Goal: Communication & Community: Answer question/provide support

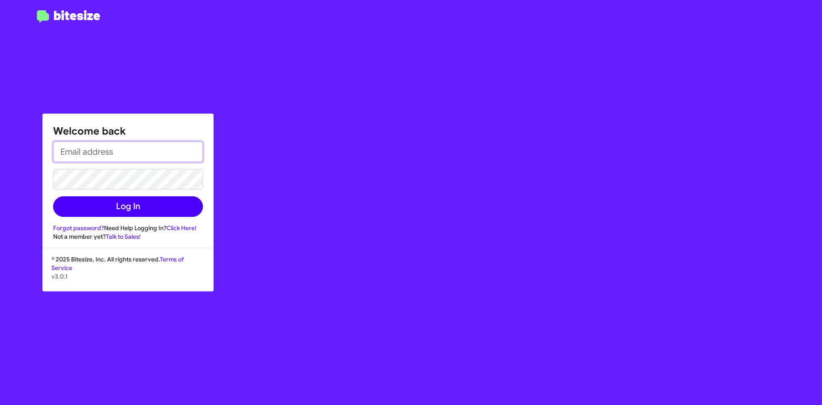
type input "[EMAIL_ADDRESS][DOMAIN_NAME]"
click at [139, 201] on button "Log In" at bounding box center [128, 206] width 150 height 21
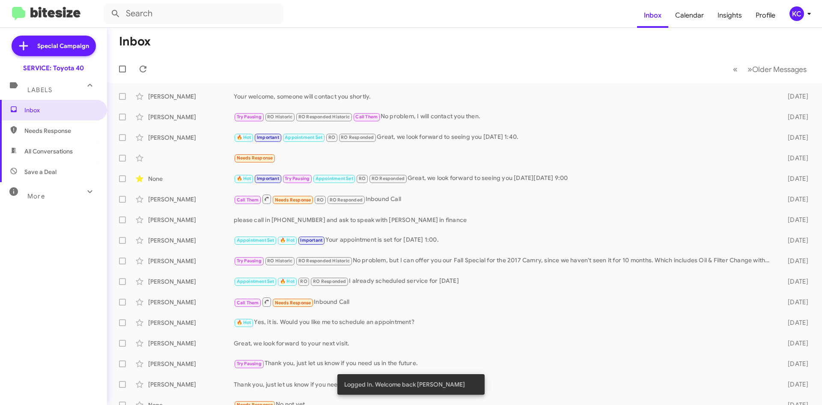
click at [795, 11] on div "KC" at bounding box center [796, 13] width 15 height 15
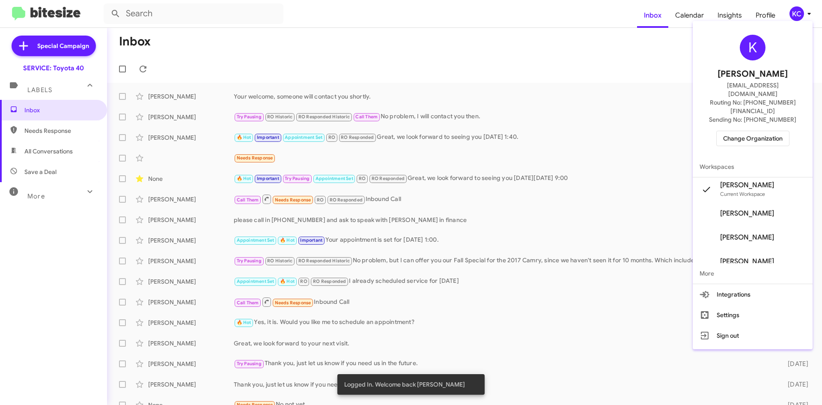
click at [753, 131] on span "Change Organization" at bounding box center [752, 138] width 59 height 15
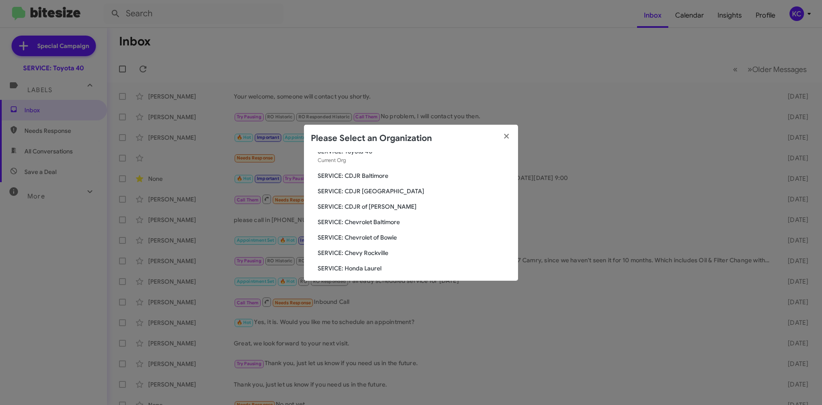
scroll to position [43, 0]
click at [387, 268] on span "SERVICE: Hyundai of Bowie" at bounding box center [414, 269] width 193 height 9
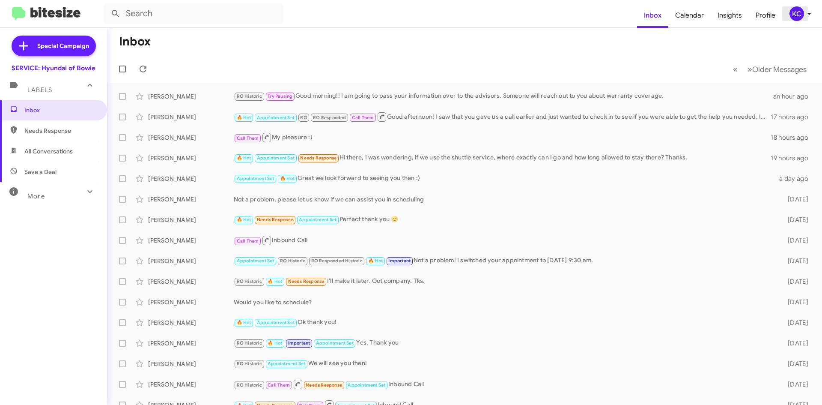
click at [799, 11] on div "KC" at bounding box center [796, 13] width 15 height 15
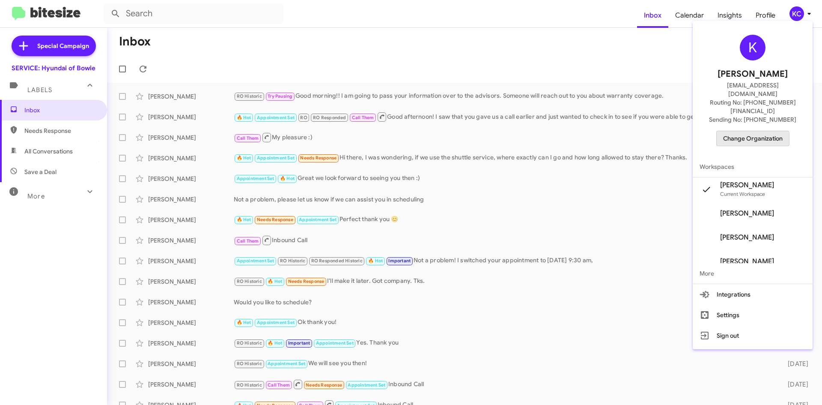
click at [738, 131] on span "Change Organization" at bounding box center [752, 138] width 59 height 15
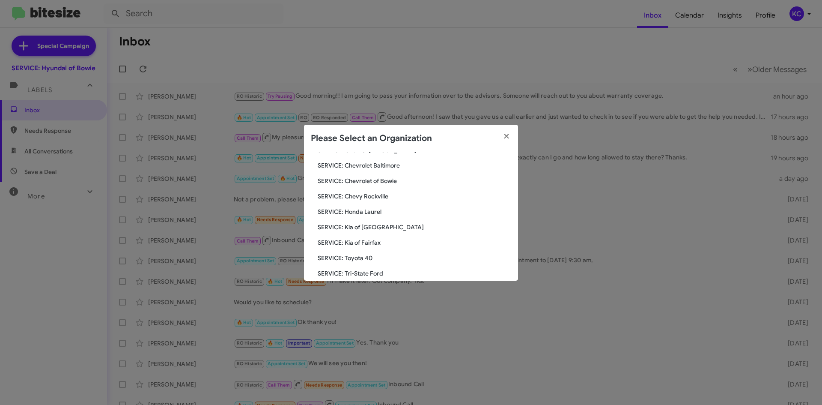
scroll to position [128, 0]
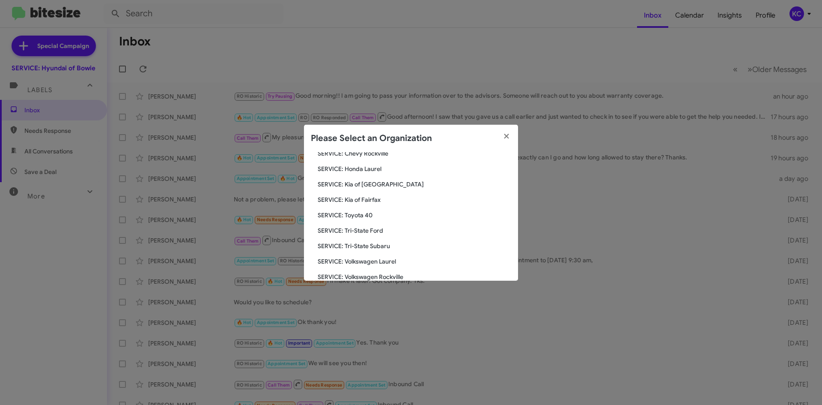
click at [382, 245] on span "SERVICE: Tri-State Subaru" at bounding box center [414, 245] width 193 height 9
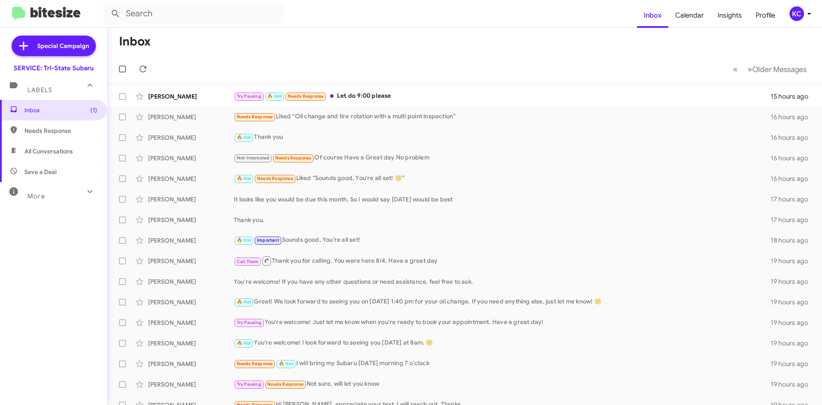
click at [794, 14] on div "KC" at bounding box center [796, 13] width 15 height 15
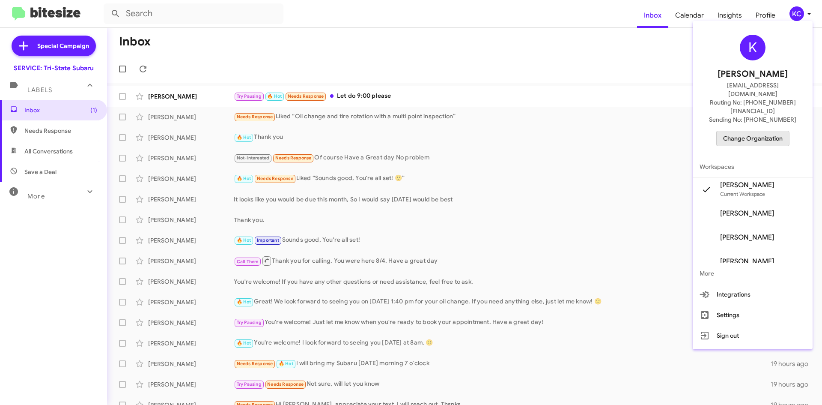
click at [747, 131] on span "Change Organization" at bounding box center [752, 138] width 59 height 15
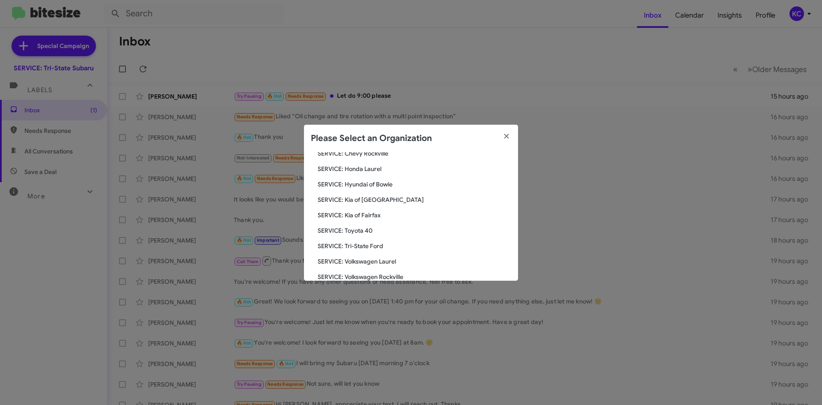
scroll to position [143, 0]
click at [370, 198] on span "SERVICE: Kia of Fairfax" at bounding box center [414, 200] width 193 height 9
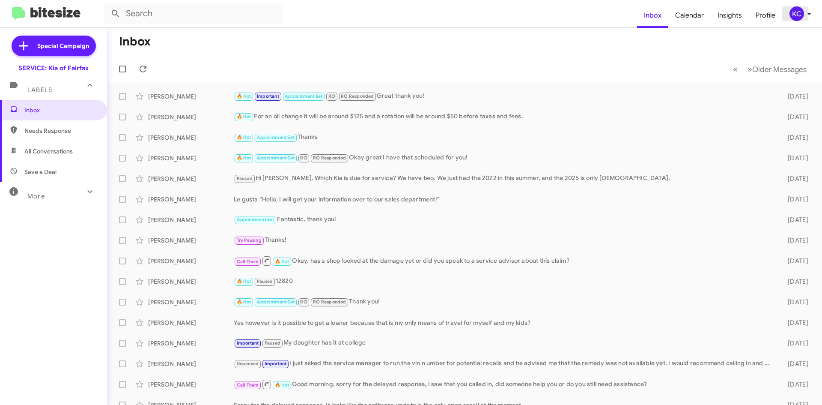
click at [794, 9] on div "KC" at bounding box center [796, 13] width 15 height 15
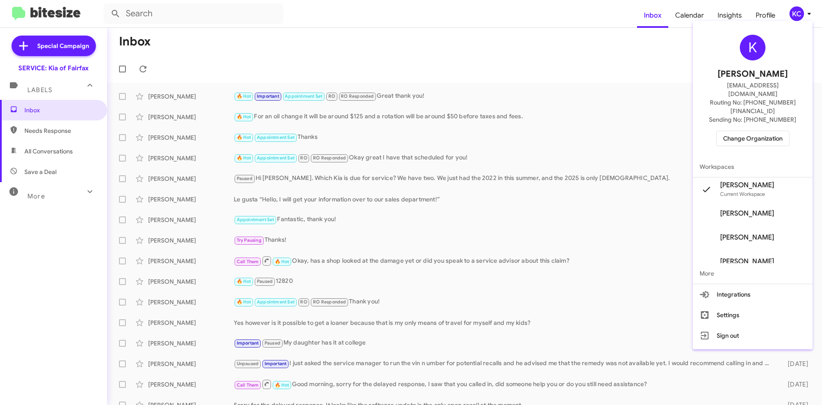
click at [775, 131] on span "Change Organization" at bounding box center [752, 138] width 59 height 15
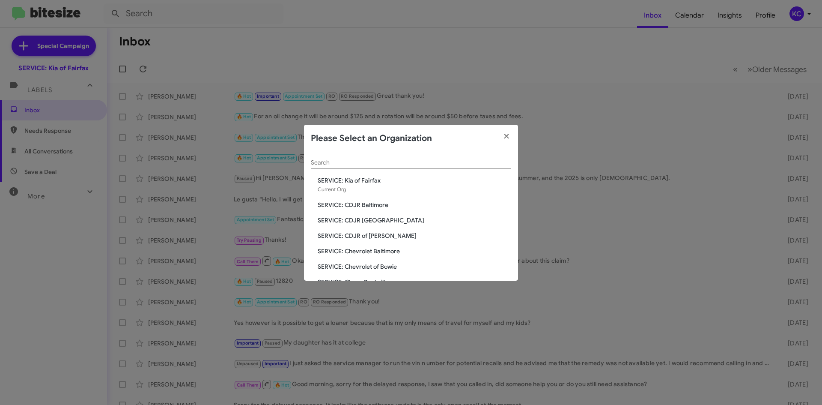
scroll to position [43, 0]
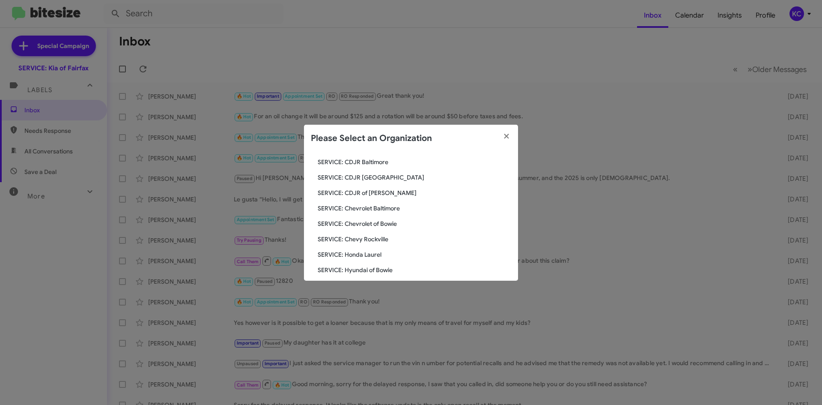
click at [380, 191] on span "SERVICE: CDJR of [PERSON_NAME]" at bounding box center [414, 192] width 193 height 9
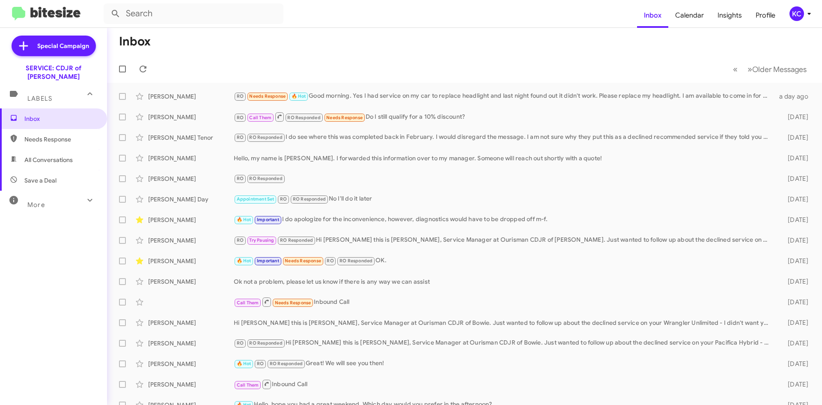
click at [799, 16] on div "KC" at bounding box center [796, 13] width 15 height 15
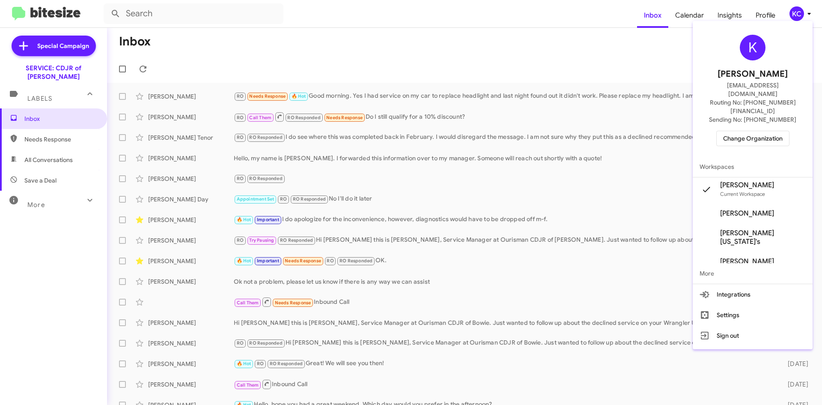
click at [749, 131] on span "Change Organization" at bounding box center [752, 138] width 59 height 15
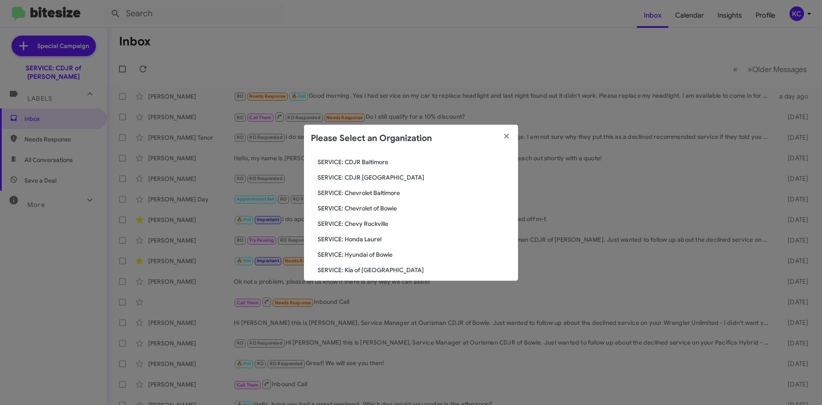
scroll to position [86, 0]
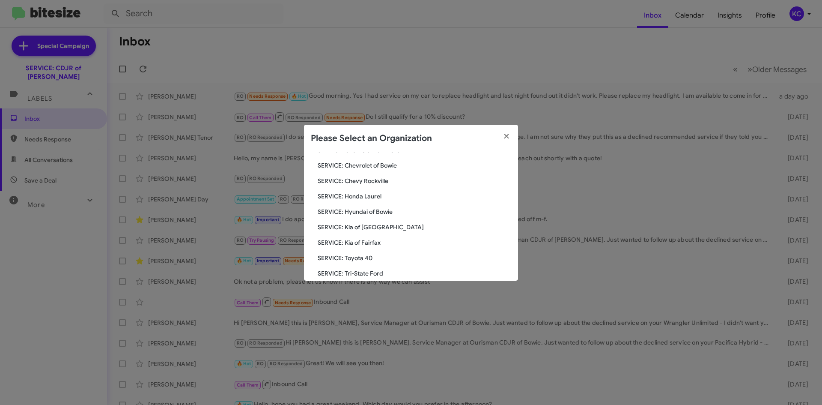
click at [380, 213] on span "SERVICE: Hyundai of Bowie" at bounding box center [414, 211] width 193 height 9
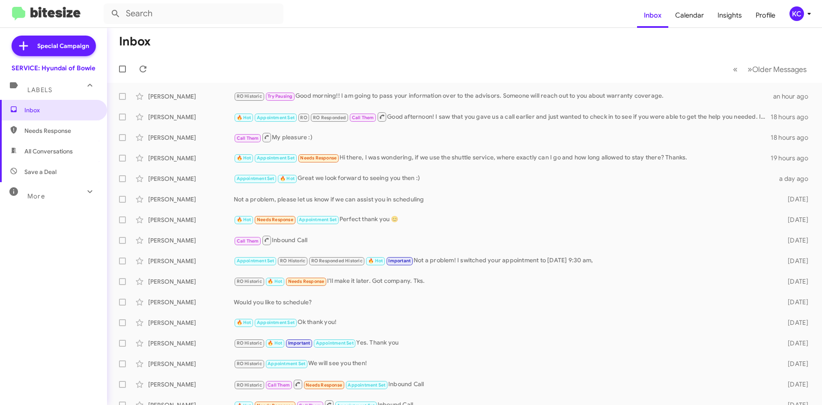
click at [805, 13] on icon at bounding box center [809, 14] width 10 height 10
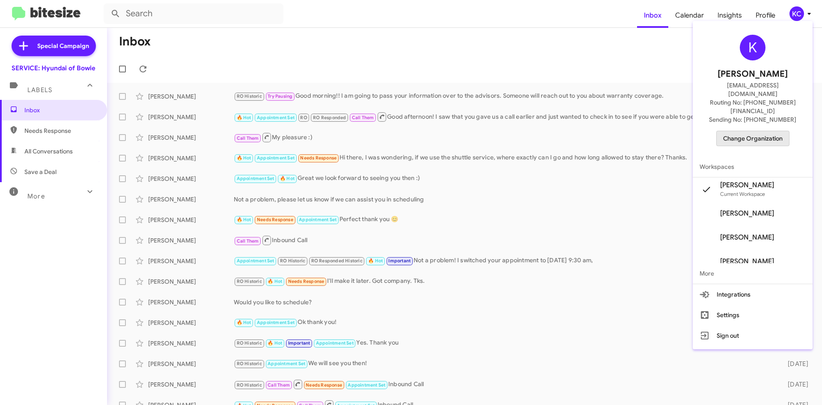
click at [769, 131] on span "Change Organization" at bounding box center [752, 138] width 59 height 15
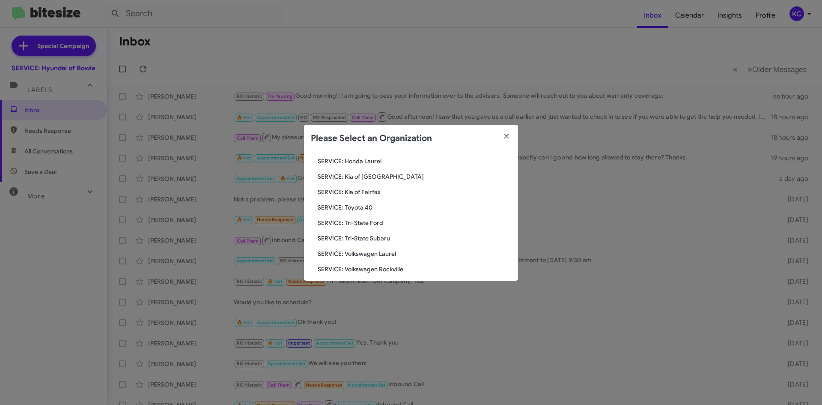
scroll to position [143, 0]
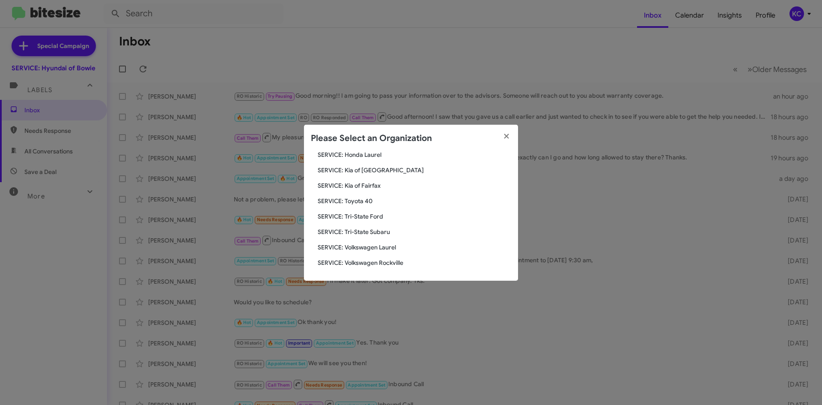
click at [369, 199] on span "SERVICE: Toyota 40" at bounding box center [414, 200] width 193 height 9
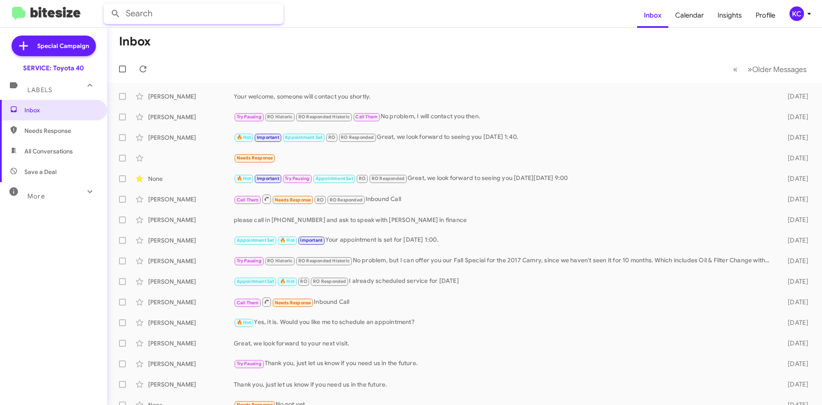
click at [197, 6] on input "text" at bounding box center [194, 13] width 180 height 21
type input "[PERSON_NAME]"
click at [107, 5] on button at bounding box center [115, 13] width 17 height 17
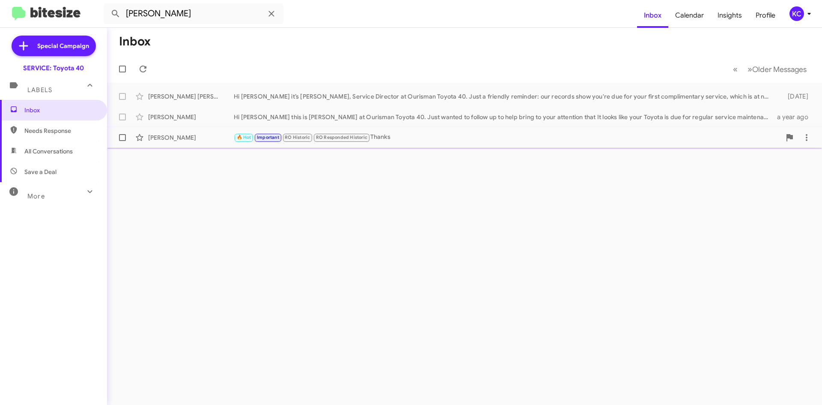
click at [173, 138] on div "[PERSON_NAME]" at bounding box center [191, 137] width 86 height 9
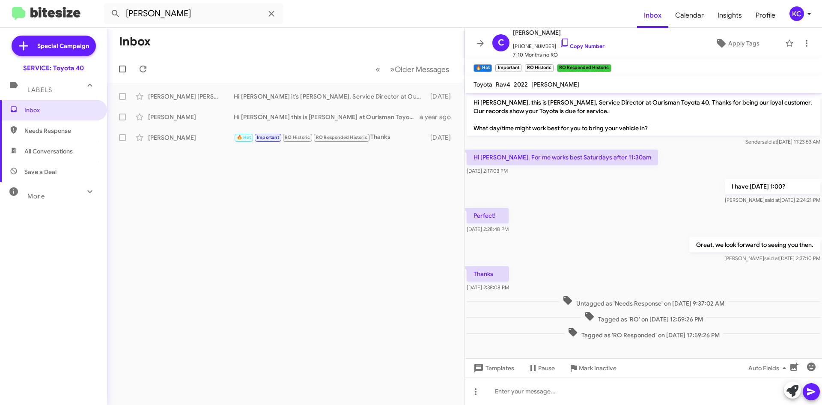
scroll to position [2, 0]
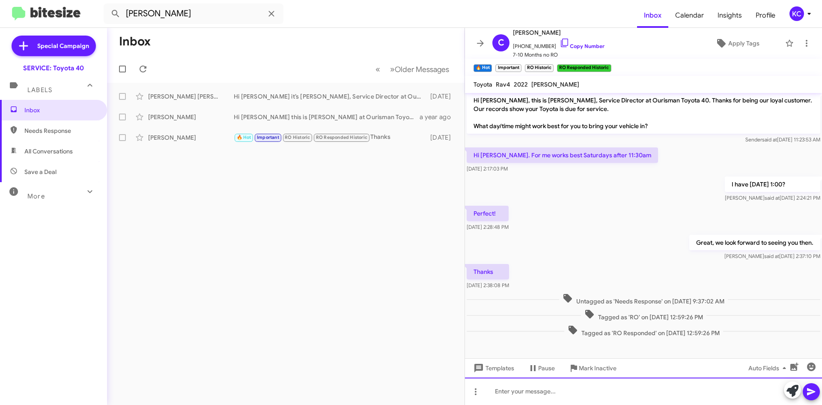
click at [531, 388] on div at bounding box center [643, 390] width 357 height 27
paste div
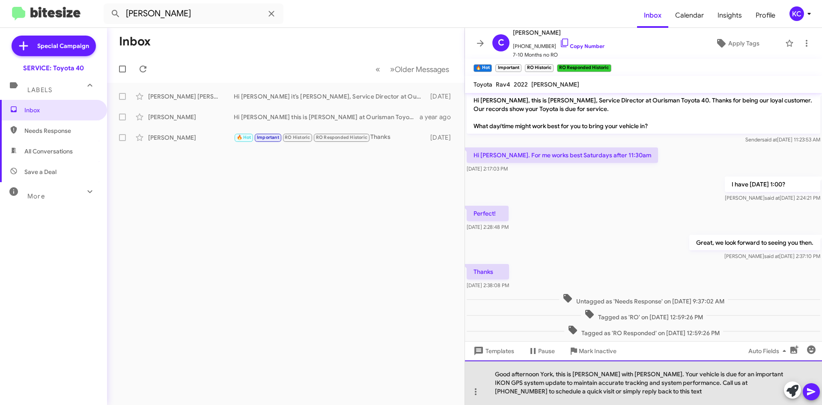
click at [554, 388] on div "Good afternoon York, this is [PERSON_NAME] with [PERSON_NAME]. Your vehicle is …" at bounding box center [643, 382] width 357 height 45
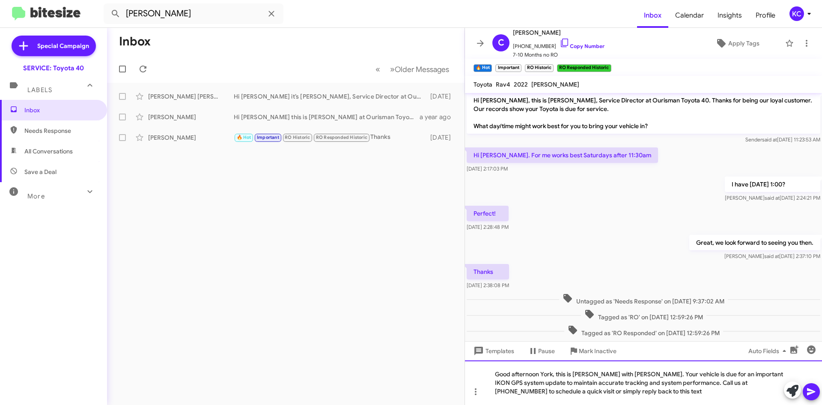
click at [553, 374] on div "Good afternoon York, this is [PERSON_NAME] with [PERSON_NAME]. Your vehicle is …" at bounding box center [643, 382] width 357 height 45
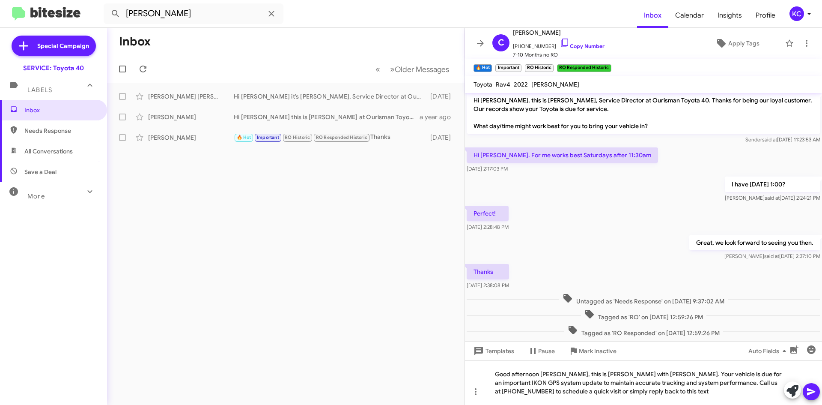
click at [813, 390] on icon at bounding box center [811, 391] width 10 height 10
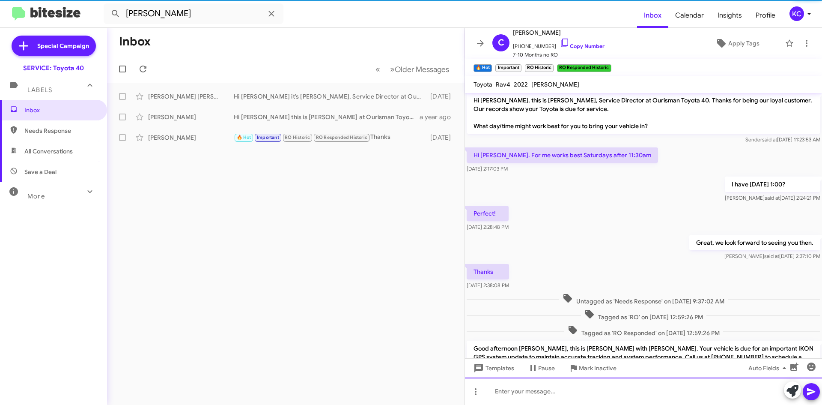
scroll to position [51, 0]
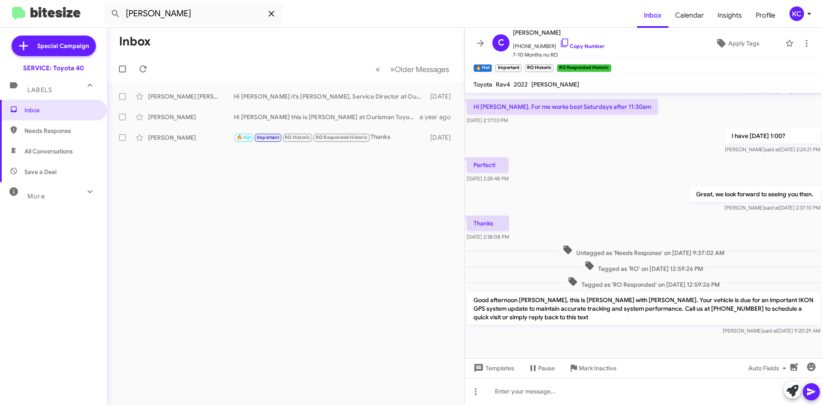
click at [271, 15] on icon at bounding box center [271, 14] width 6 height 6
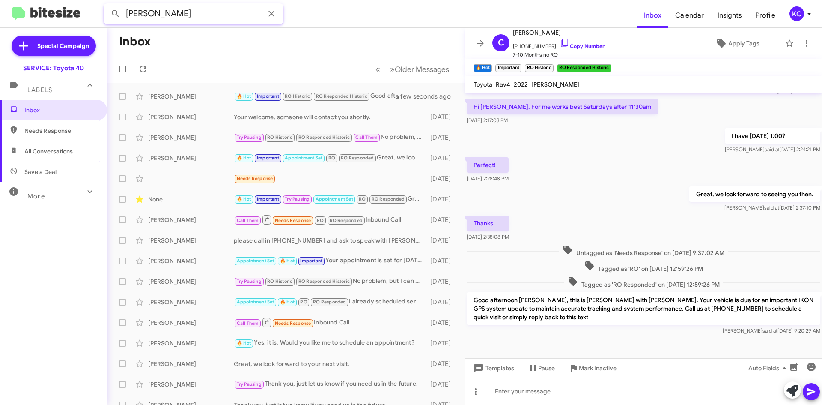
type input "[PERSON_NAME]"
click at [107, 5] on button at bounding box center [115, 13] width 17 height 17
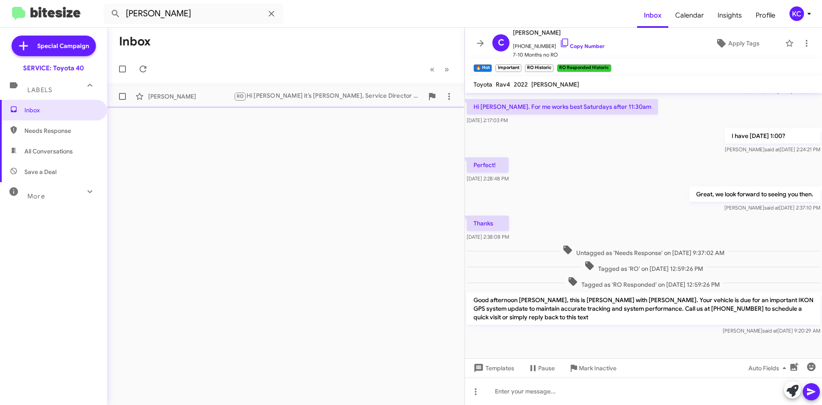
click at [268, 95] on div "RO Hi [PERSON_NAME] it’s [PERSON_NAME], Service Director at Ourisman Toyota 40.…" at bounding box center [329, 96] width 190 height 10
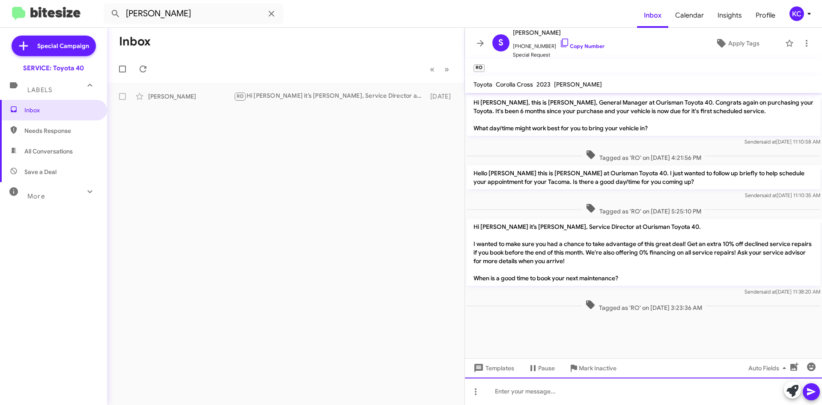
click at [519, 393] on div at bounding box center [643, 390] width 357 height 27
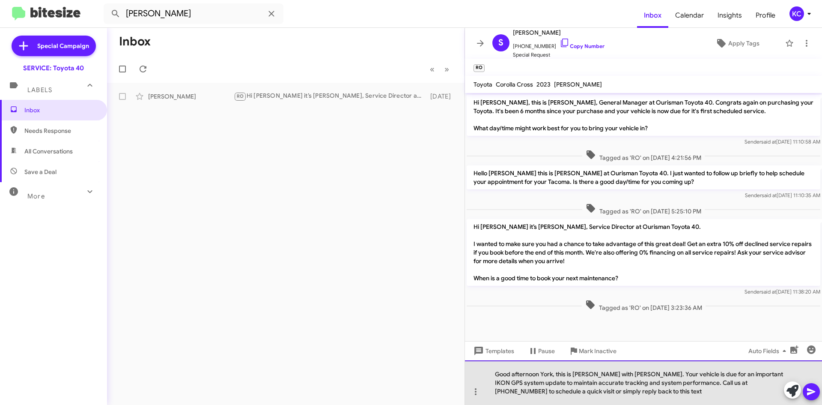
click at [552, 374] on div "Good afternoon York, this is Kim with Ourisman Toyota. Your vehicle is due for …" at bounding box center [643, 382] width 357 height 45
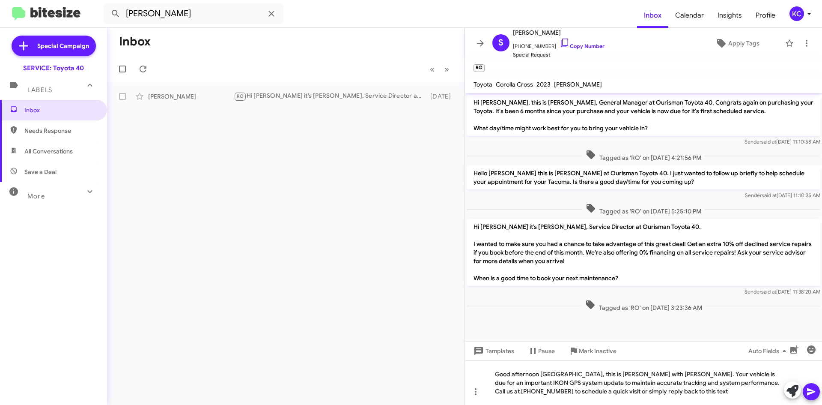
click at [811, 391] on icon at bounding box center [811, 391] width 10 height 10
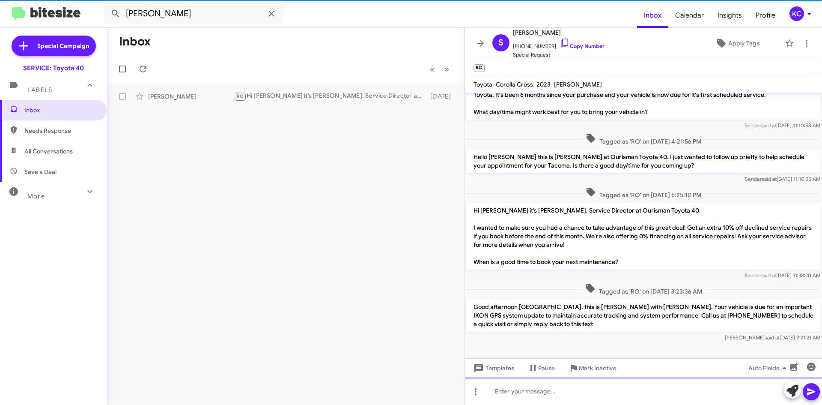
scroll to position [17, 0]
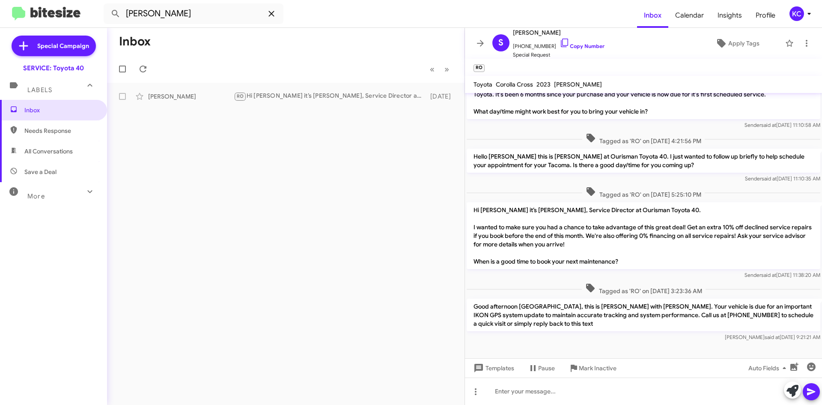
click at [271, 12] on icon at bounding box center [271, 14] width 10 height 10
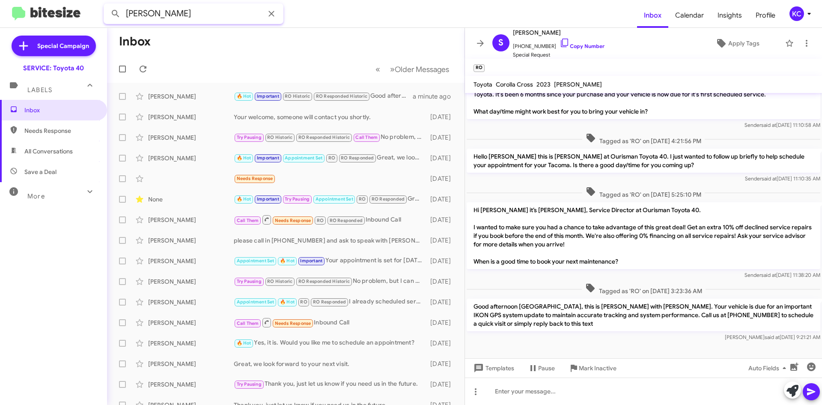
click at [107, 5] on button at bounding box center [115, 13] width 17 height 17
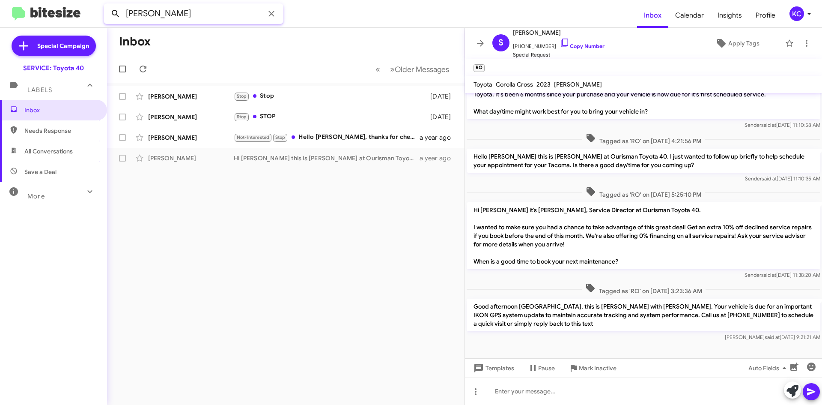
drag, startPoint x: 146, startPoint y: 14, endPoint x: 108, endPoint y: 9, distance: 37.5
click at [108, 9] on div "isaiah brown" at bounding box center [194, 13] width 180 height 21
type input "lorrell brown"
click at [107, 5] on button at bounding box center [115, 13] width 17 height 17
drag, startPoint x: 181, startPoint y: 13, endPoint x: -154, endPoint y: -37, distance: 338.5
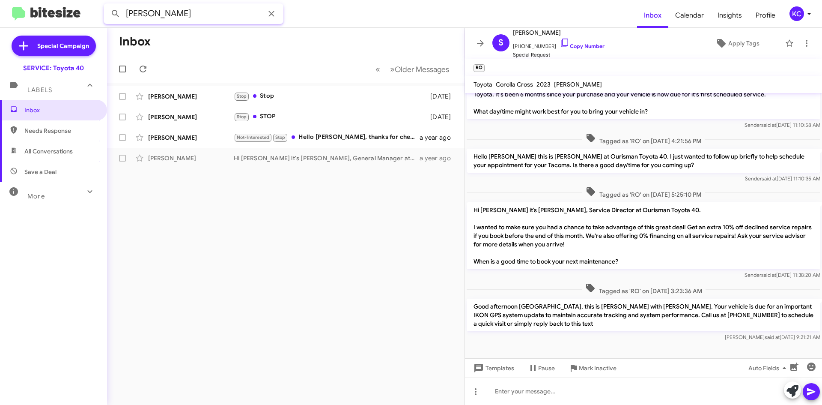
click at [0, 0] on html "lorrell brown Inbox Calendar Insights Profile KC Special Campaign SERVICE: Toyo…" at bounding box center [411, 202] width 822 height 405
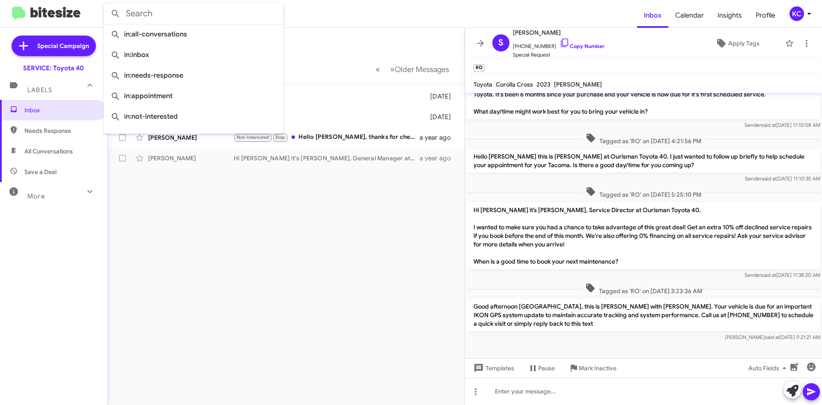
click at [191, 221] on div "Inbox « Previous » Next Older Messages Eric Brown Stop Stop 4 months ago Marily…" at bounding box center [285, 216] width 357 height 377
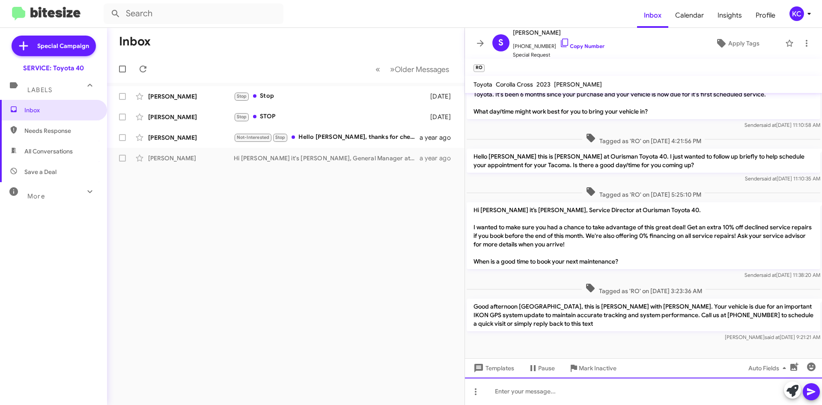
click at [522, 393] on div at bounding box center [643, 390] width 357 height 27
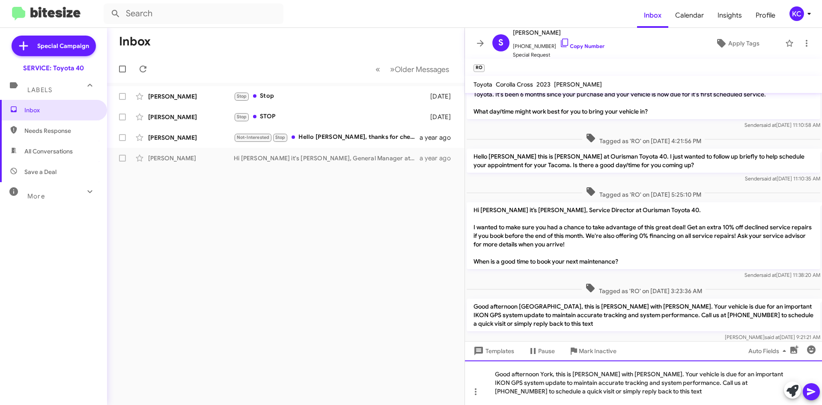
click at [551, 372] on div "Good afternoon York, this is Kim with Ourisman Toyota. Your vehicle is due for …" at bounding box center [643, 382] width 357 height 45
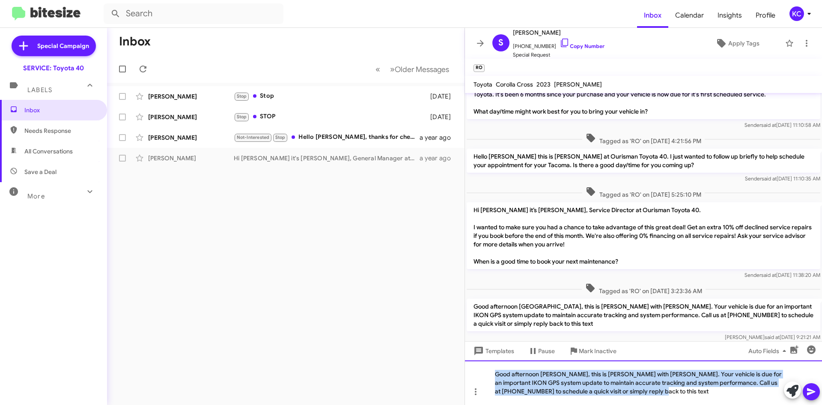
drag, startPoint x: 651, startPoint y: 394, endPoint x: 443, endPoint y: 354, distance: 212.7
click at [443, 354] on div "Inbox « Previous » Next Older Messages Eric Brown Stop Stop 4 months ago Marily…" at bounding box center [464, 216] width 715 height 377
copy div "Good afternoon Lorrell, this is Kim with Ourisman Toyota. Your vehicle is due f…"
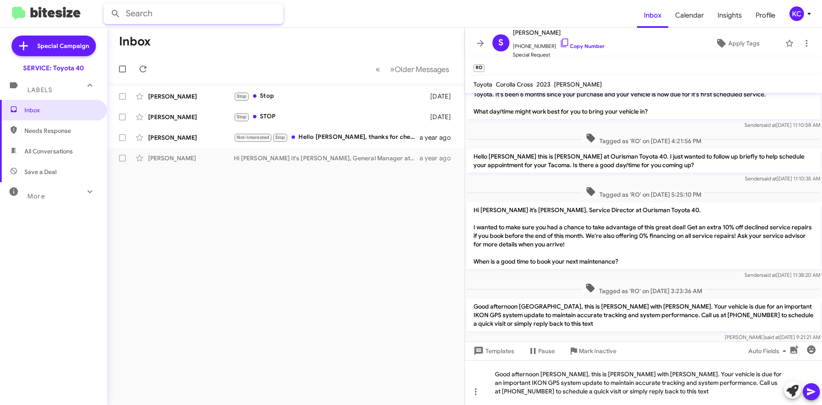
click at [161, 15] on input "text" at bounding box center [194, 13] width 180 height 21
click at [107, 5] on button at bounding box center [115, 13] width 17 height 17
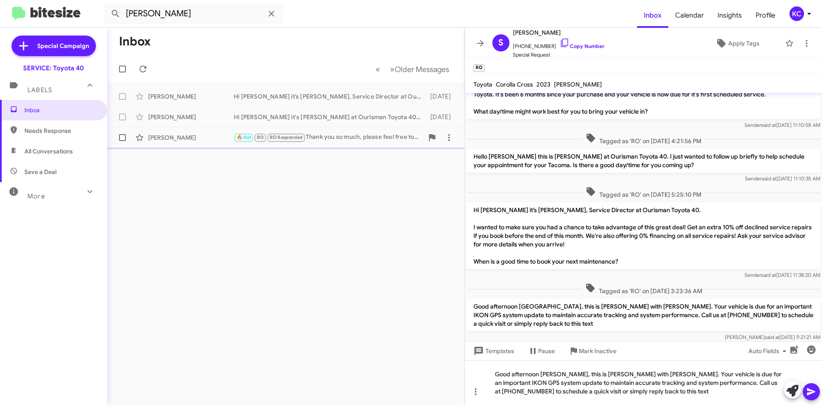
click at [181, 139] on div "Lesia Sutton" at bounding box center [191, 137] width 86 height 9
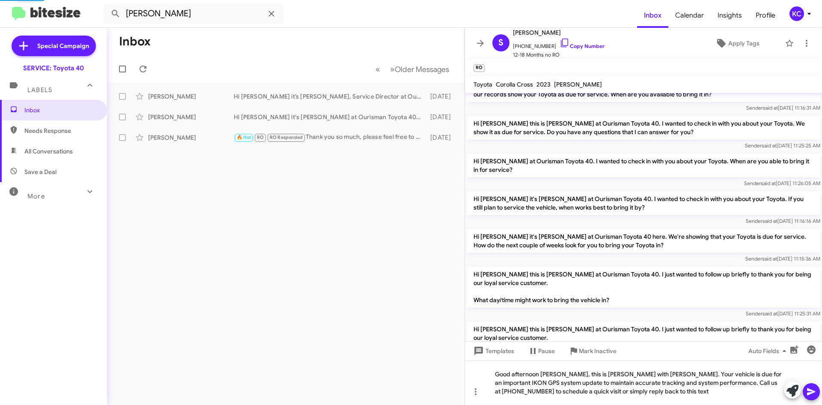
scroll to position [565, 0]
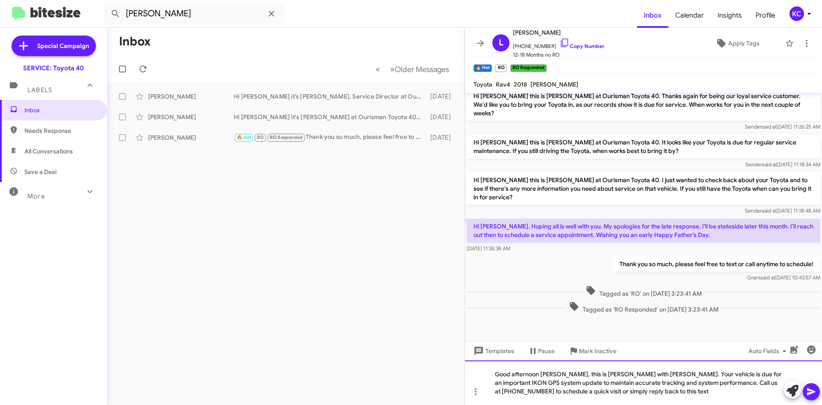
click at [559, 374] on div "Good afternoon Lorrell, this is Kim with Ourisman Toyota. Your vehicle is due f…" at bounding box center [643, 382] width 357 height 45
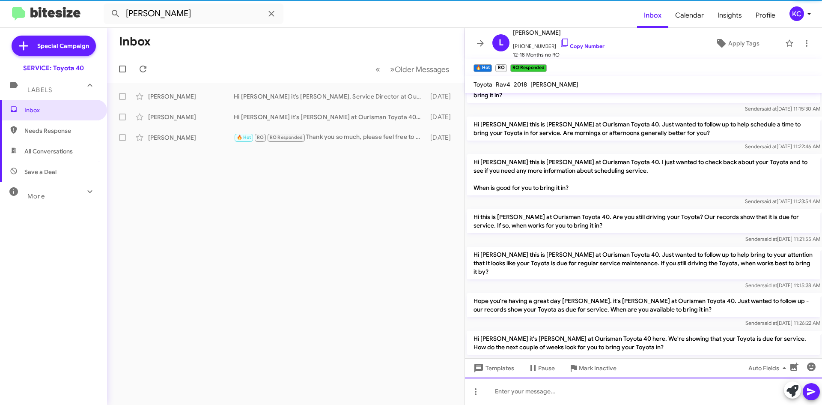
scroll to position [0, 0]
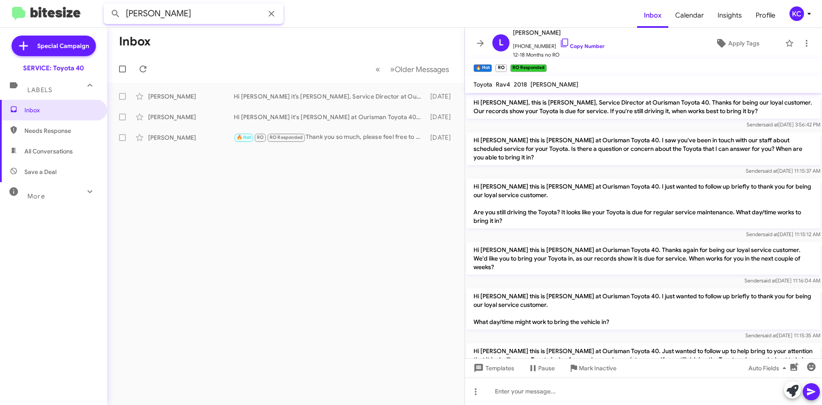
drag, startPoint x: 210, startPoint y: 16, endPoint x: 1, endPoint y: -7, distance: 210.6
click at [1, 0] on html "lesia sutton Inbox Calendar Insights Profile KC Special Campaign SERVICE: Toyot…" at bounding box center [411, 202] width 822 height 405
type input "marco washington"
click at [107, 5] on button at bounding box center [115, 13] width 17 height 17
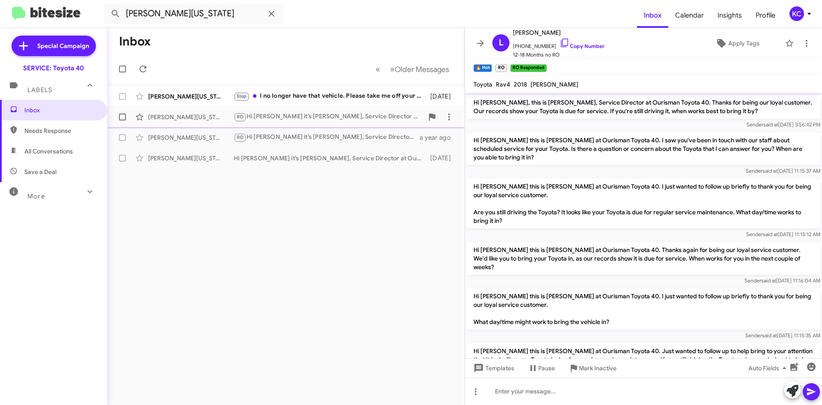
click at [198, 119] on div "Margo Washington" at bounding box center [191, 117] width 86 height 9
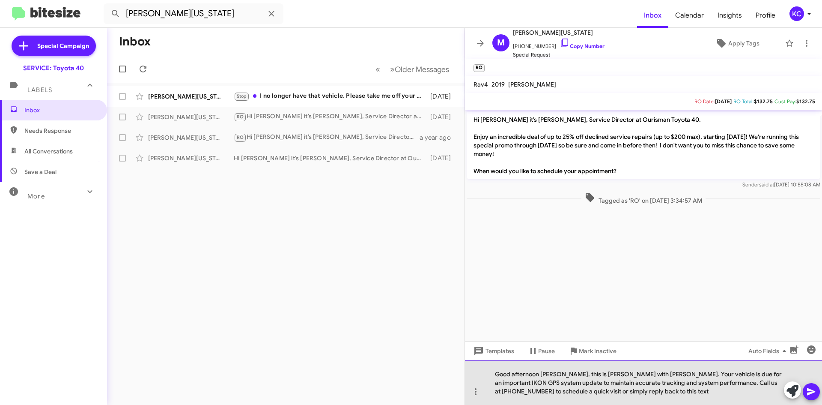
drag, startPoint x: 556, startPoint y: 373, endPoint x: 551, endPoint y: 398, distance: 24.9
click at [556, 375] on div "Good afternoon Lorrell, this is Kim with Ourisman Toyota. Your vehicle is due f…" at bounding box center [643, 382] width 357 height 45
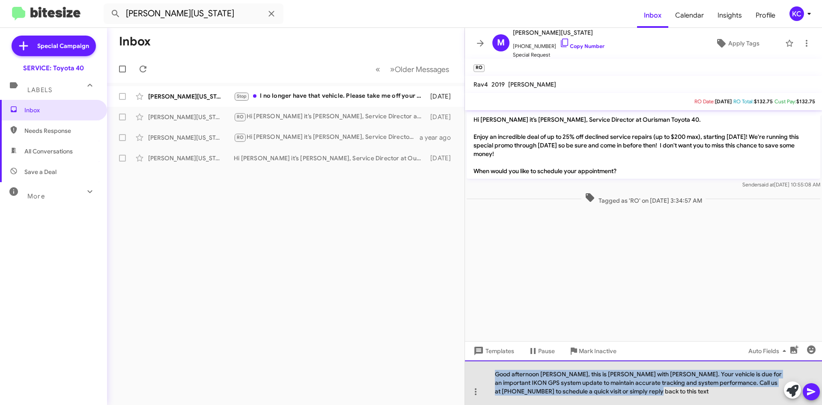
drag, startPoint x: 497, startPoint y: 370, endPoint x: 704, endPoint y: 403, distance: 210.2
click at [704, 403] on div "Good afternoon Marco, this is Kim with Ourisman Toyota. Your vehicle is due for…" at bounding box center [643, 382] width 357 height 45
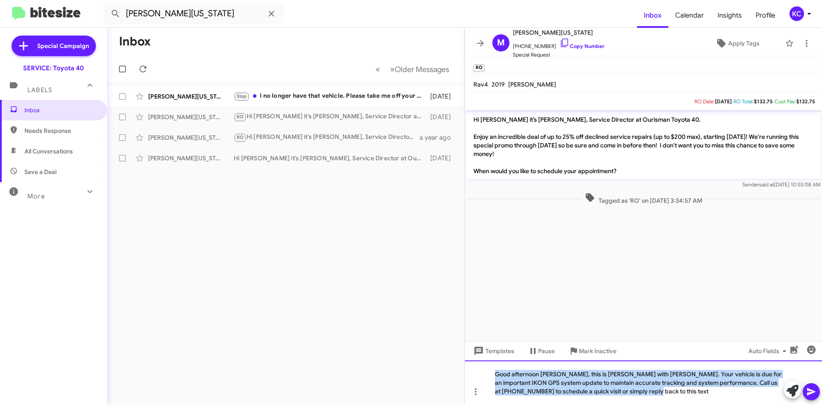
click at [548, 388] on div "Good afternoon Marco, this is Kim with Ourisman Toyota. Your vehicle is due for…" at bounding box center [643, 382] width 357 height 45
click at [533, 375] on div "Good afternoon Marco, this is Kim with Ourisman Toyota. Your vehicle is due for…" at bounding box center [643, 382] width 357 height 45
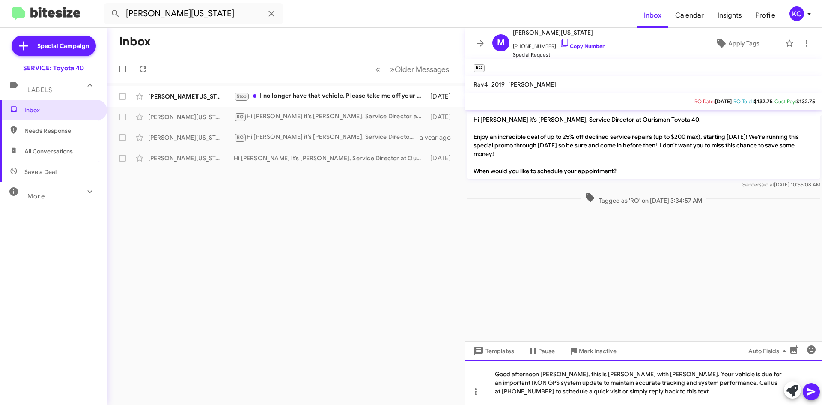
click at [538, 373] on div "Good afternoon Marco, this is Kim with Ourisman Toyota. Your vehicle is due for…" at bounding box center [643, 382] width 357 height 45
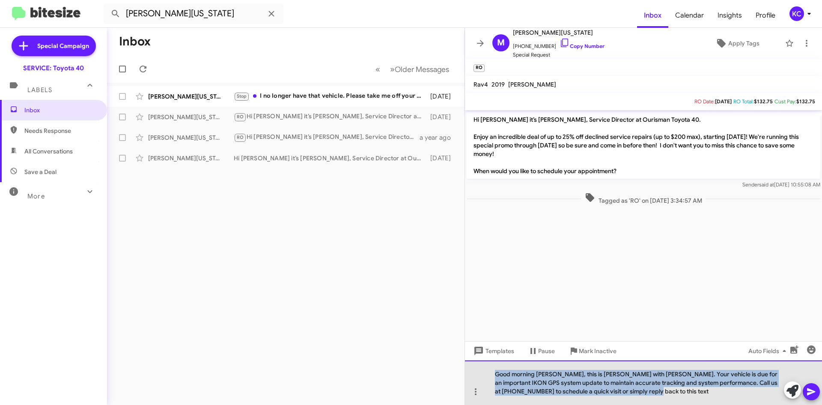
drag, startPoint x: 491, startPoint y: 375, endPoint x: 664, endPoint y: 399, distance: 174.6
click at [664, 399] on div "Good morning Marco, this is Kim with Ourisman Toyota. Your vehicle is due for a…" at bounding box center [643, 382] width 357 height 45
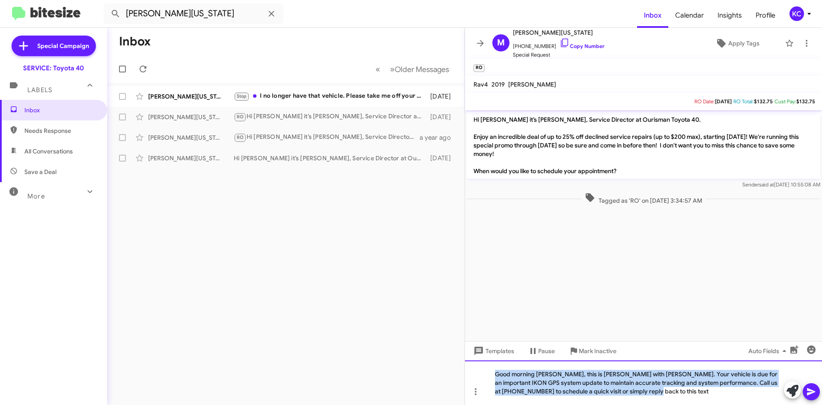
copy div "Good morning Marco, this is Kim with Ourisman Toyota. Your vehicle is due for a…"
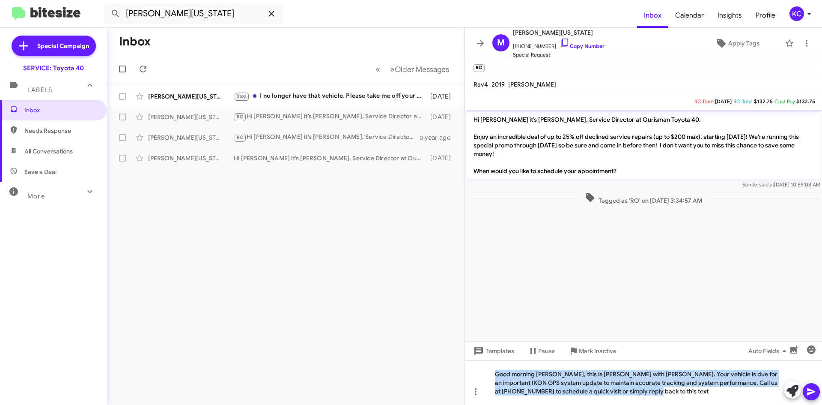
click at [270, 17] on icon at bounding box center [271, 14] width 10 height 10
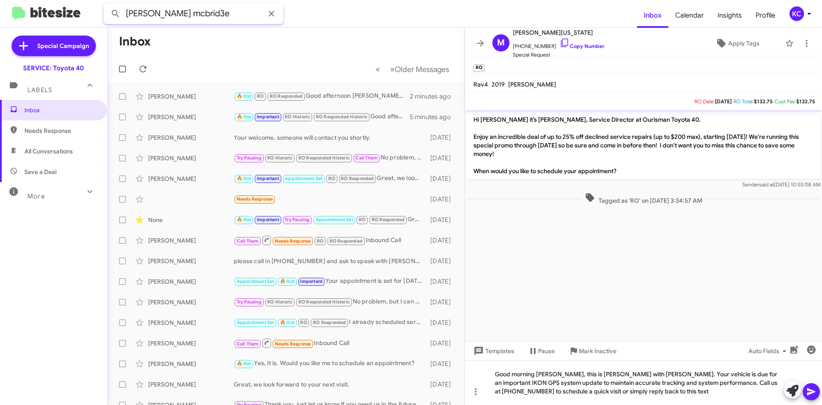
type input "marie mcbrid3e"
click at [107, 5] on button at bounding box center [115, 13] width 17 height 17
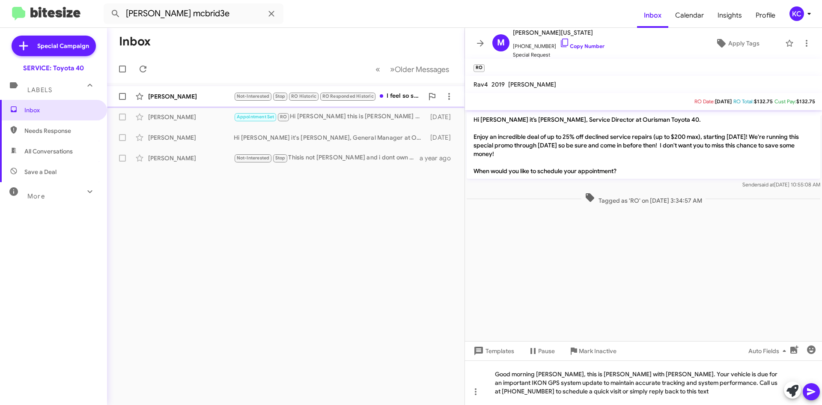
click at [195, 86] on mat-action-list "Marie Mcbride Not-Interested Stop RO Historic RO Responded Historic I feel so s…" at bounding box center [285, 126] width 357 height 86
click at [191, 93] on div "Marie Mcbride" at bounding box center [191, 96] width 86 height 9
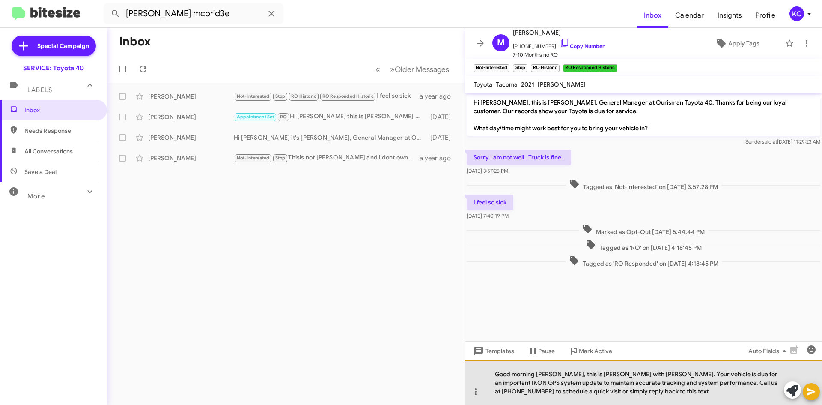
click at [555, 375] on div "Good morning Marco, this is Kim with Ourisman Toyota. Your vehicle is due for a…" at bounding box center [643, 382] width 357 height 45
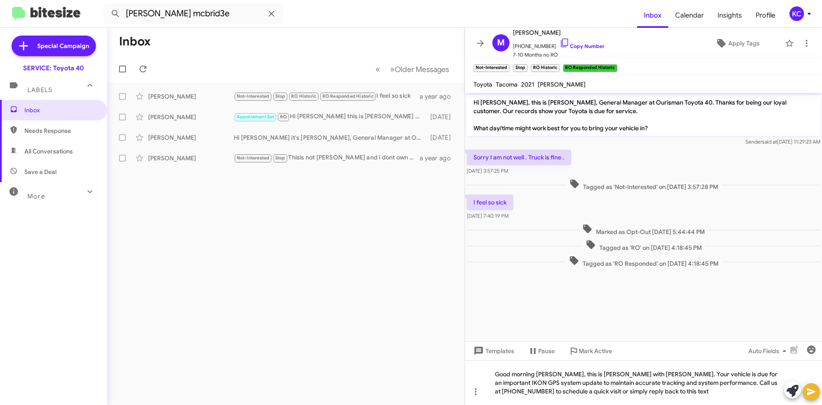
click at [812, 388] on icon at bounding box center [811, 391] width 10 height 10
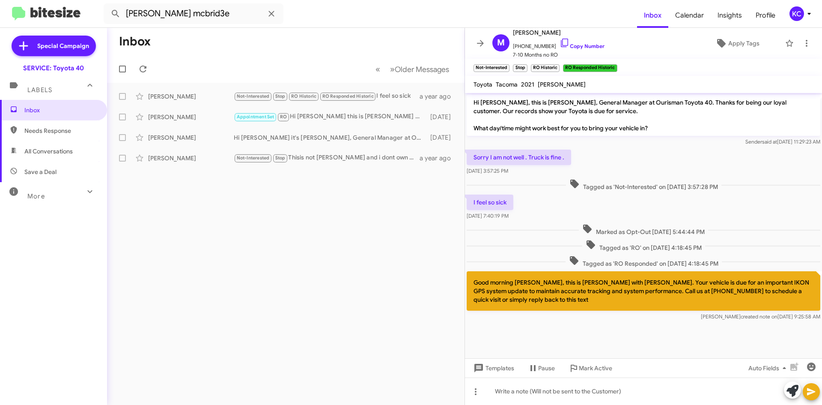
drag, startPoint x: 645, startPoint y: 299, endPoint x: 613, endPoint y: 296, distance: 32.2
click at [613, 296] on p "Good morning Marie, this is Kim with Ourisman Toyota. Your vehicle is due for a…" at bounding box center [644, 290] width 354 height 39
click at [474, 393] on icon at bounding box center [475, 391] width 10 height 10
click at [497, 347] on span "Message type" at bounding box center [493, 347] width 53 height 22
click at [474, 396] on icon at bounding box center [475, 391] width 10 height 10
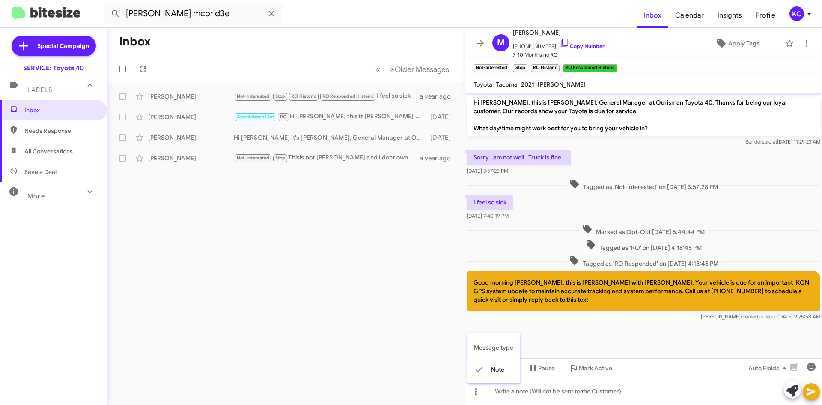
click at [791, 393] on div at bounding box center [411, 202] width 822 height 405
click at [790, 392] on icon at bounding box center [792, 390] width 12 height 12
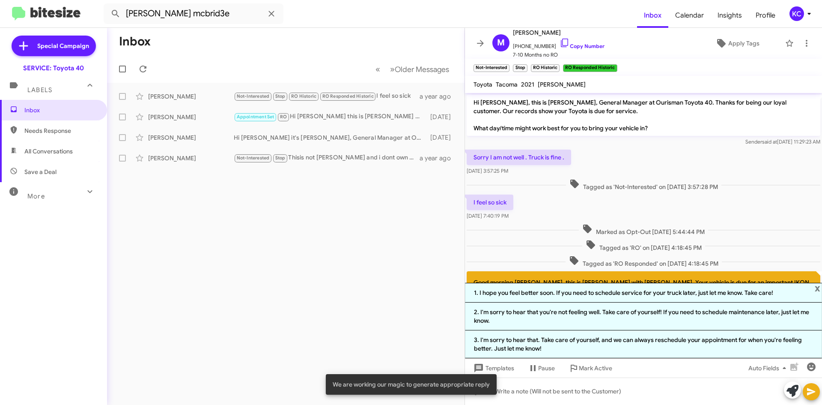
click at [591, 256] on span "Tagged as 'RO Responded' on Oct 6, 2024 - 4:18:45 PM" at bounding box center [643, 261] width 156 height 12
click at [419, 308] on div "Inbox « Previous » Next Older Messages Marie Mcbride Not-Interested Stop RO His…" at bounding box center [285, 216] width 357 height 377
click at [818, 289] on span "x" at bounding box center [818, 288] width 6 height 10
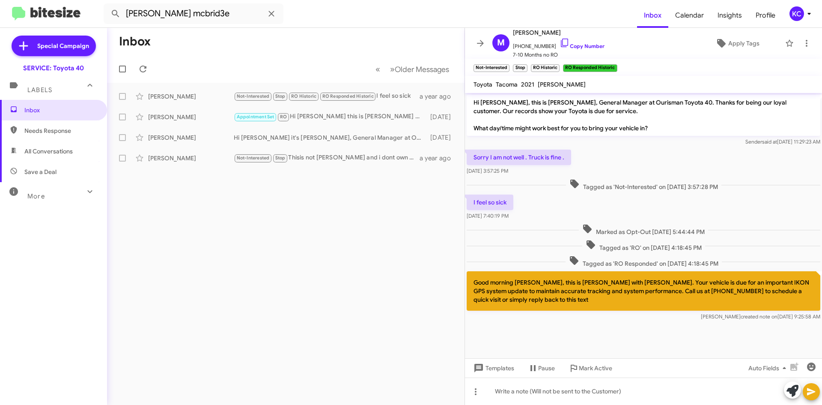
click at [819, 286] on p "Good morning Marie, this is Kim with Ourisman Toyota. Your vehicle is due for a…" at bounding box center [644, 290] width 354 height 39
click at [801, 45] on icon at bounding box center [806, 43] width 10 height 10
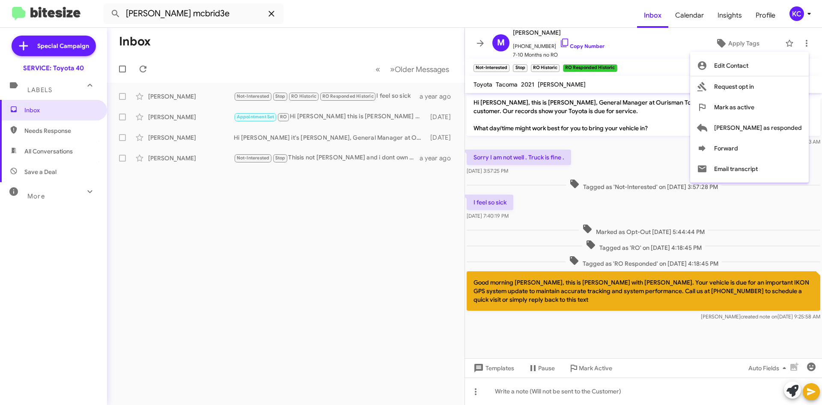
click at [274, 12] on div at bounding box center [411, 202] width 822 height 405
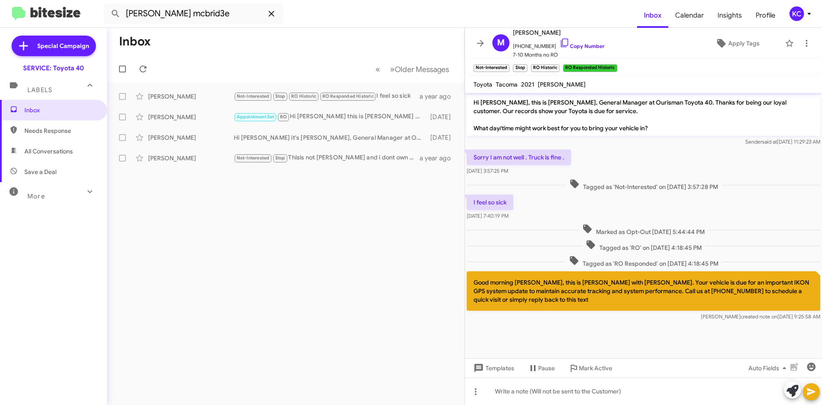
click at [274, 12] on icon at bounding box center [271, 14] width 10 height 10
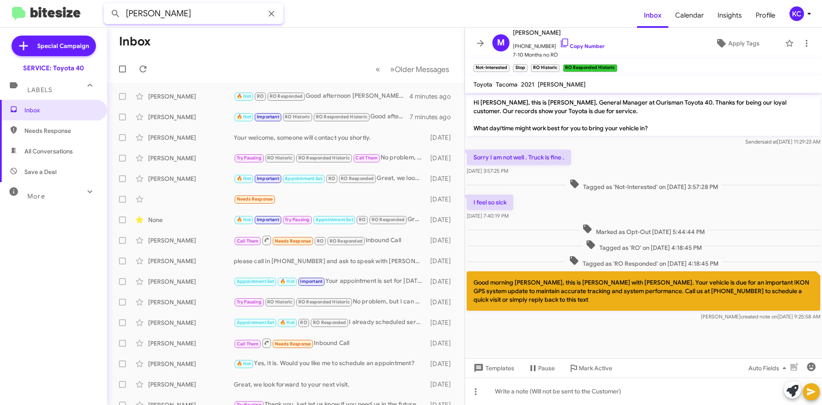
type input "skylar cheek"
click at [107, 5] on button at bounding box center [115, 13] width 17 height 17
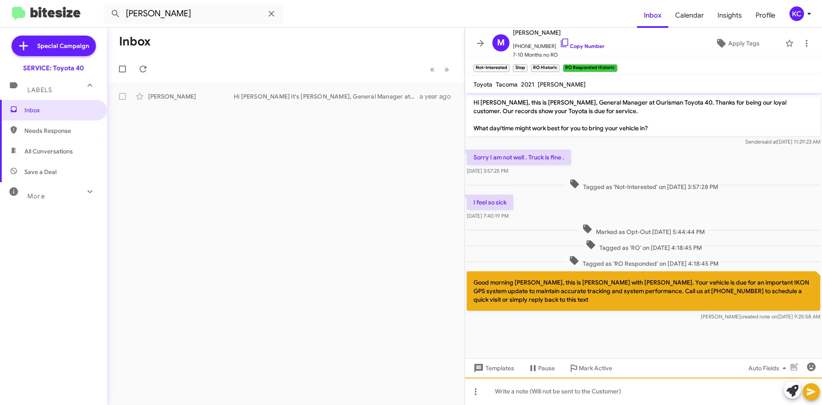
click at [538, 393] on div at bounding box center [643, 390] width 357 height 27
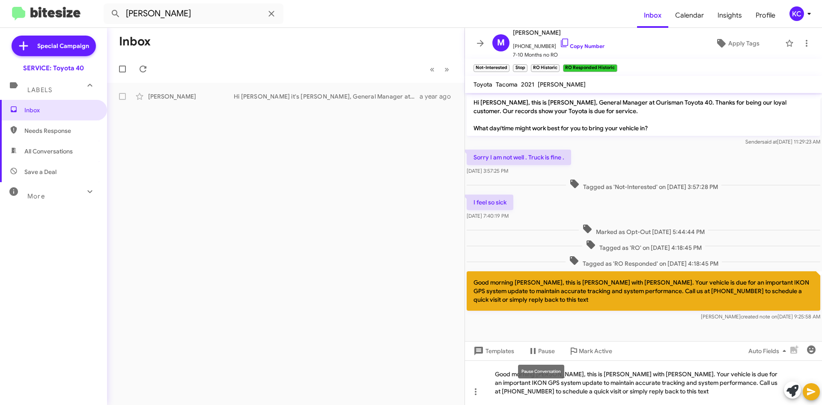
click at [552, 380] on mat-tooltip-component "Pause Conversation" at bounding box center [541, 371] width 58 height 26
click at [550, 382] on mat-tooltip-component "Pause Conversation" at bounding box center [541, 371] width 58 height 26
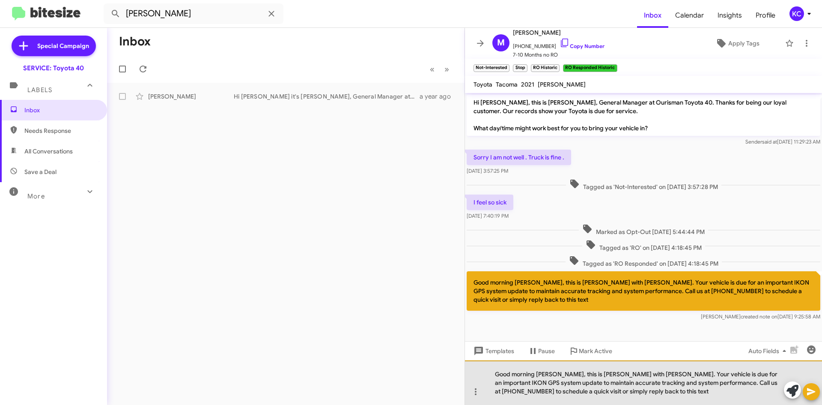
drag, startPoint x: 553, startPoint y: 375, endPoint x: 552, endPoint y: 387, distance: 11.6
click at [552, 375] on div "Good morning Marco, this is Kim with Ourisman Toyota. Your vehicle is due for a…" at bounding box center [643, 382] width 357 height 45
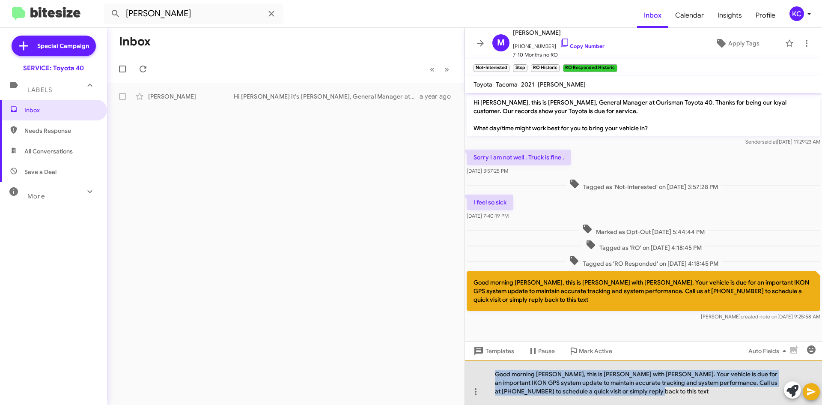
drag, startPoint x: 495, startPoint y: 374, endPoint x: 656, endPoint y: 398, distance: 162.8
click at [656, 398] on div "Good morning Skylar, this is Kim with Ourisman Toyota. Your vehicle is due for …" at bounding box center [643, 382] width 357 height 45
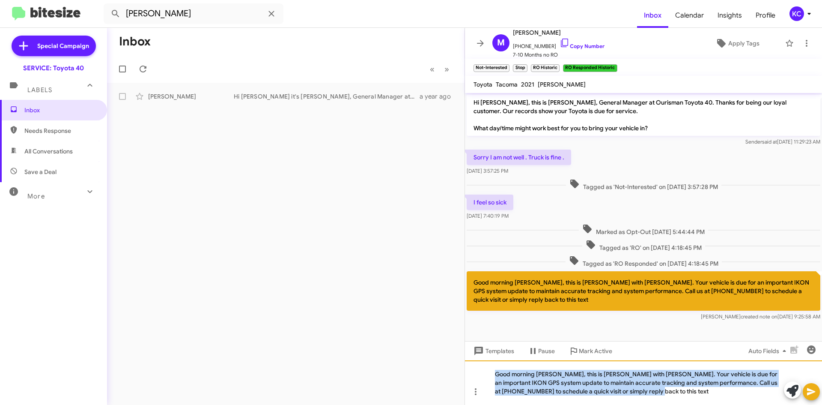
copy div "Good morning Skylar, this is Kim with Ourisman Toyota. Your vehicle is due for …"
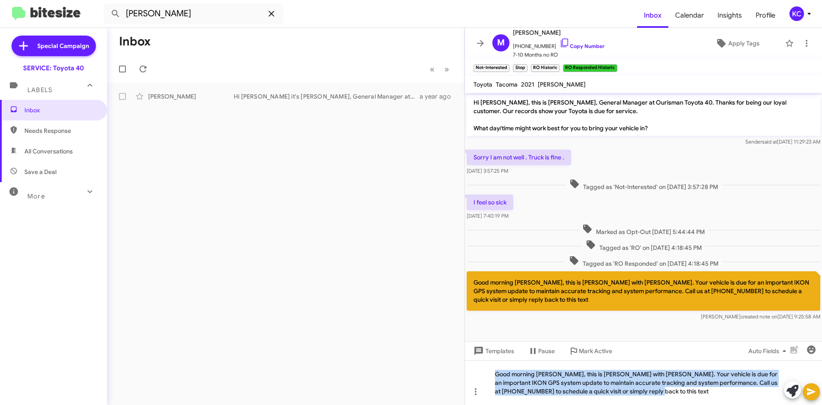
click at [271, 15] on icon at bounding box center [271, 14] width 10 height 10
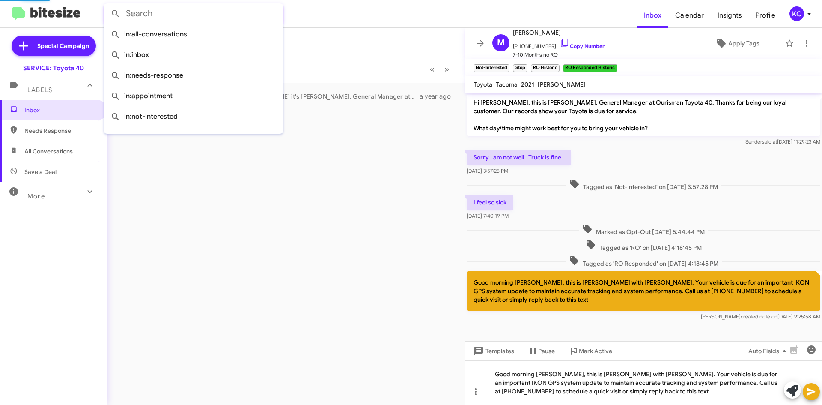
click at [176, 18] on input "text" at bounding box center [194, 13] width 180 height 21
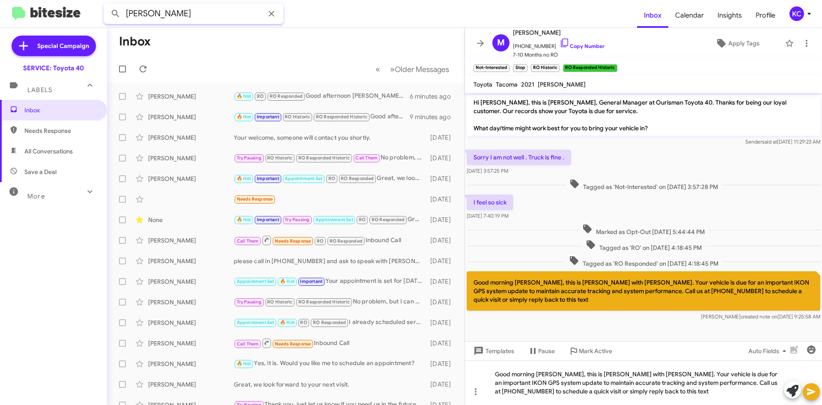
type input "danielle causion"
click at [107, 5] on button at bounding box center [115, 13] width 17 height 17
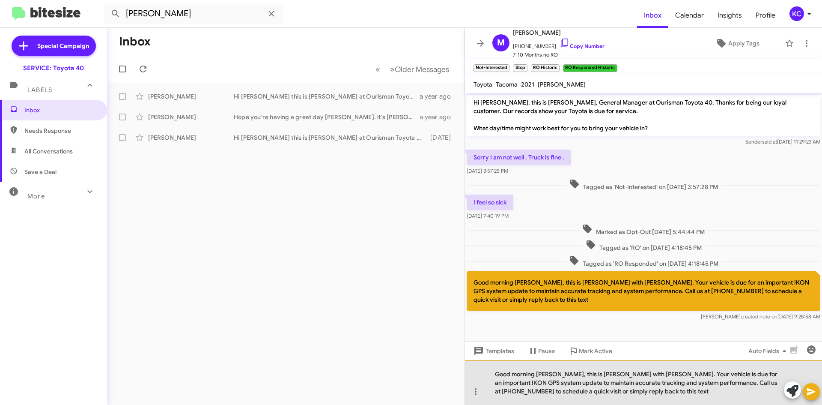
click at [552, 375] on div "Good morning Skylar, this is Kim with Ourisman Toyota. Your vehicle is due for …" at bounding box center [643, 382] width 357 height 45
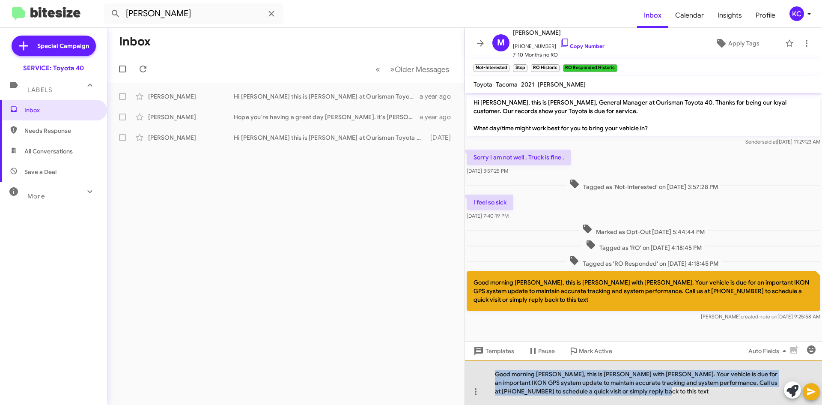
drag, startPoint x: 495, startPoint y: 374, endPoint x: 715, endPoint y: 394, distance: 221.4
click at [715, 394] on div "Good morning Danielle, this is Kim with Ourisman Toyota. Your vehicle is due fo…" at bounding box center [643, 382] width 357 height 45
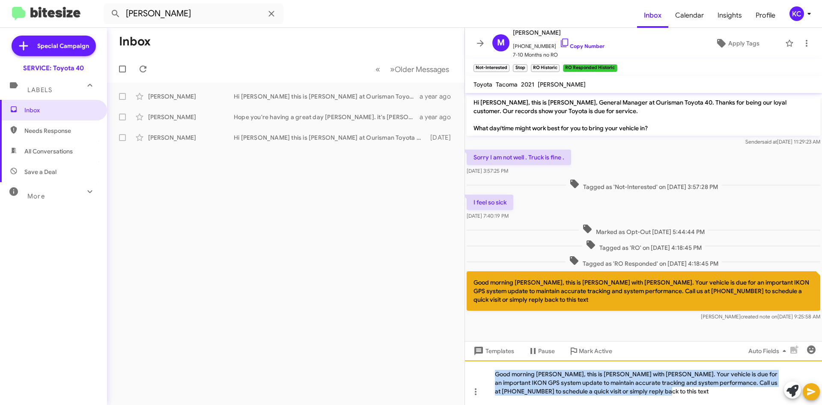
copy div "Good morning Danielle, this is Kim with Ourisman Toyota. Your vehicle is due fo…"
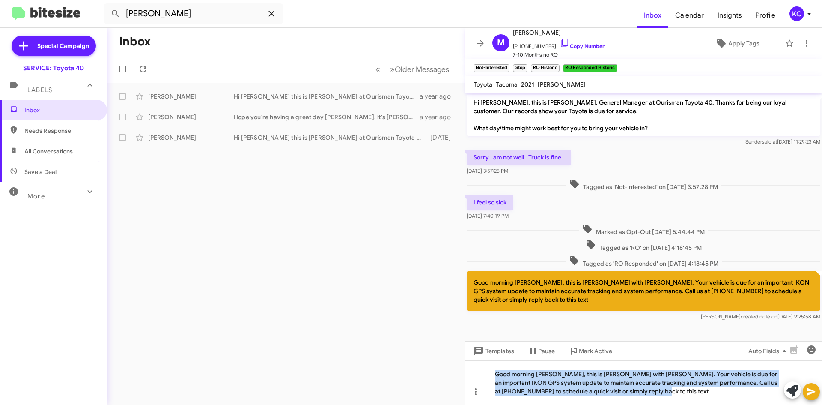
drag, startPoint x: 263, startPoint y: 15, endPoint x: 272, endPoint y: 16, distance: 9.0
click at [270, 16] on span at bounding box center [271, 14] width 17 height 10
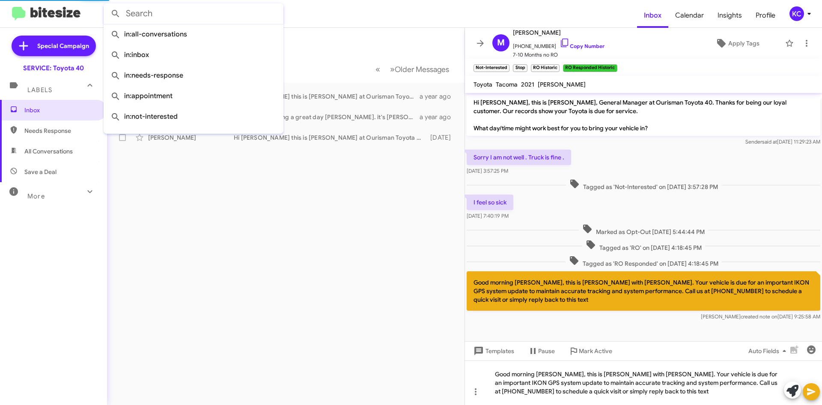
click at [191, 18] on input "text" at bounding box center [194, 13] width 180 height 21
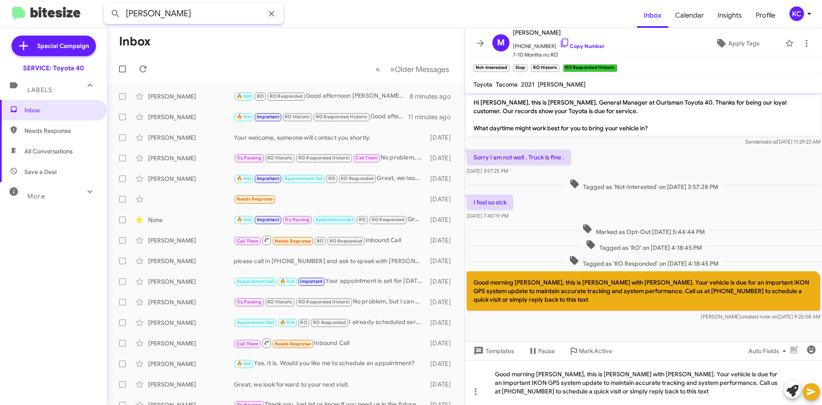
type input "chrysta jamack"
click at [107, 5] on button at bounding box center [115, 13] width 17 height 17
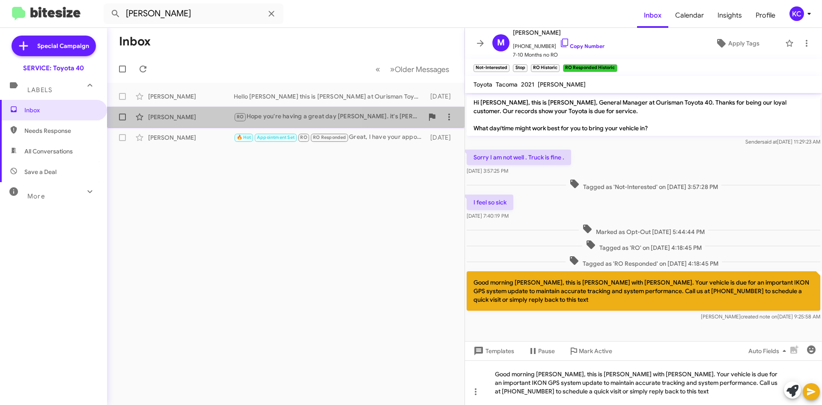
click at [196, 118] on div "Chrysta Jamack" at bounding box center [191, 117] width 86 height 9
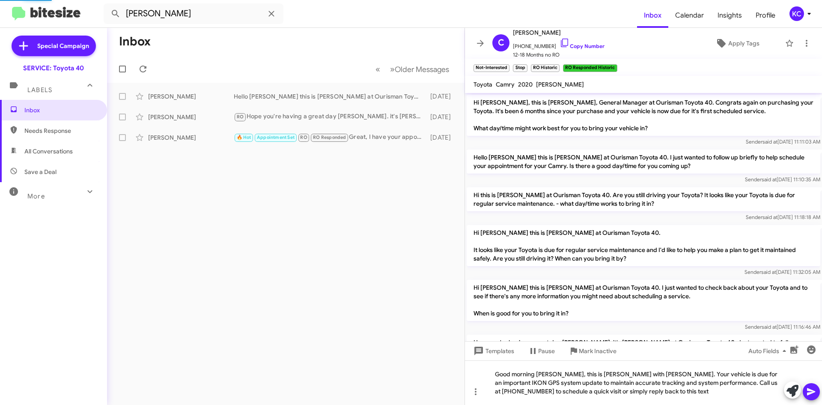
scroll to position [60, 0]
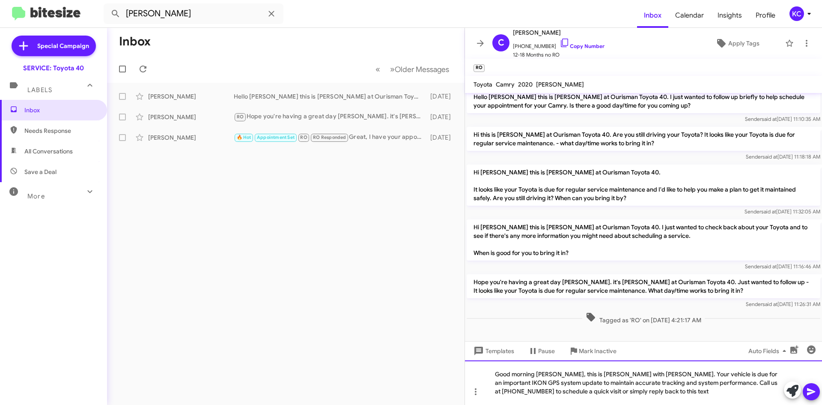
click at [558, 372] on div "Good morning Danielle, this is Kim with Ourisman Toyota. Your vehicle is due fo…" at bounding box center [643, 382] width 357 height 45
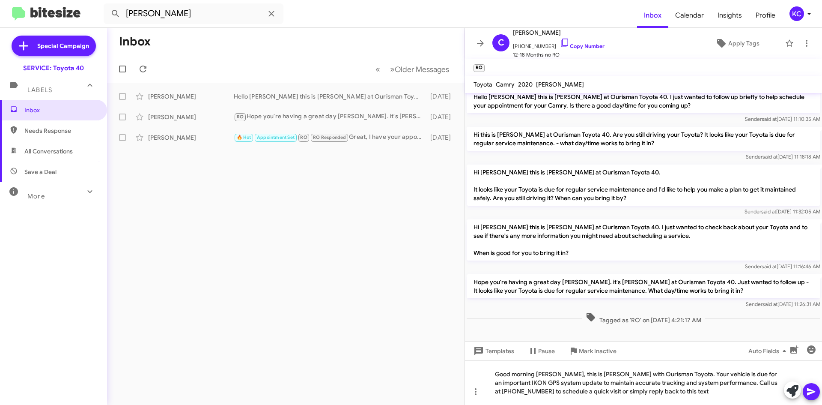
click at [812, 394] on icon at bounding box center [811, 391] width 10 height 10
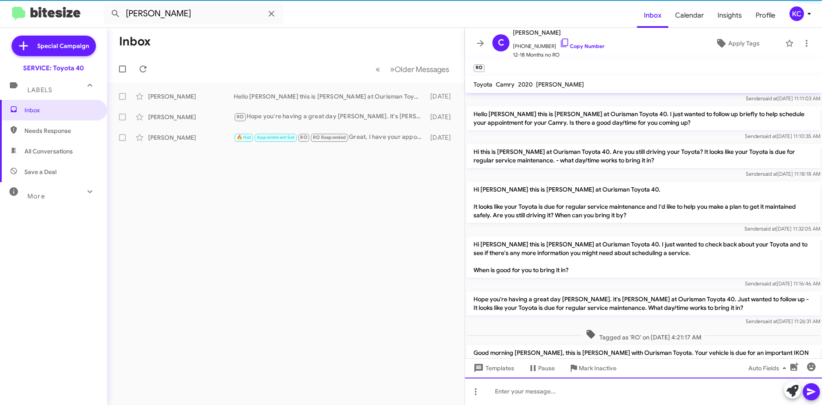
scroll to position [92, 0]
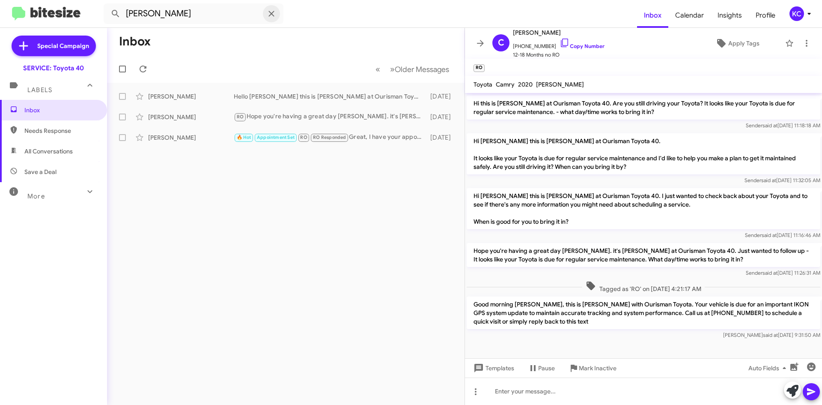
drag, startPoint x: 268, startPoint y: 15, endPoint x: 261, endPoint y: 16, distance: 6.6
click at [268, 14] on icon at bounding box center [271, 14] width 10 height 10
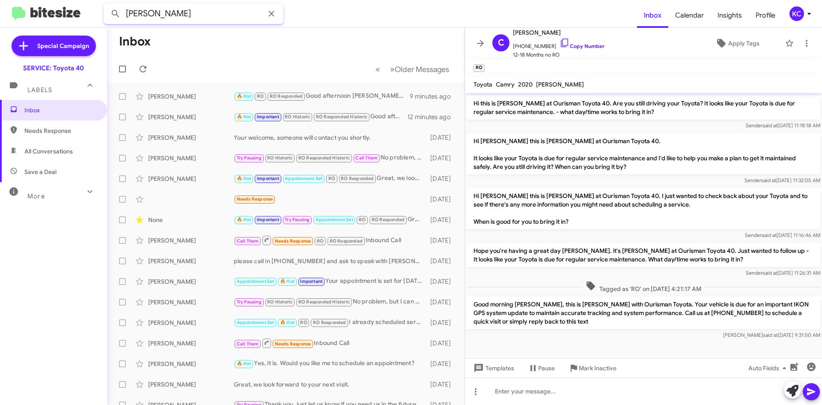
type input "michael audette"
click at [107, 5] on button at bounding box center [115, 13] width 17 height 17
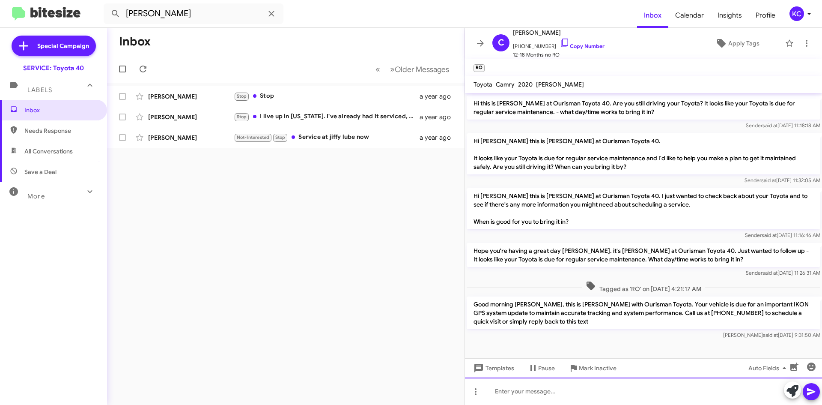
click at [556, 394] on div at bounding box center [643, 390] width 357 height 27
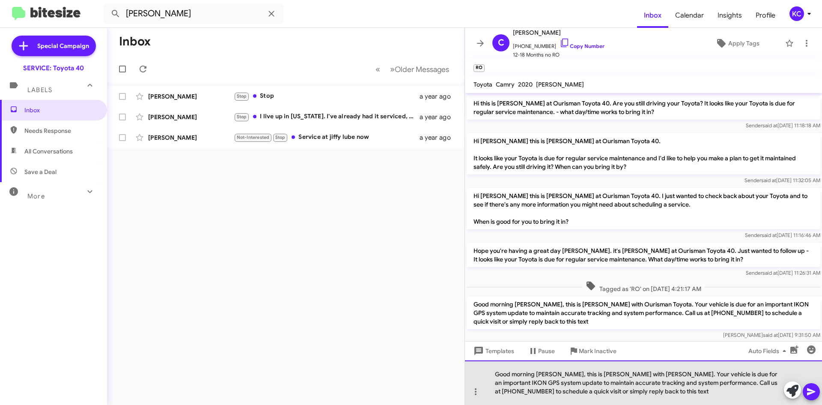
click at [551, 372] on div "Good morning Danielle, this is Kim with Ourisman Toyota. Your vehicle is due fo…" at bounding box center [643, 382] width 357 height 45
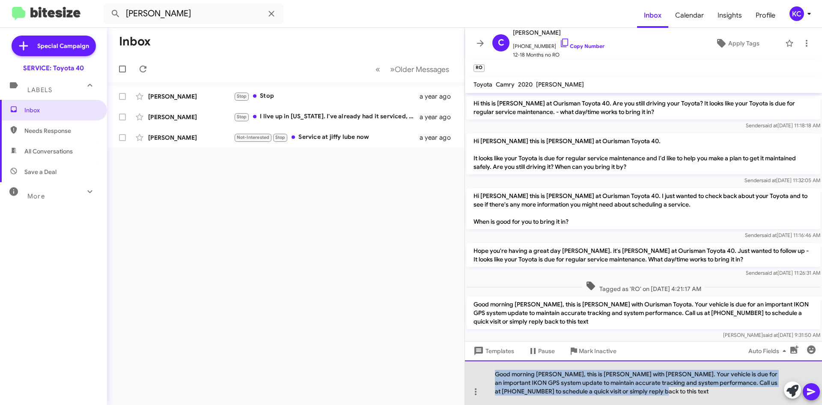
drag, startPoint x: 559, startPoint y: 382, endPoint x: 670, endPoint y: 399, distance: 112.6
click at [670, 399] on div "Good morning Michael, this is Kim with Ourisman Toyota. Your vehicle is due for…" at bounding box center [643, 382] width 357 height 45
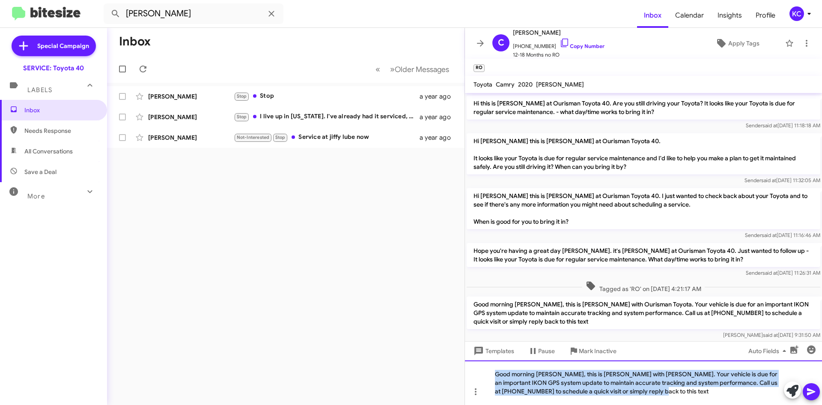
copy div "Good morning Michael, this is Kim with Ourisman Toyota. Your vehicle is due for…"
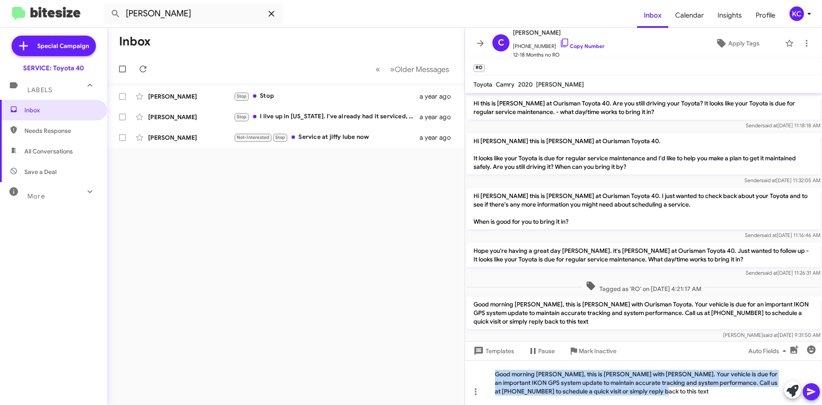
click at [266, 12] on icon at bounding box center [271, 14] width 10 height 10
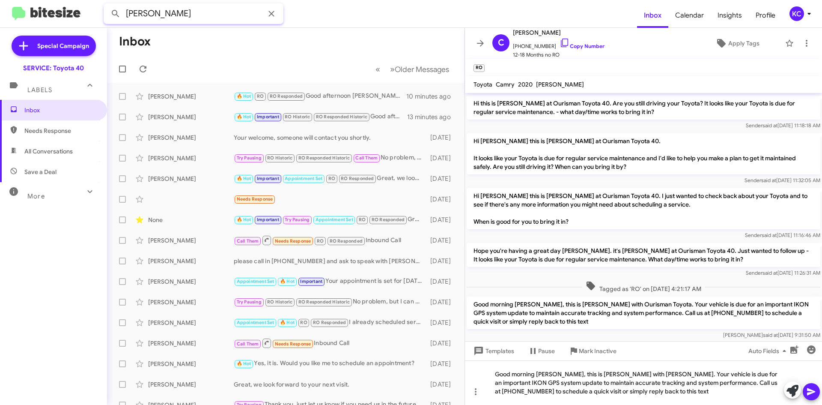
click at [107, 5] on button at bounding box center [115, 13] width 17 height 17
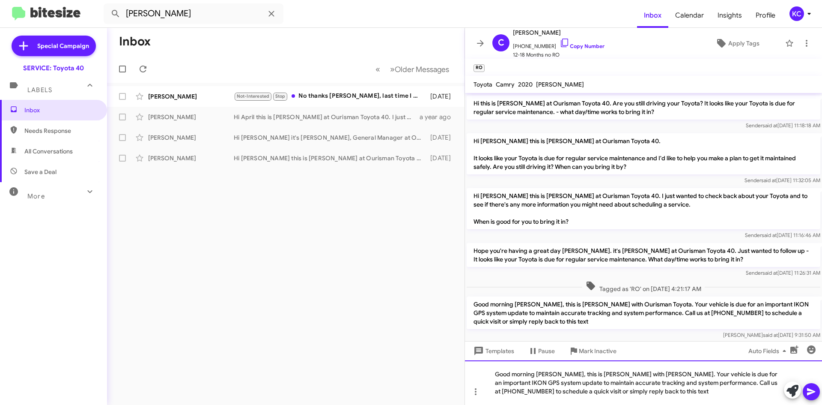
click at [553, 370] on div "Good morning Michael, this is Kim with Ourisman Toyota. Your vehicle is due for…" at bounding box center [643, 382] width 357 height 45
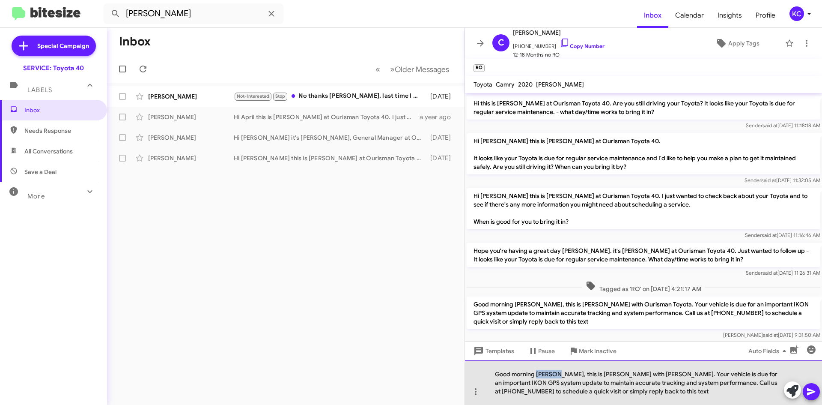
click at [553, 370] on div "Good morning Michael, this is Kim with Ourisman Toyota. Your vehicle is due for…" at bounding box center [643, 382] width 357 height 45
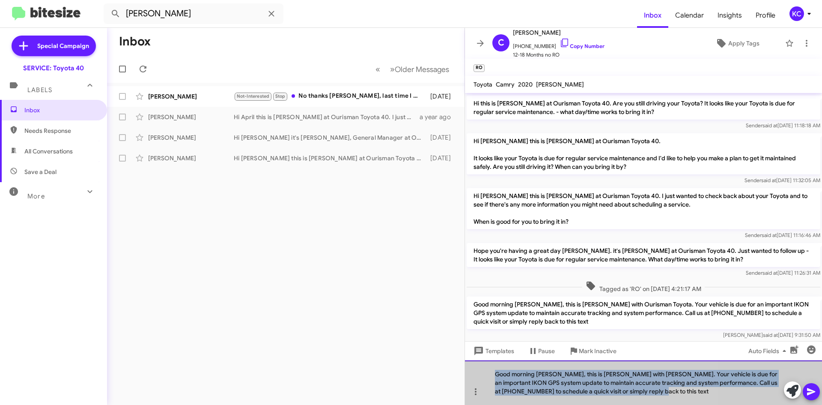
click at [553, 370] on div "Good morning Michael, this is Kim with Ourisman Toyota. Your vehicle is due for…" at bounding box center [643, 382] width 357 height 45
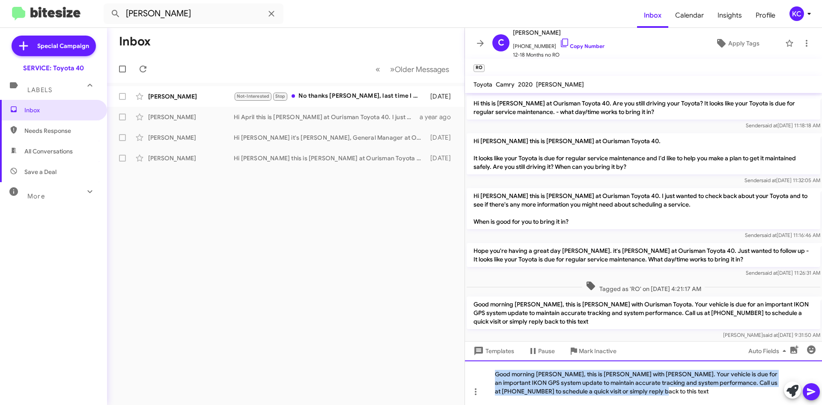
click at [556, 384] on div "Good morning Michael, this is Kim with Ourisman Toyota. Your vehicle is due for…" at bounding box center [643, 382] width 357 height 45
click at [557, 392] on div "Good morning Michael, this is Kim with Ourisman Toyota. Your vehicle is due for…" at bounding box center [643, 382] width 357 height 45
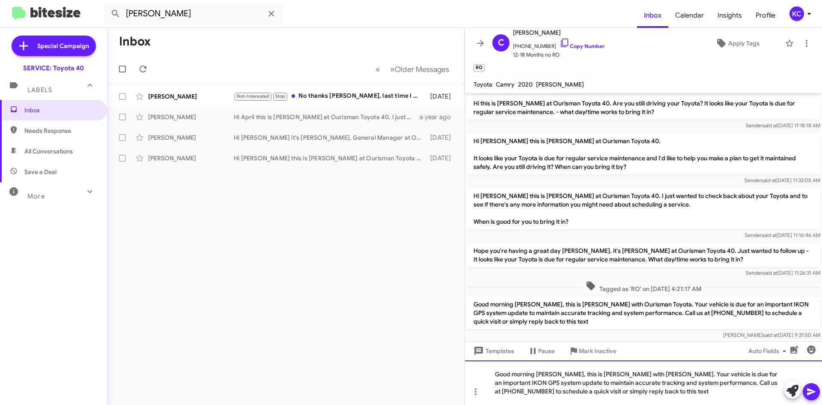
click at [550, 373] on div "Good morning Michael, this is Kim with Ourisman Toyota. Your vehicle is due for…" at bounding box center [643, 382] width 357 height 45
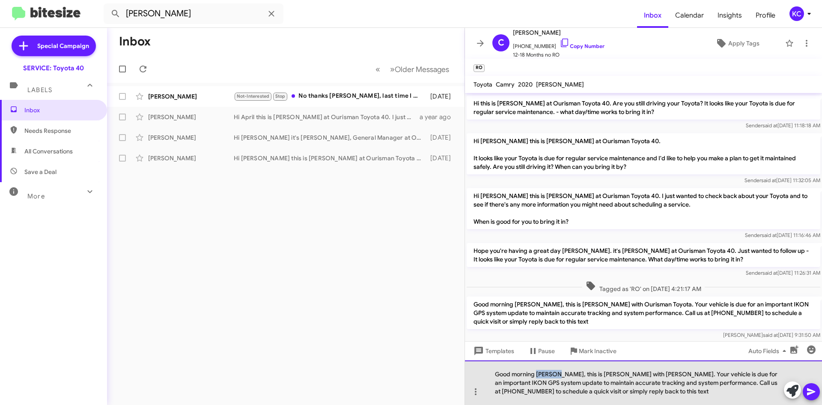
click at [550, 373] on div "Good morning Michael, this is Kim with Ourisman Toyota. Your vehicle is due for…" at bounding box center [643, 382] width 357 height 45
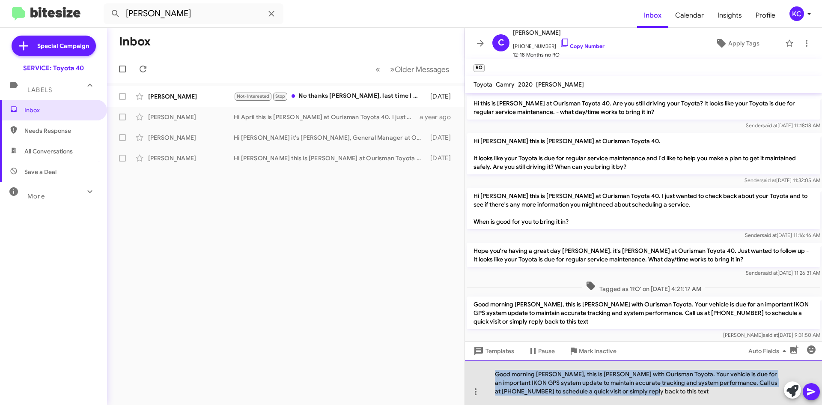
drag, startPoint x: 496, startPoint y: 374, endPoint x: 700, endPoint y: 399, distance: 206.2
click at [700, 399] on div "Good morning Austin, this is Kim with Ourisman Toyota. Your vehicle is due for …" at bounding box center [643, 382] width 357 height 45
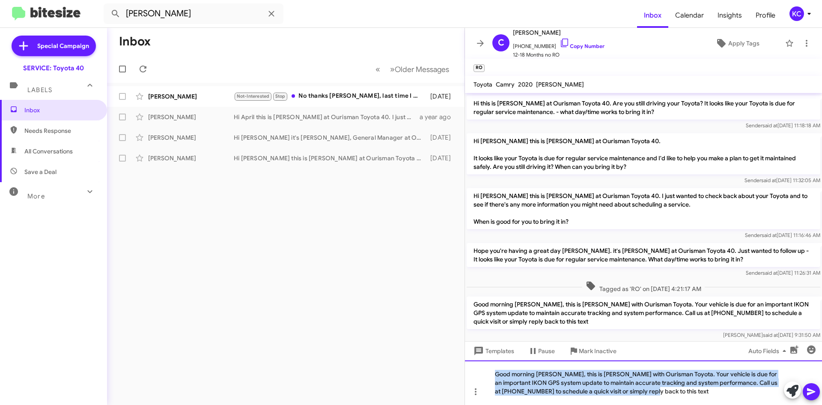
copy div "Good morning Austin, this is Kim with Ourisman Toyota. Your vehicle is due for …"
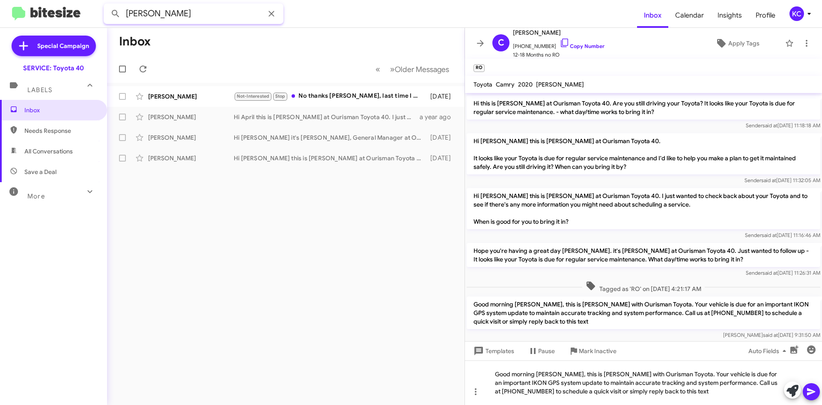
click at [182, 16] on input "austin greer" at bounding box center [194, 13] width 180 height 21
type input "jennifer blitgen"
click at [107, 5] on button at bounding box center [115, 13] width 17 height 17
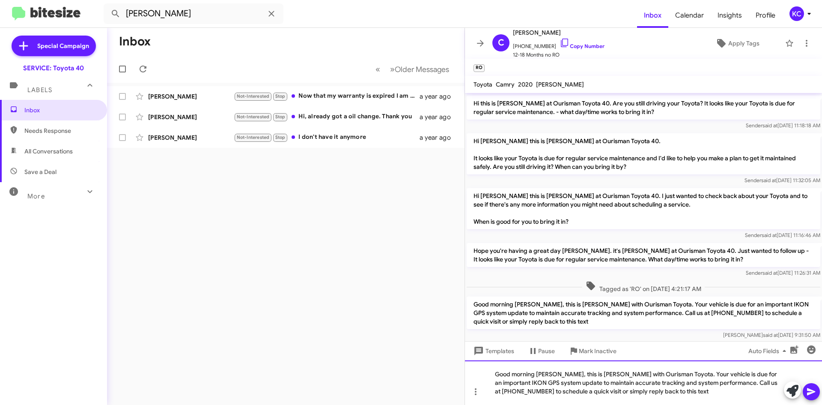
click at [545, 372] on div "Good morning Austin, this is Kim with Ourisman Toyota. Your vehicle is due for …" at bounding box center [643, 382] width 357 height 45
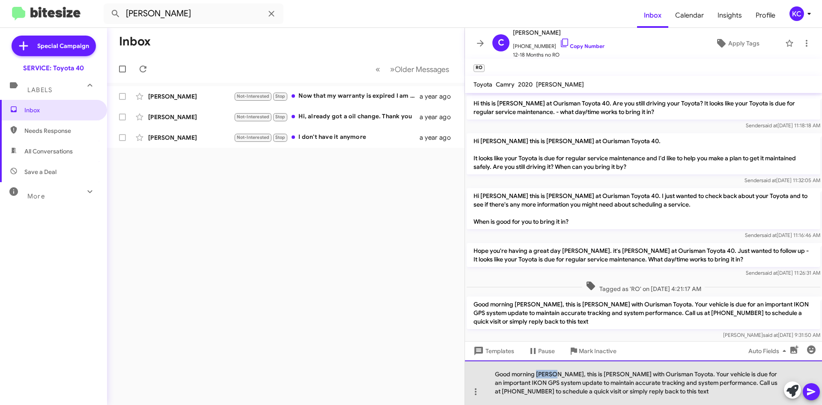
click at [545, 372] on div "Good morning Austin, this is Kim with Ourisman Toyota. Your vehicle is due for …" at bounding box center [643, 382] width 357 height 45
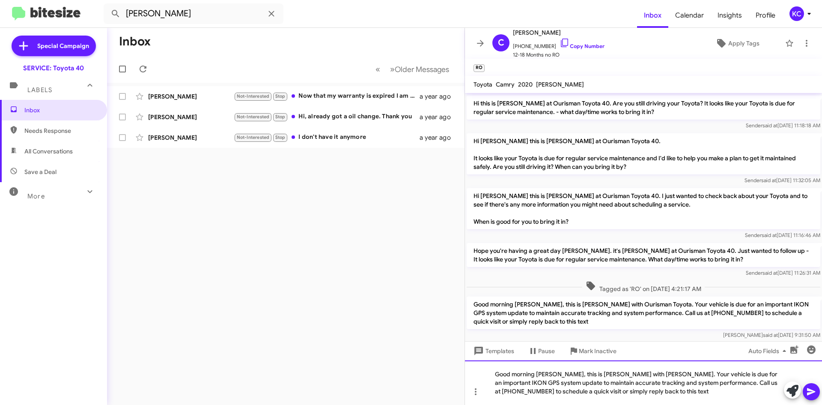
click at [522, 382] on div "Good morning Jennifer, this is Kim with Ourisman Toyota. Your vehicle is due fo…" at bounding box center [643, 382] width 357 height 45
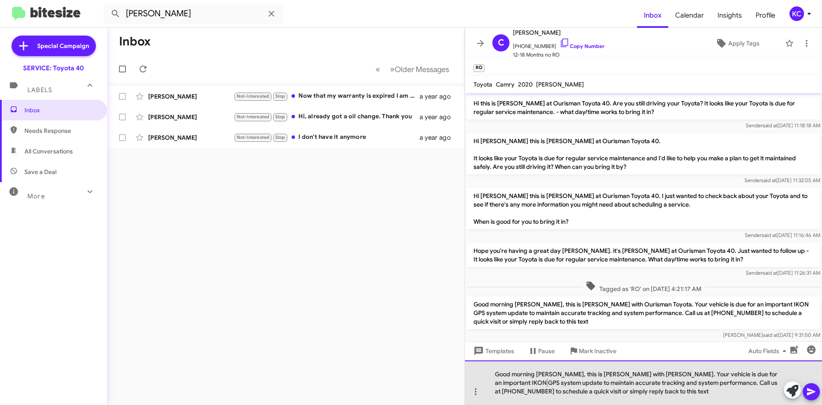
click at [522, 382] on div "Good morning Jennifer, this is Kim with Ourisman Toyota. Your vehicle is due fo…" at bounding box center [643, 382] width 357 height 45
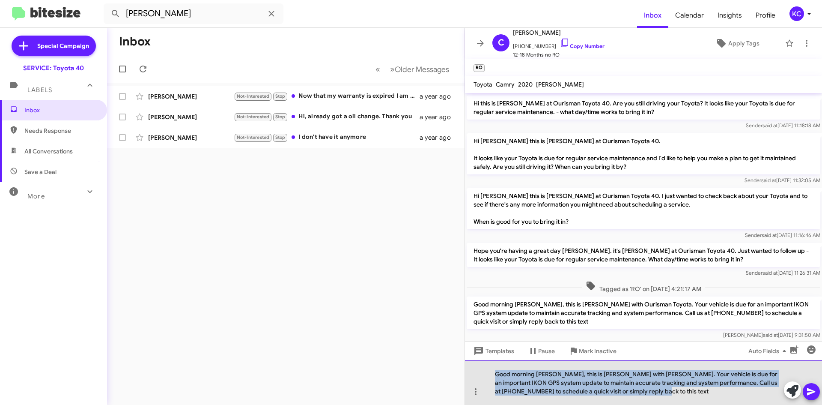
click at [522, 382] on div "Good morning Jennifer, this is Kim with Ourisman Toyota. Your vehicle is due fo…" at bounding box center [643, 382] width 357 height 45
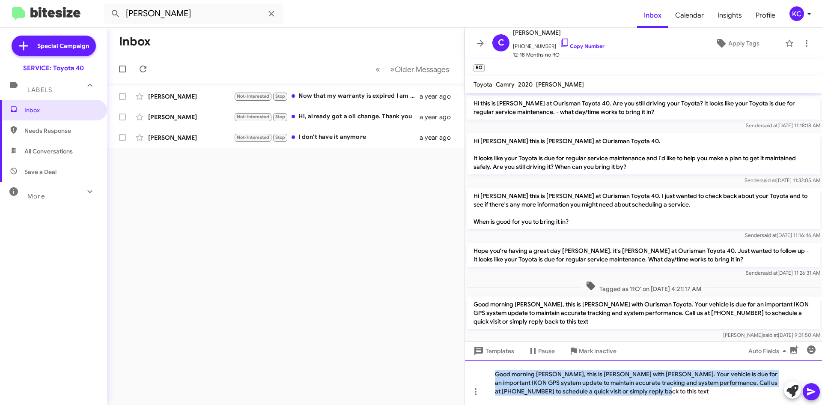
copy div "Good morning Jennifer, this is Kim with Ourisman Toyota. Your vehicle is due fo…"
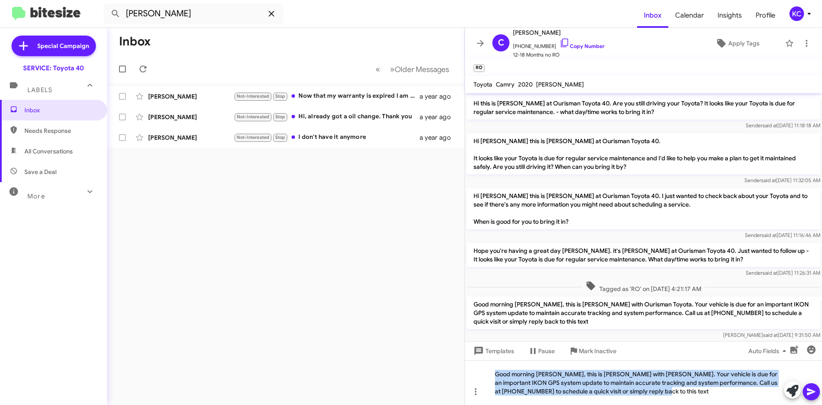
click at [277, 13] on span at bounding box center [271, 14] width 17 height 10
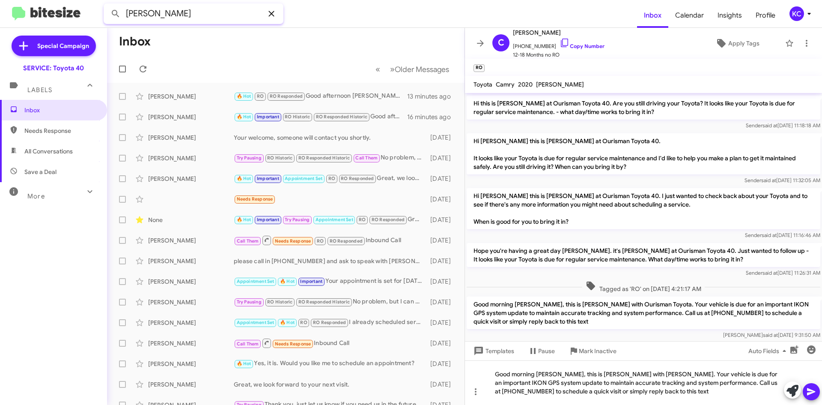
type input "delores williams"
click at [107, 5] on button at bounding box center [115, 13] width 17 height 17
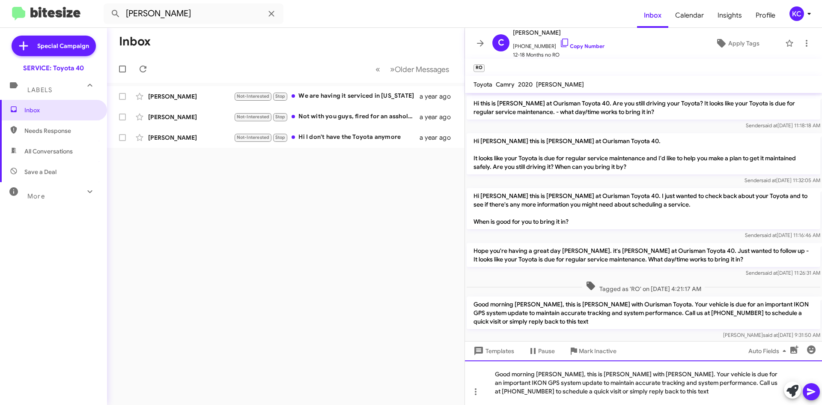
click at [548, 373] on div "Good morning Jennifer, this is Kim with Ourisman Toyota. Your vehicle is due fo…" at bounding box center [643, 382] width 357 height 45
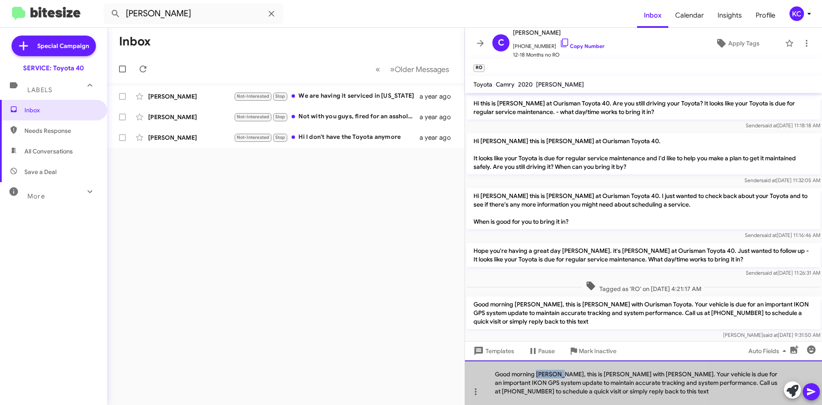
click at [548, 373] on div "Good morning Jennifer, this is Kim with Ourisman Toyota. Your vehicle is due fo…" at bounding box center [643, 382] width 357 height 45
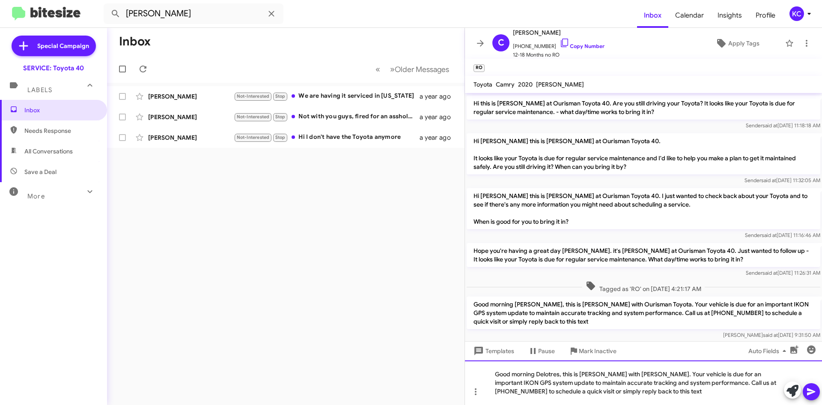
click at [552, 373] on div "Good morning Delotres, this is Kim with Ourisman Toyota. Your vehicle is due fo…" at bounding box center [643, 382] width 357 height 45
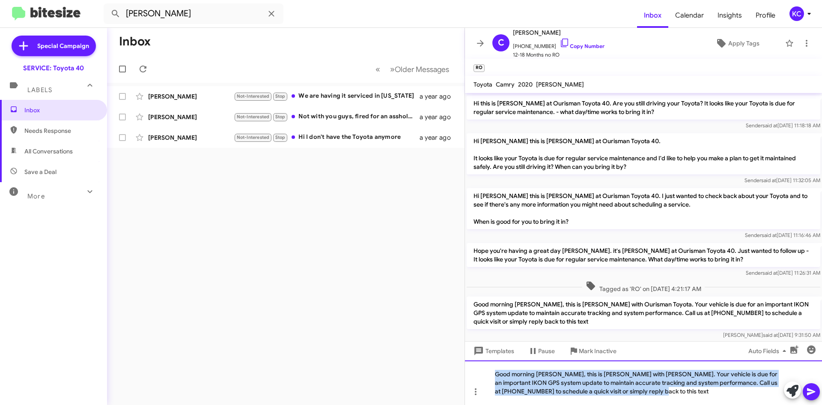
drag, startPoint x: 495, startPoint y: 376, endPoint x: 723, endPoint y: 407, distance: 229.9
click at [723, 404] on html "delores williams Inbox Calendar Insights Profile KC Special Campaign SERVICE: T…" at bounding box center [411, 202] width 822 height 405
copy div "Good morning Delores, this is Kim with Ourisman Toyota. Your vehicle is due for…"
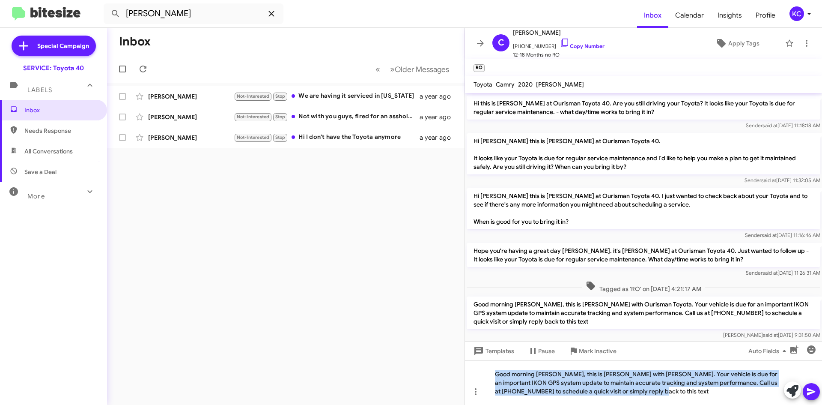
click at [280, 15] on span at bounding box center [271, 14] width 17 height 10
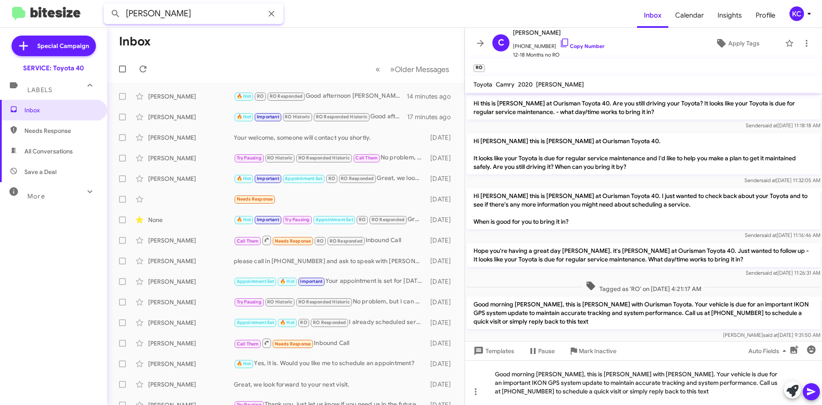
type input "ashley bobovsky"
click at [107, 5] on button at bounding box center [115, 13] width 17 height 17
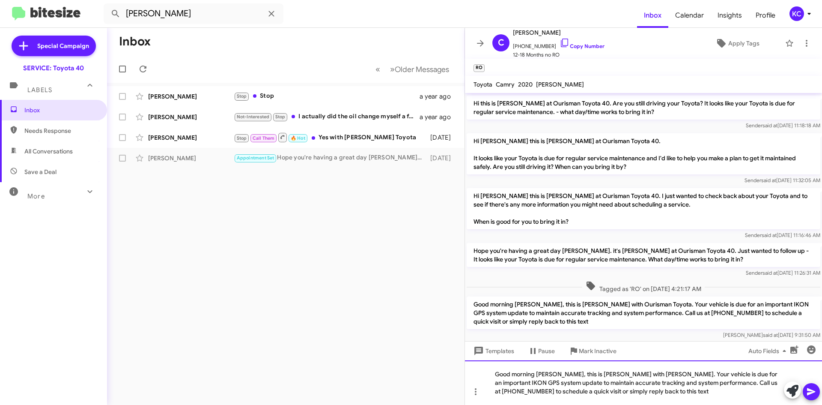
click at [549, 374] on div "Good morning Delores, this is Kim with Ourisman Toyota. Your vehicle is due for…" at bounding box center [643, 382] width 357 height 45
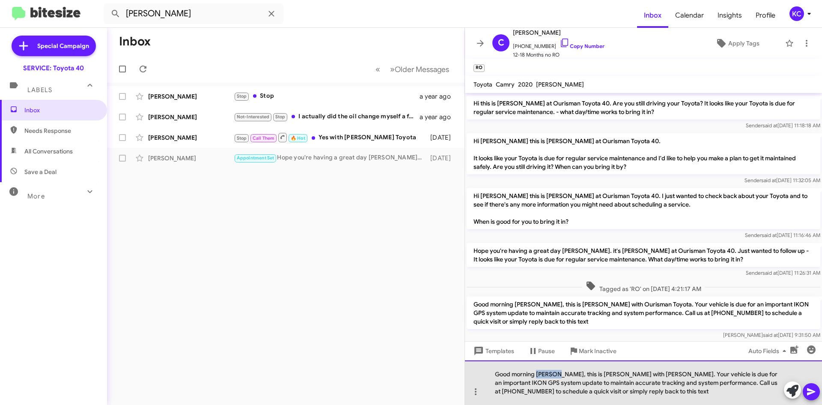
click at [549, 374] on div "Good morning Delores, this is Kim with Ourisman Toyota. Your vehicle is due for…" at bounding box center [643, 382] width 357 height 45
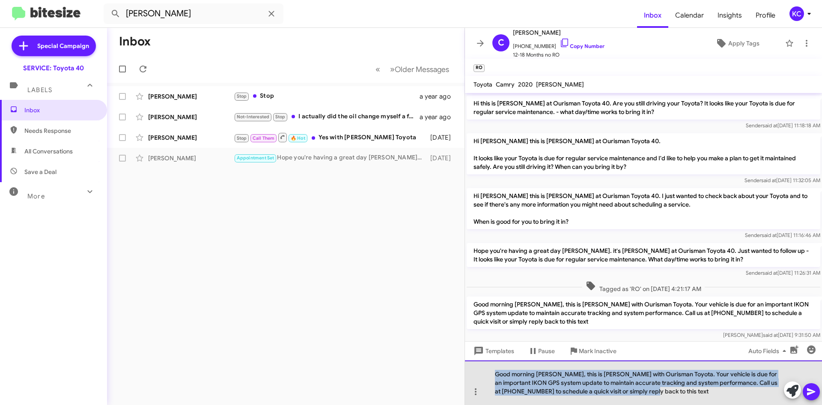
drag, startPoint x: 495, startPoint y: 375, endPoint x: 657, endPoint y: 402, distance: 164.2
click at [657, 402] on div "Good morning Ashley, this is Kim with Ourisman Toyota. Your vehicle is due for …" at bounding box center [643, 382] width 357 height 45
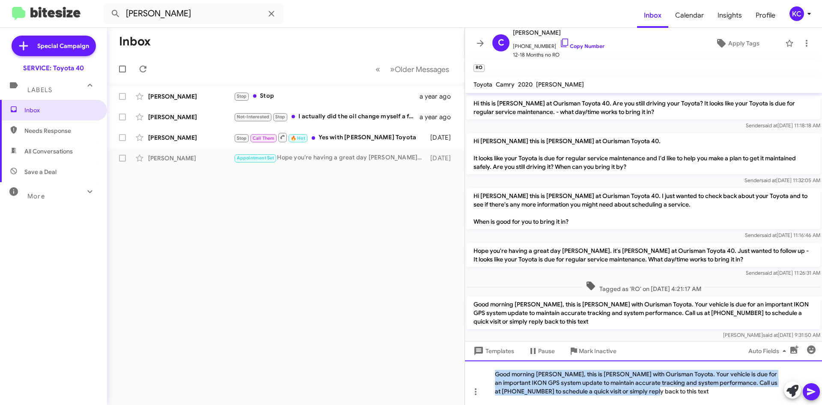
copy div "Good morning Ashley, this is Kim with Ourisman Toyota. Your vehicle is due for …"
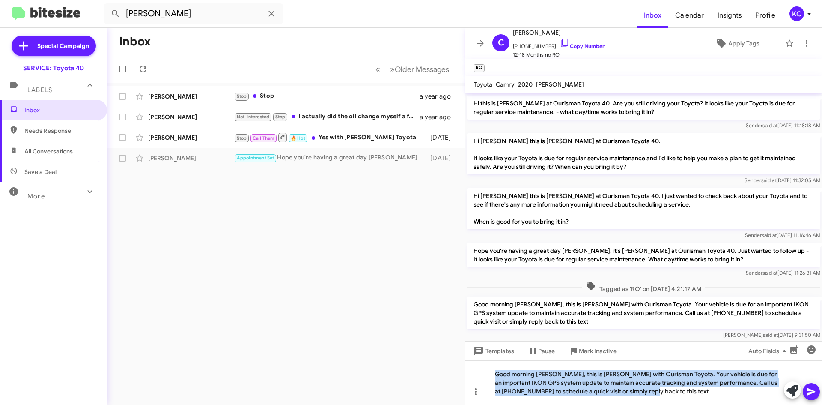
drag, startPoint x: 534, startPoint y: 7, endPoint x: 485, endPoint y: 31, distance: 55.0
click at [534, 7] on form "ashley bobovsky" at bounding box center [370, 13] width 533 height 21
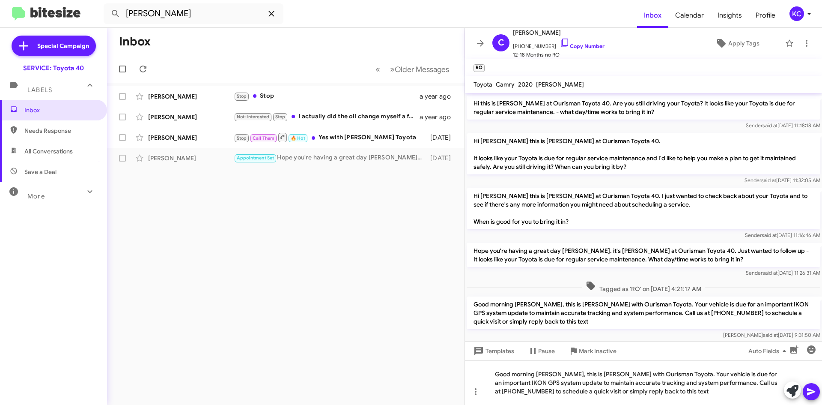
click at [275, 12] on icon at bounding box center [271, 14] width 10 height 10
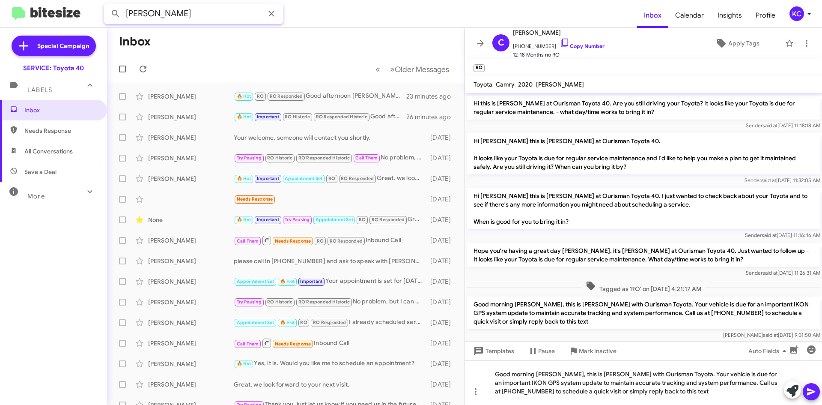
click at [107, 5] on button at bounding box center [115, 13] width 17 height 17
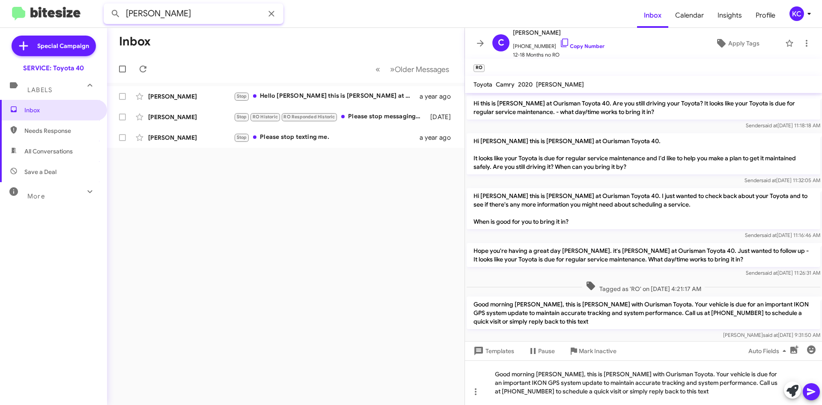
click at [229, 12] on input "kevin adama" at bounding box center [194, 13] width 180 height 21
type input "kevin adams"
click at [107, 5] on button at bounding box center [115, 13] width 17 height 17
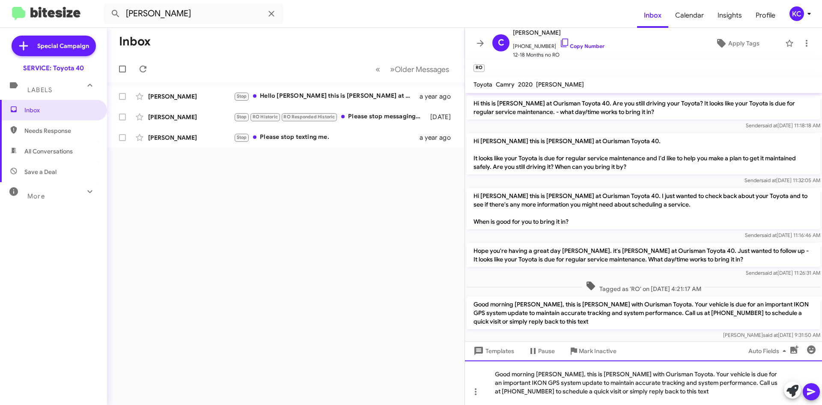
click at [548, 375] on div "Good morning Ashley, this is Kim with Ourisman Toyota. Your vehicle is due for …" at bounding box center [643, 382] width 357 height 45
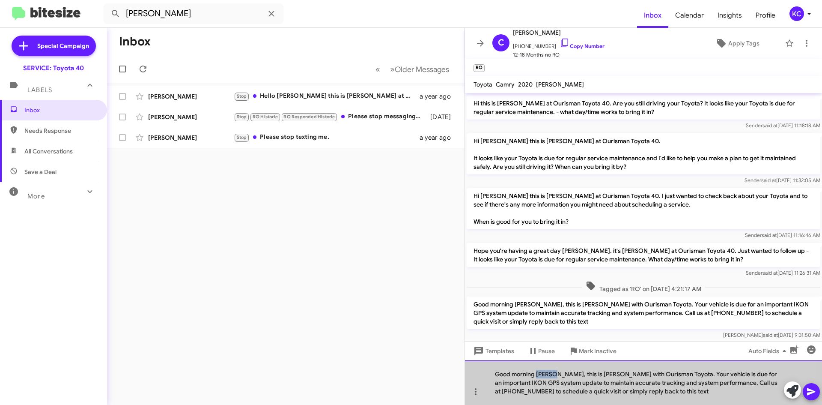
click at [548, 374] on div "Good morning Ashley, this is Kim with Ourisman Toyota. Your vehicle is due for …" at bounding box center [643, 382] width 357 height 45
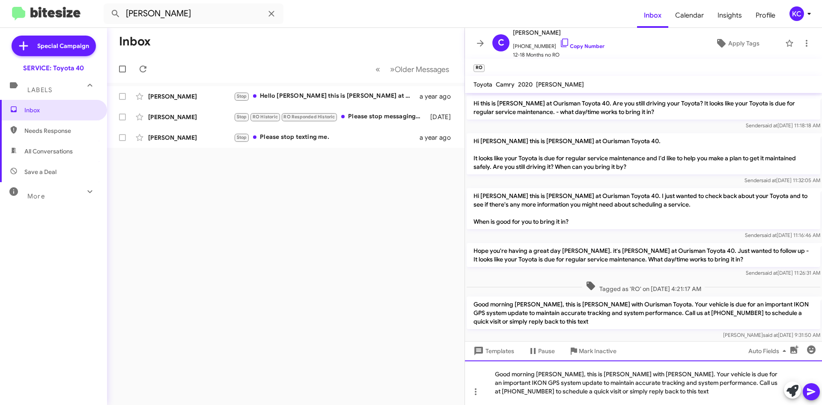
click at [498, 372] on div "Good morning Kevin, this is Kim with Ourisman Toyota. Your vehicle is due for a…" at bounding box center [643, 382] width 357 height 45
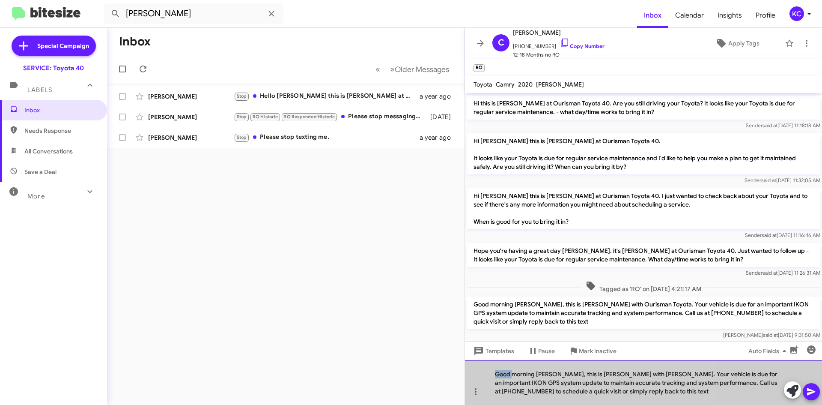
click at [498, 372] on div "Good morning Kevin, this is Kim with Ourisman Toyota. Your vehicle is due for a…" at bounding box center [643, 382] width 357 height 45
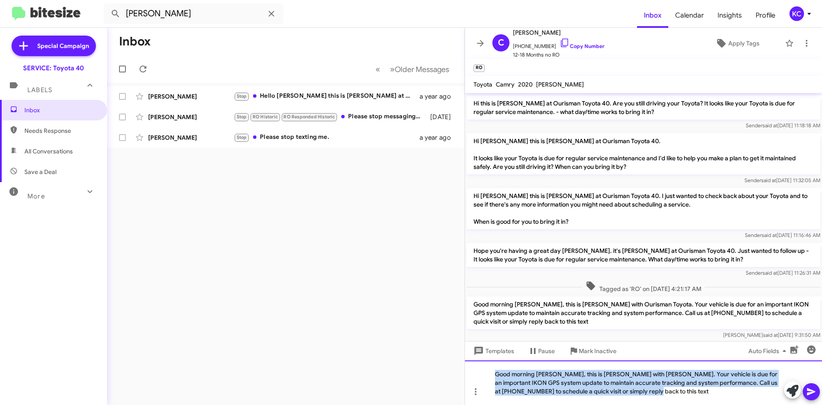
click at [499, 372] on div "Good morning Kevin, this is Kim with Ourisman Toyota. Your vehicle is due for a…" at bounding box center [643, 382] width 357 height 45
copy div "Good morning Kevin, this is Kim with Ourisman Toyota. Your vehicle is due for a…"
click at [560, 383] on div "Good morning Kevin, this is Kim with Ourisman Toyota. Your vehicle is due for a…" at bounding box center [643, 382] width 357 height 45
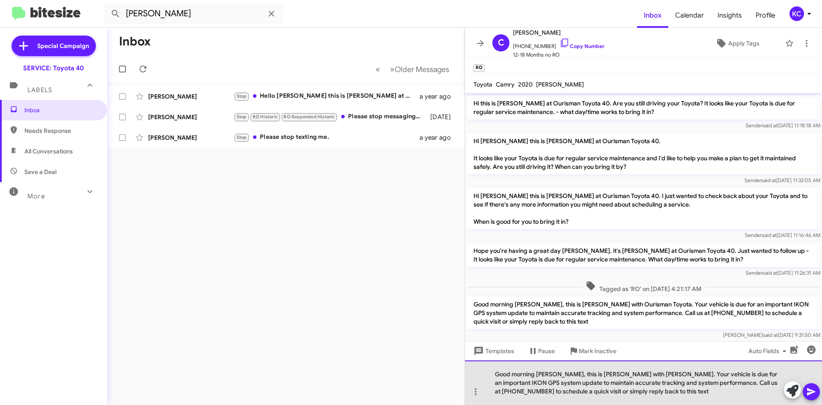
click at [549, 375] on div "Good morning Kevin, this is Kim with Ourisman Toyota. Your vehicle is due for a…" at bounding box center [643, 382] width 357 height 45
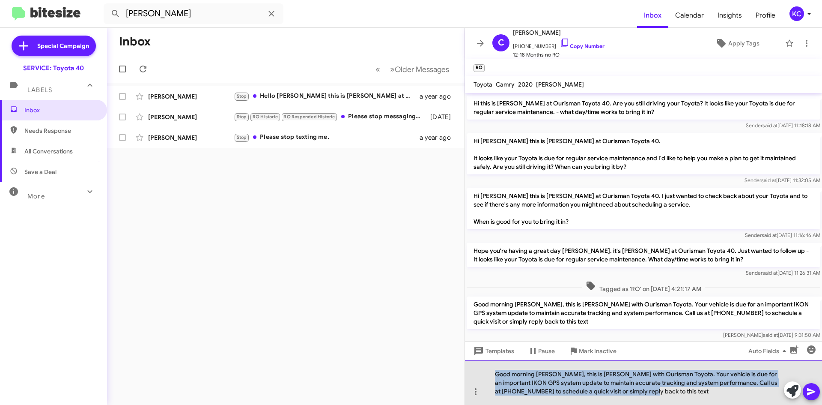
drag, startPoint x: 648, startPoint y: 392, endPoint x: 481, endPoint y: 361, distance: 170.6
click at [481, 361] on div "Good morning Austin, this is Kim with Ourisman Toyota. Your vehicle is due for …" at bounding box center [643, 382] width 357 height 45
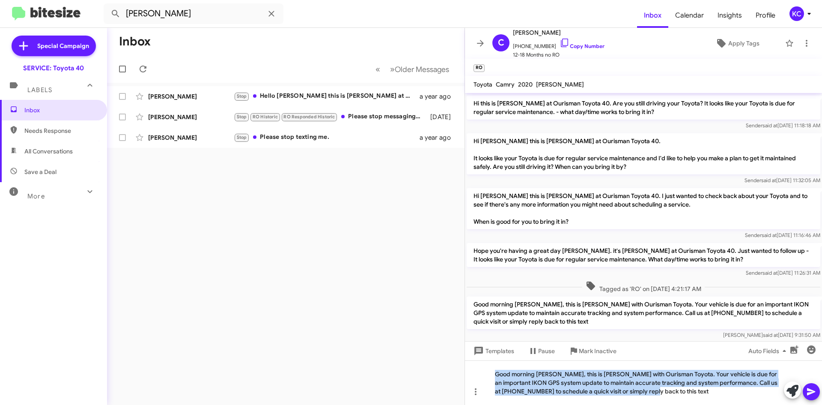
click at [514, 14] on form "kevin adams" at bounding box center [370, 13] width 533 height 21
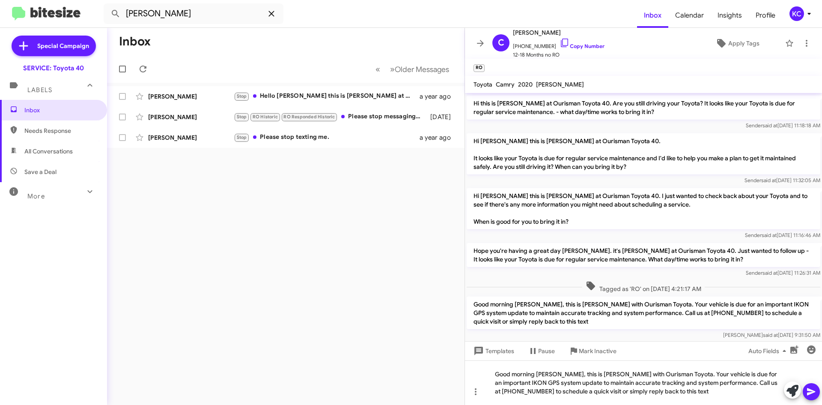
click at [269, 12] on icon at bounding box center [271, 14] width 10 height 10
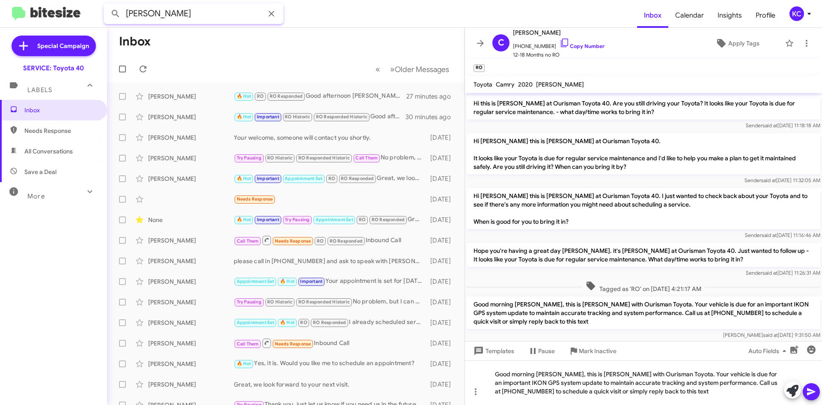
type input "john austin"
click at [107, 5] on button at bounding box center [115, 13] width 17 height 17
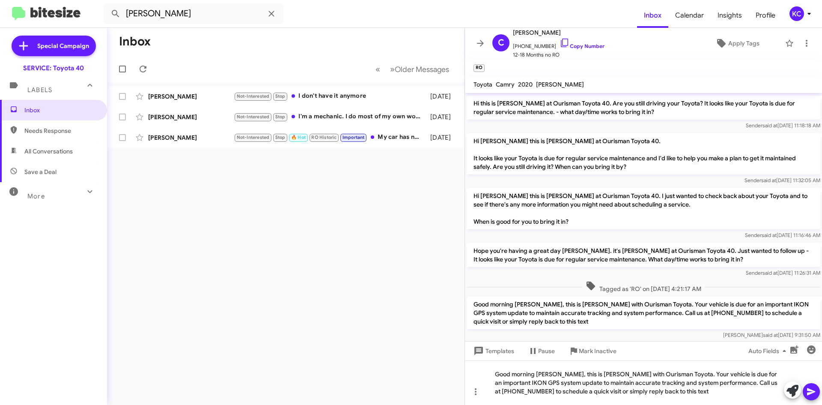
click at [515, 382] on mat-tooltip-component "Pause Conversation" at bounding box center [541, 371] width 58 height 26
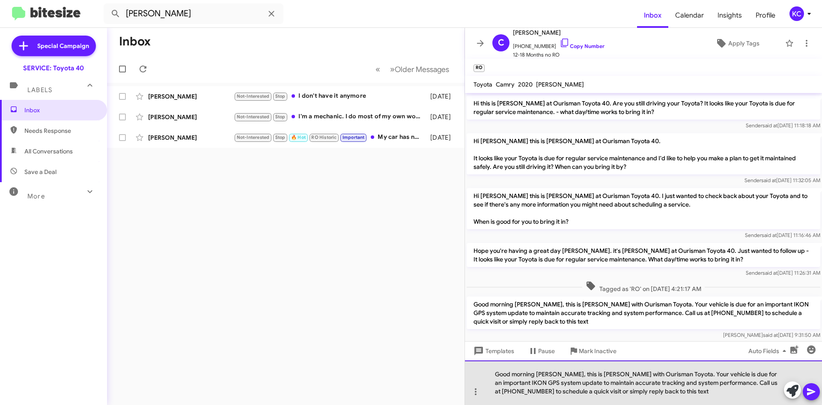
click at [501, 379] on div "Good morning Austin, this is Kim with Ourisman Toyota. Your vehicle is due for …" at bounding box center [643, 382] width 357 height 45
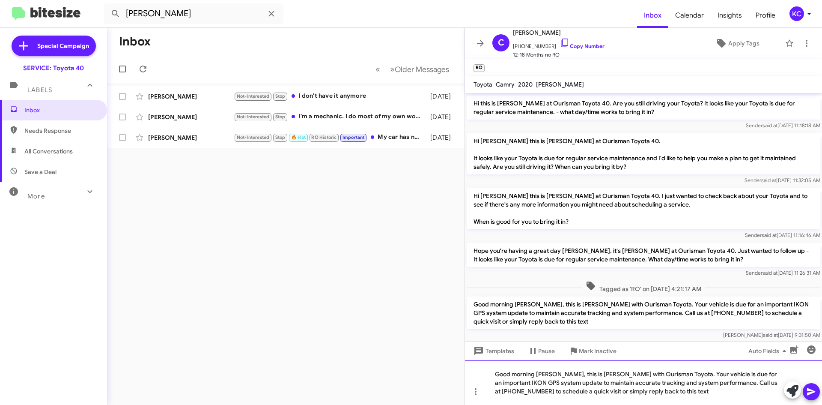
click at [542, 375] on div "Good morning Austin, this is Kim with Ourisman Toyota. Your vehicle is due for …" at bounding box center [643, 382] width 357 height 45
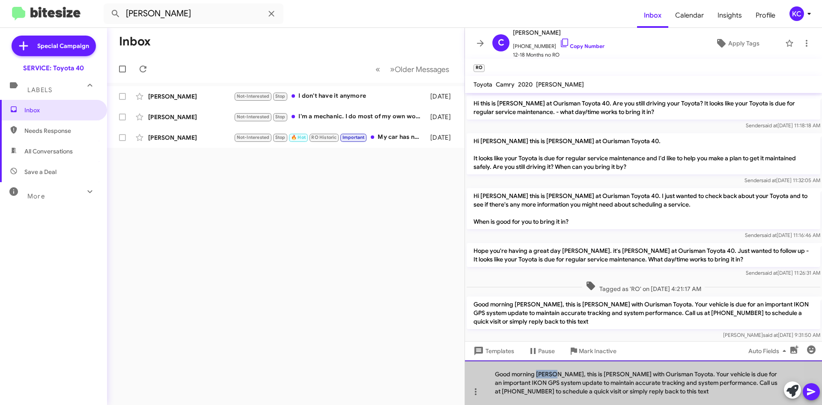
click at [542, 375] on div "Good morning Austin, this is Kim with Ourisman Toyota. Your vehicle is due for …" at bounding box center [643, 382] width 357 height 45
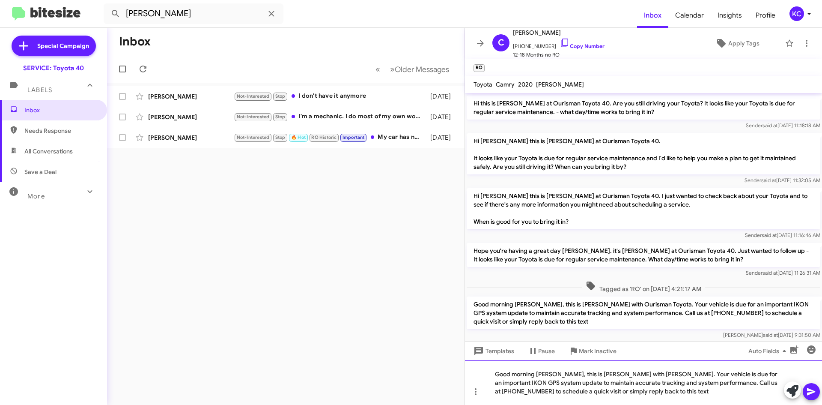
click at [534, 370] on div "Good morning John, this is Kim with Ourisman Toyota. Your vehicle is due for an…" at bounding box center [643, 382] width 357 height 45
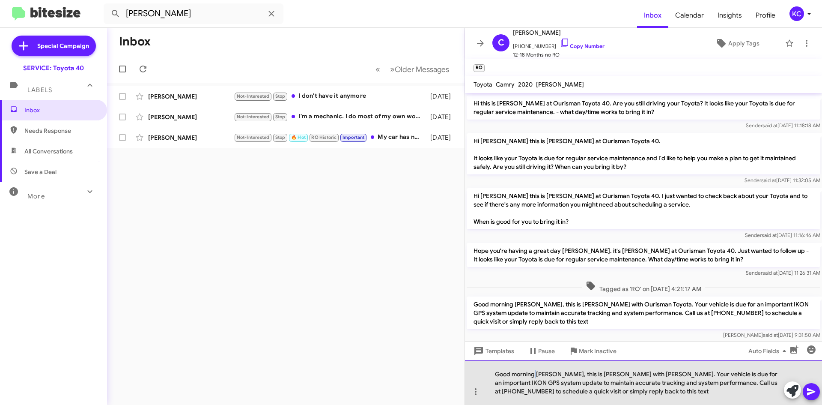
click at [534, 370] on div "Good morning John, this is Kim with Ourisman Toyota. Your vehicle is due for an…" at bounding box center [643, 382] width 357 height 45
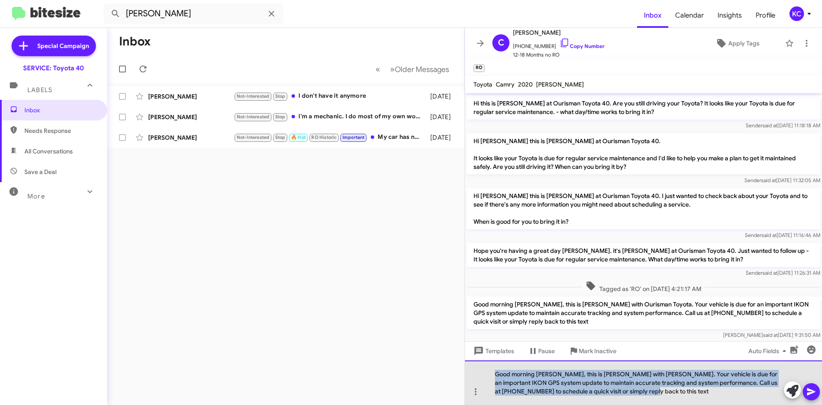
click at [534, 370] on div "Good morning John, this is Kim with Ourisman Toyota. Your vehicle is due for an…" at bounding box center [643, 382] width 357 height 45
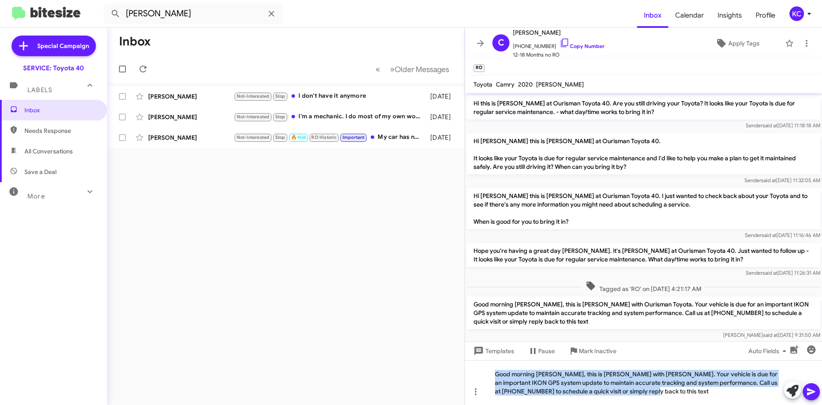
click at [535, 17] on form "john austin" at bounding box center [370, 13] width 533 height 21
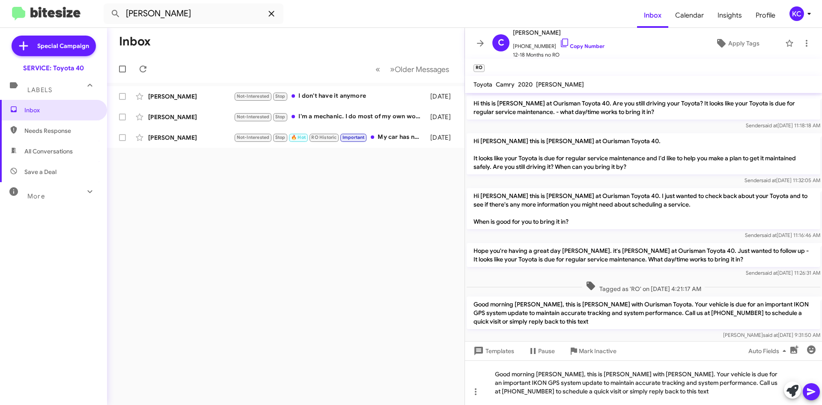
click at [269, 12] on icon at bounding box center [271, 14] width 10 height 10
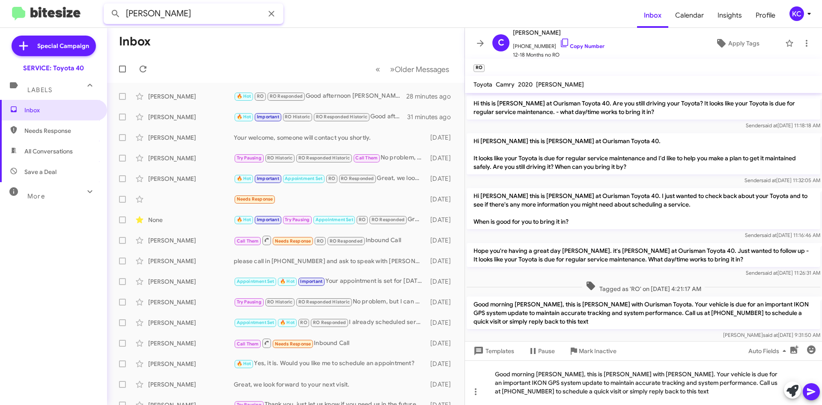
click at [107, 5] on button at bounding box center [115, 13] width 17 height 17
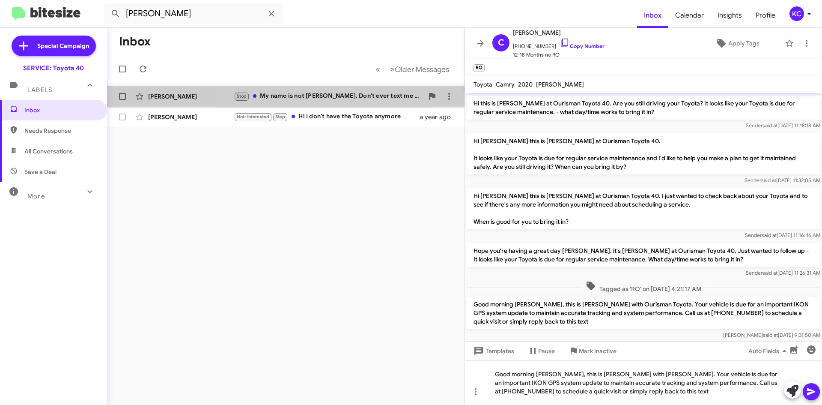
click at [309, 91] on div "Stop My name is not Johnson. Don't ever text me again." at bounding box center [329, 96] width 190 height 10
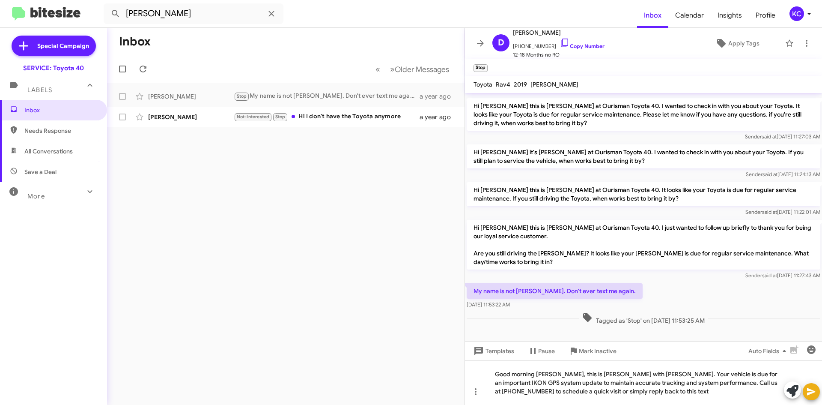
scroll to position [521, 0]
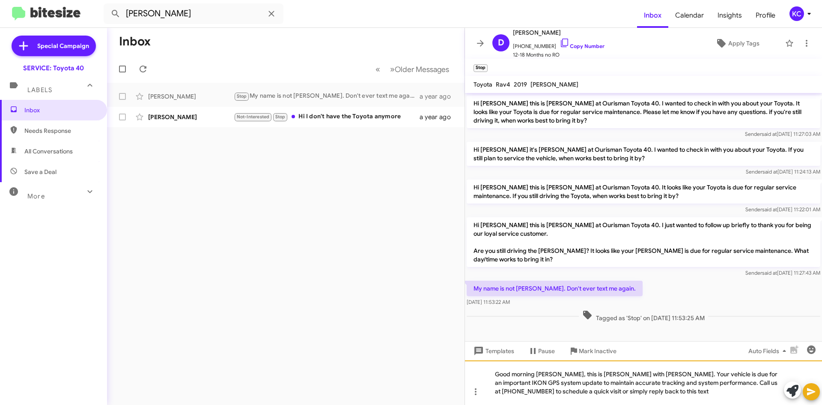
click at [548, 373] on div "Good morning John, this is Kim with Ourisman Toyota. Your vehicle is due for an…" at bounding box center [643, 382] width 357 height 45
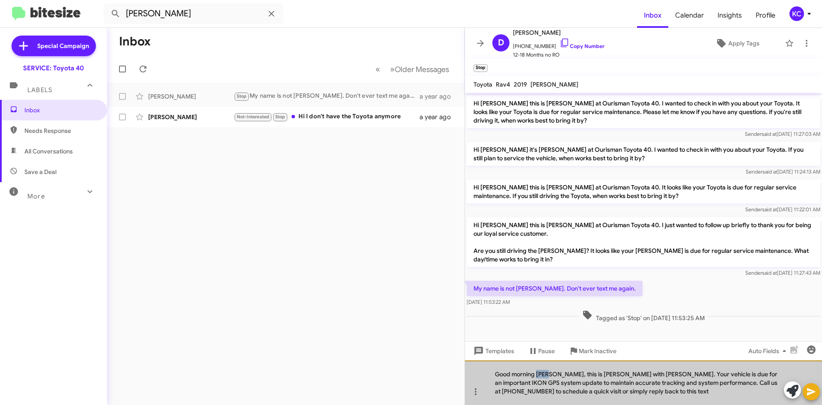
click at [548, 373] on div "Good morning John, this is Kim with Ourisman Toyota. Your vehicle is due for an…" at bounding box center [643, 382] width 357 height 45
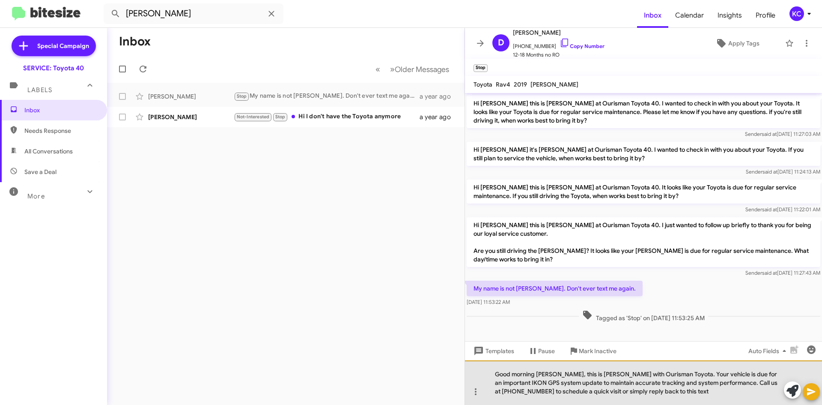
click at [627, 389] on div "Good morning Donna, this is Kim with Ourisman Toyota. Your vehicle is due for a…" at bounding box center [643, 382] width 357 height 45
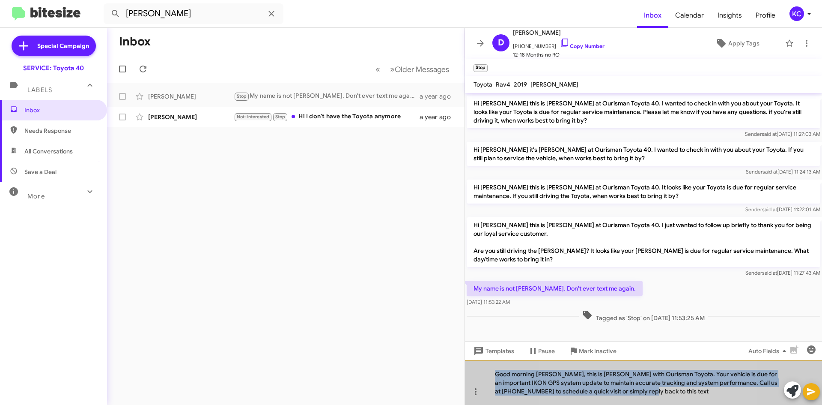
click at [627, 389] on div "Good morning Donna, this is Kim with Ourisman Toyota. Your vehicle is due for a…" at bounding box center [643, 382] width 357 height 45
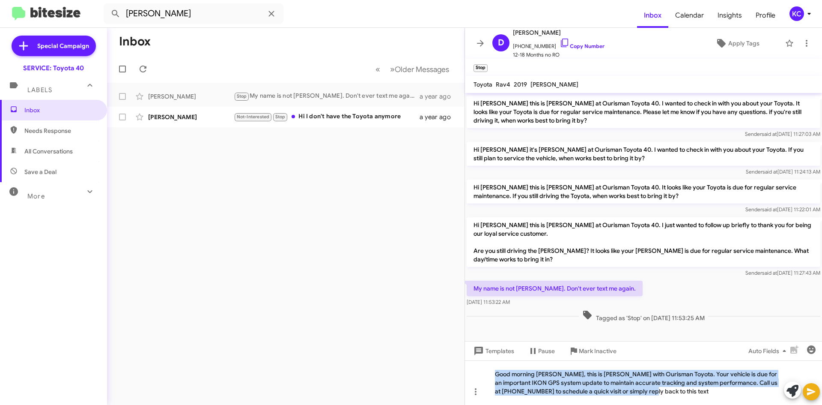
drag, startPoint x: 511, startPoint y: 0, endPoint x: 494, endPoint y: 3, distance: 16.8
click at [511, 0] on mat-toolbar "donna huffman Inbox Calendar Insights Profile KC" at bounding box center [411, 13] width 822 height 27
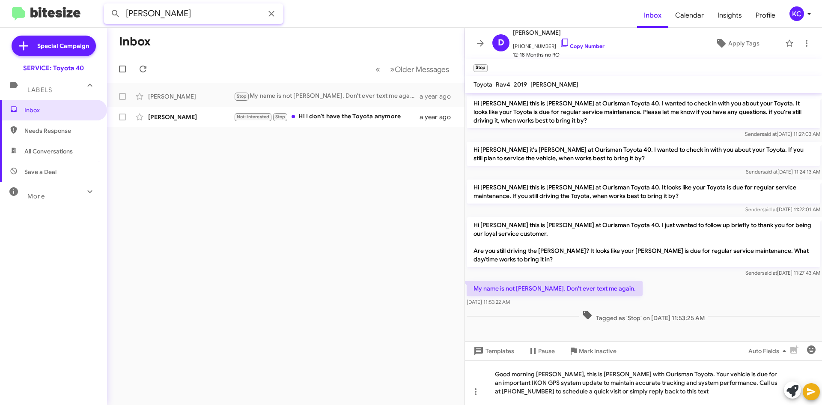
click at [175, 11] on input "donna huffman" at bounding box center [194, 13] width 180 height 21
type input "stanley bair"
click at [107, 5] on button at bounding box center [115, 13] width 17 height 17
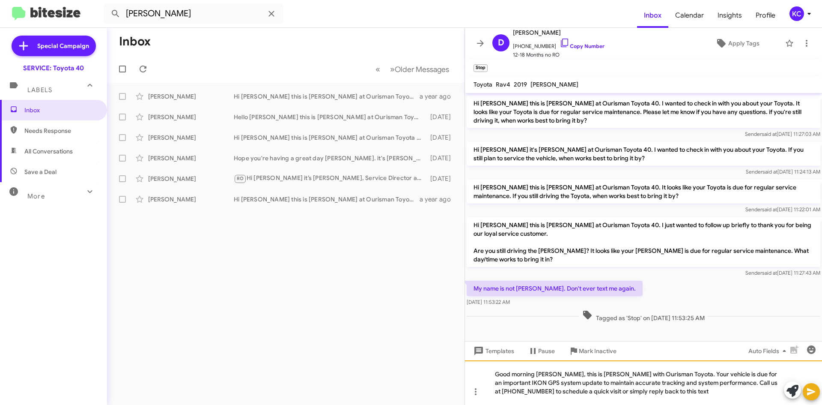
click at [546, 375] on div "Good morning Donna, this is Kim with Ourisman Toyota. Your vehicle is due for a…" at bounding box center [643, 382] width 357 height 45
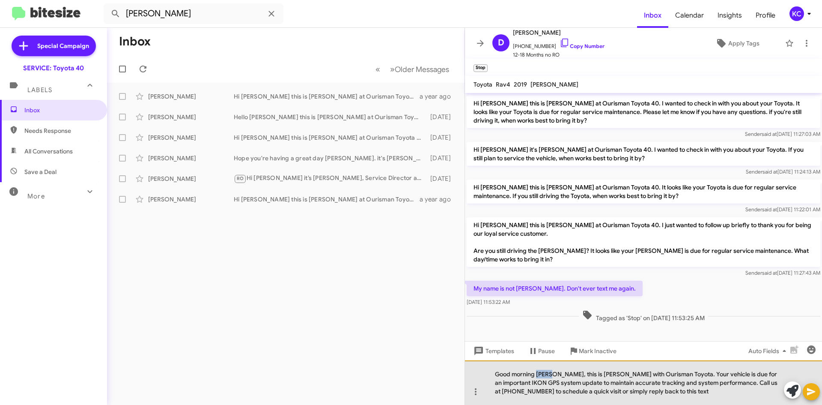
click at [546, 375] on div "Good morning Donna, this is Kim with Ourisman Toyota. Your vehicle is due for a…" at bounding box center [643, 382] width 357 height 45
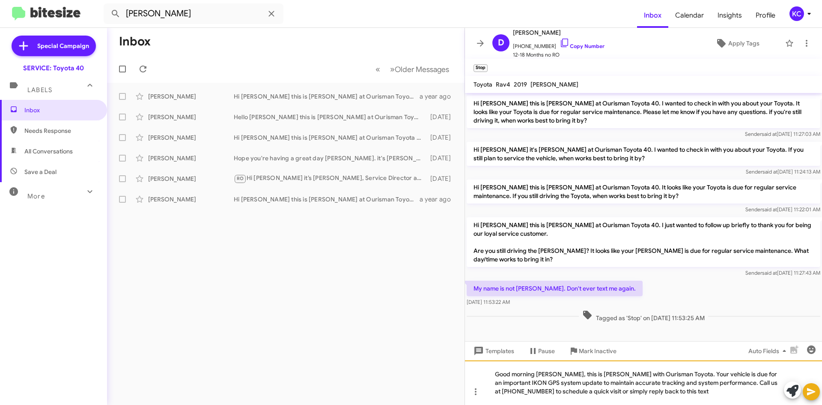
click at [546, 375] on div "Good morning Stanley, this is Kim with Ourisman Toyota. Your vehicle is due for…" at bounding box center [643, 382] width 357 height 45
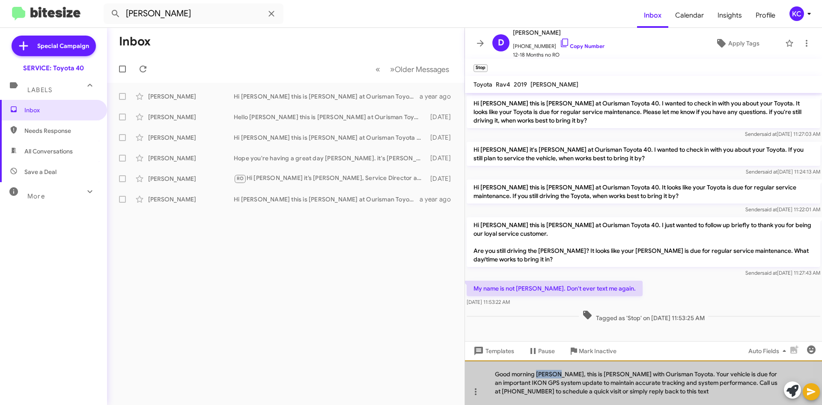
click at [546, 375] on div "Good morning Stanley, this is Kim with Ourisman Toyota. Your vehicle is due for…" at bounding box center [643, 382] width 357 height 45
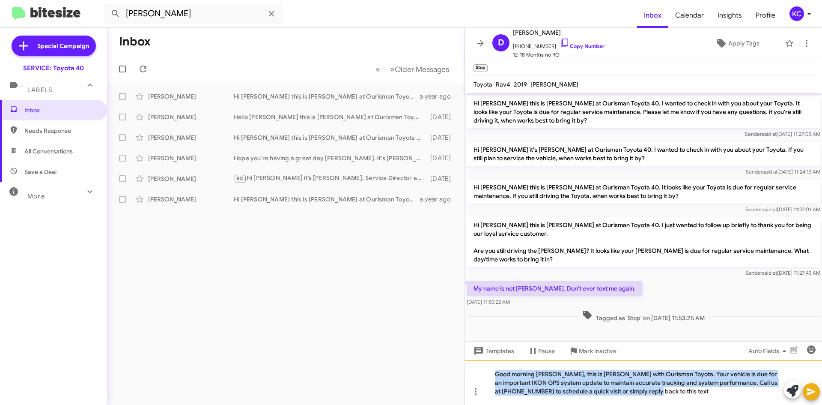
click at [546, 375] on div "Good morning Stanley, this is Kim with Ourisman Toyota. Your vehicle is due for…" at bounding box center [643, 382] width 357 height 45
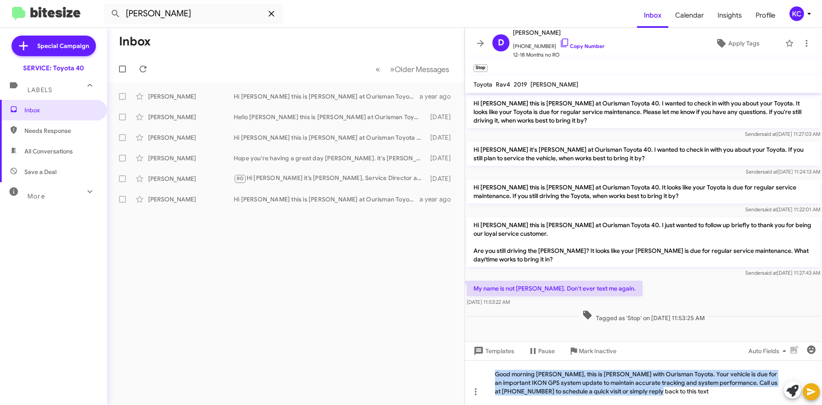
click at [272, 17] on icon at bounding box center [271, 14] width 10 height 10
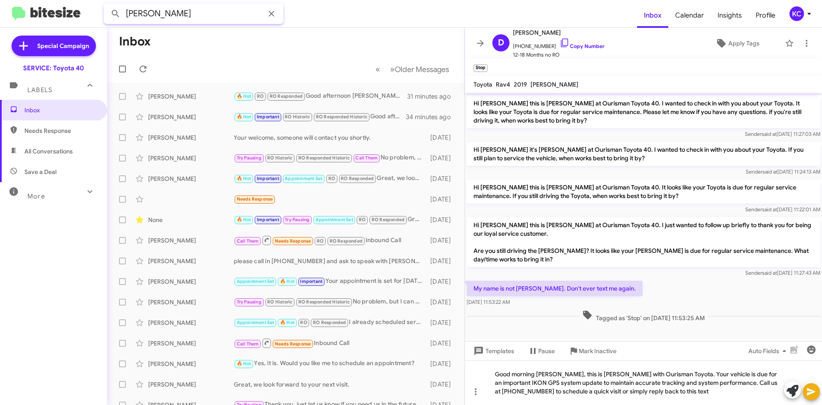
type input "nancy williams"
click at [107, 5] on button at bounding box center [115, 13] width 17 height 17
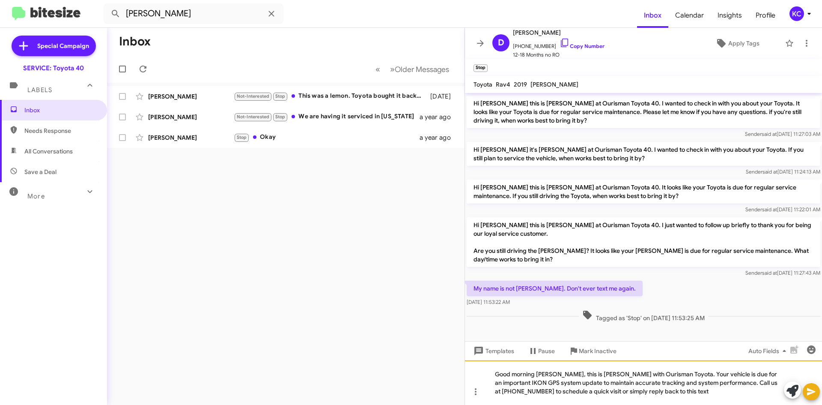
click at [543, 376] on div "Good morning Stanley, this is Kim with Ourisman Toyota. Your vehicle is due for…" at bounding box center [643, 382] width 357 height 45
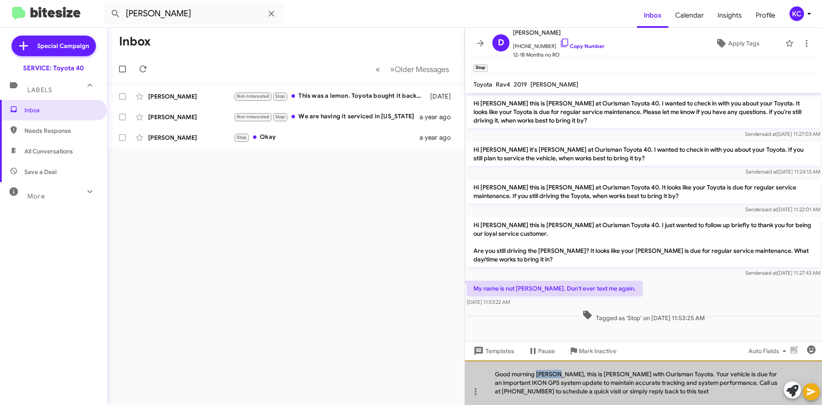
click at [543, 376] on div "Good morning Stanley, this is Kim with Ourisman Toyota. Your vehicle is due for…" at bounding box center [643, 382] width 357 height 45
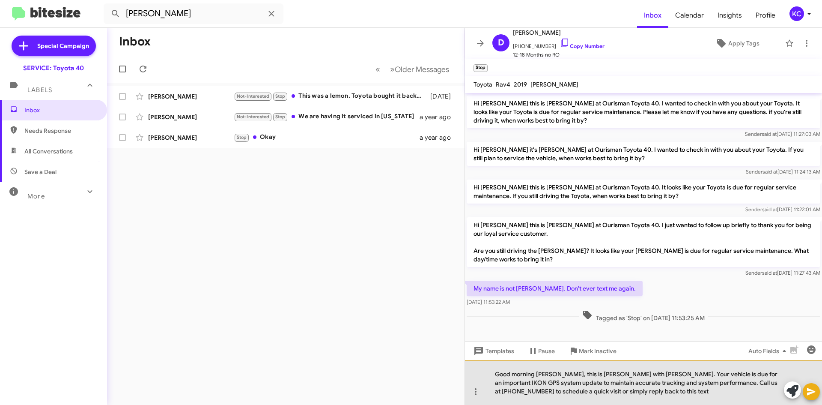
click at [519, 375] on div "Good morning Nancy, this is Kim with Ourisman Toyota. Your vehicle is due for a…" at bounding box center [643, 382] width 357 height 45
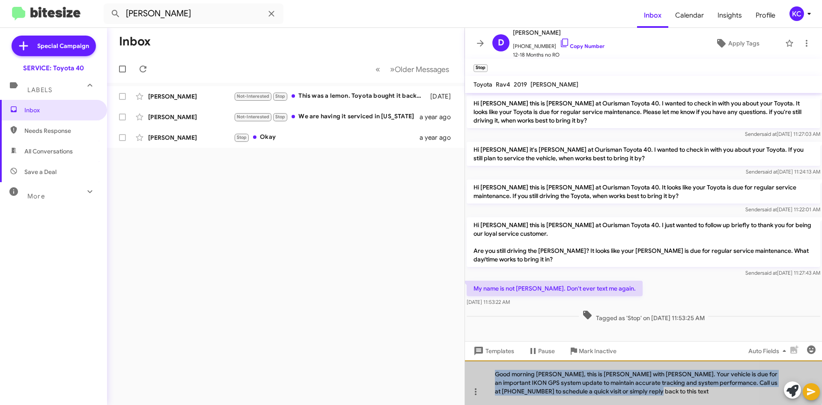
click at [519, 375] on div "Good morning Nancy, this is Kim with Ourisman Toyota. Your vehicle is due for a…" at bounding box center [643, 382] width 357 height 45
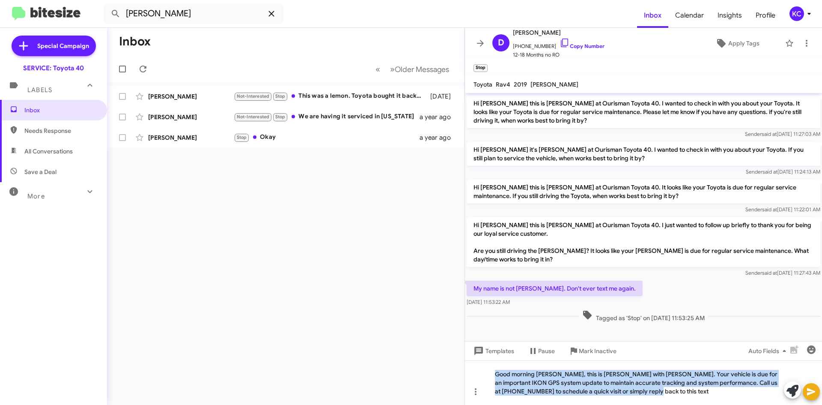
click at [275, 13] on icon at bounding box center [271, 14] width 10 height 10
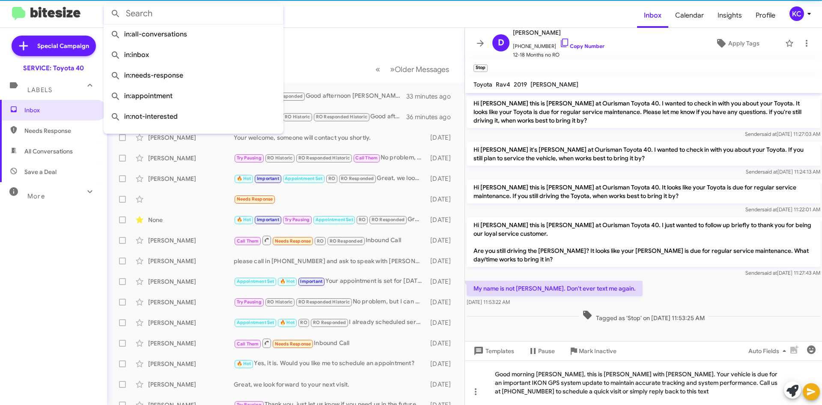
click at [145, 13] on input "text" at bounding box center [194, 13] width 180 height 21
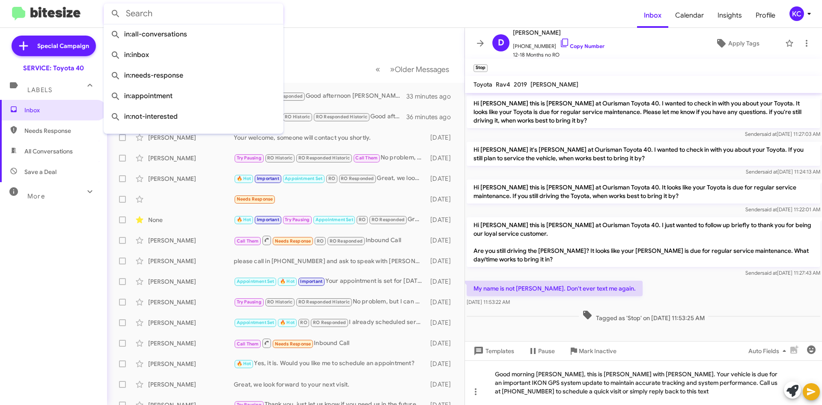
click at [145, 13] on input "text" at bounding box center [194, 13] width 180 height 21
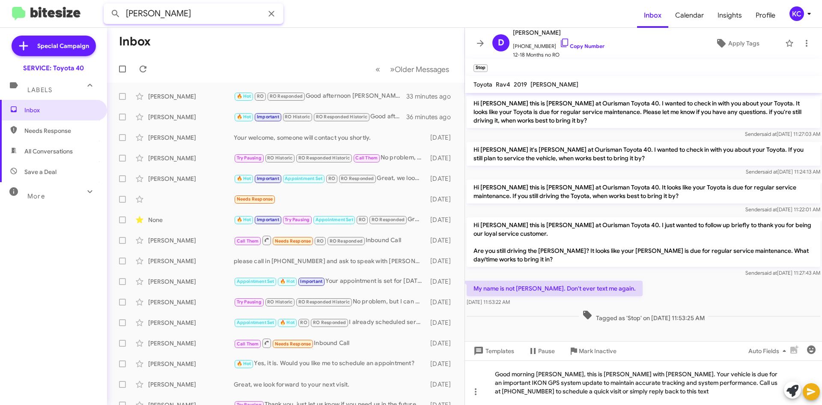
type input "howard mugrage"
click at [107, 5] on button at bounding box center [115, 13] width 17 height 17
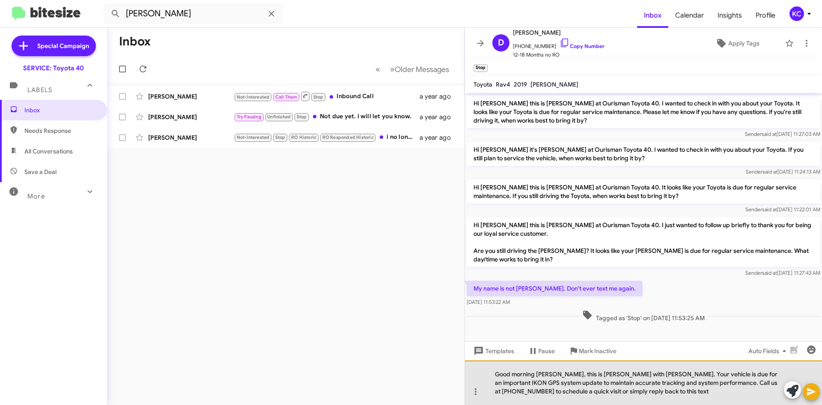
click at [547, 372] on div "Good morning Nancy, this is Kim with Ourisman Toyota. Your vehicle is due for a…" at bounding box center [643, 382] width 357 height 45
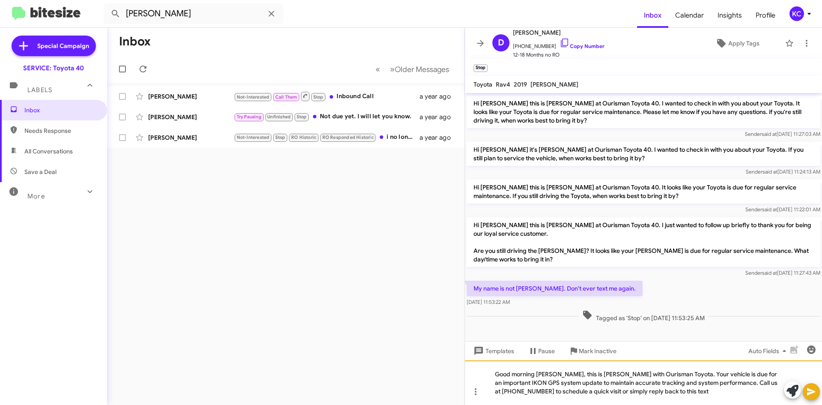
click at [555, 377] on div "Good morning Howard, this is Kim with Ourisman Toyota. Your vehicle is due for …" at bounding box center [643, 382] width 357 height 45
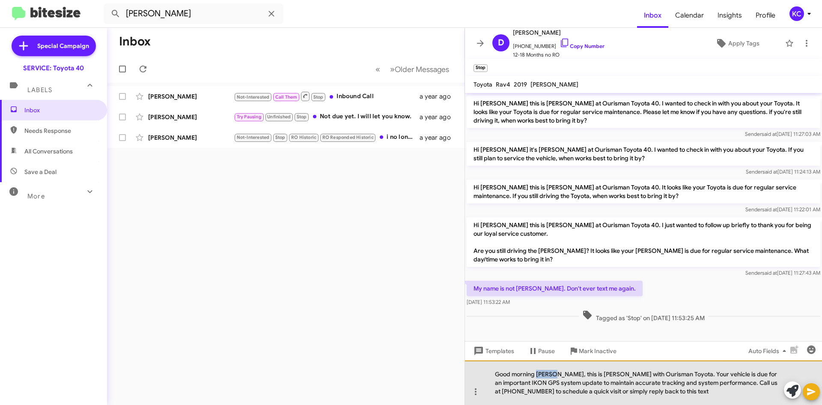
click at [555, 377] on div "Good morning Howard, this is Kim with Ourisman Toyota. Your vehicle is due for …" at bounding box center [643, 382] width 357 height 45
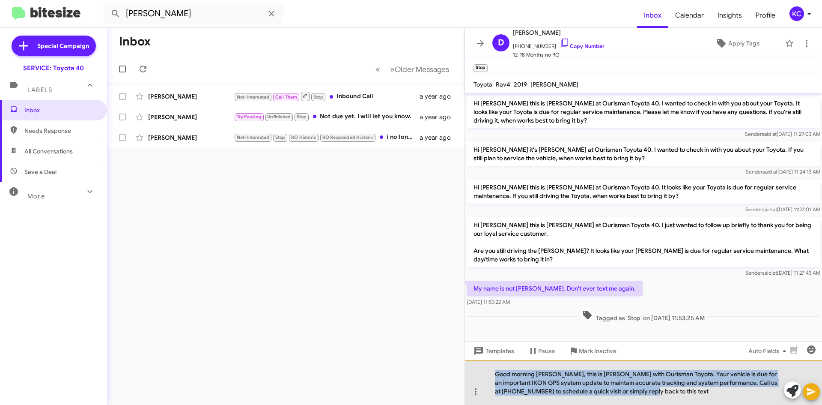
click at [555, 377] on div "Good morning Howard, this is Kim with Ourisman Toyota. Your vehicle is due for …" at bounding box center [643, 382] width 357 height 45
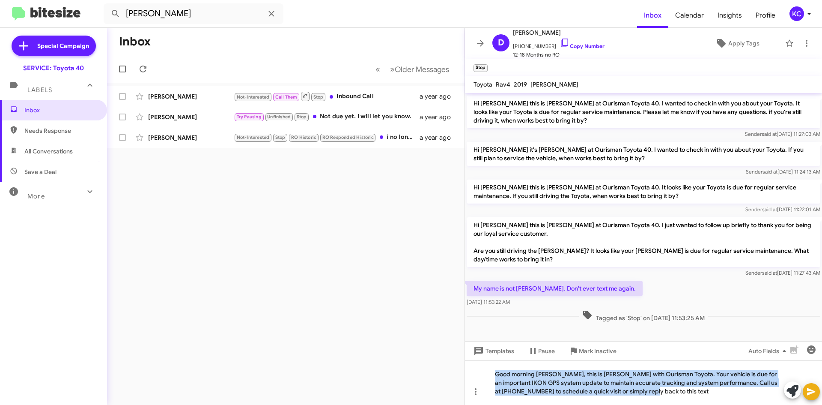
drag, startPoint x: 274, startPoint y: 13, endPoint x: 267, endPoint y: 15, distance: 6.6
click at [274, 13] on icon at bounding box center [271, 14] width 10 height 10
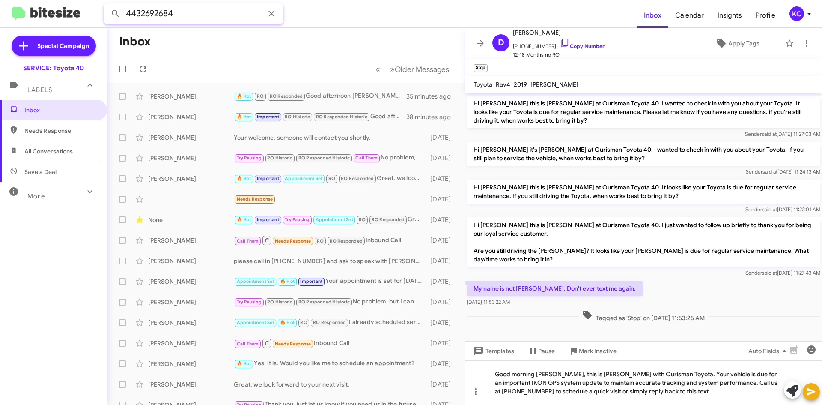
click at [107, 5] on button at bounding box center [115, 13] width 17 height 17
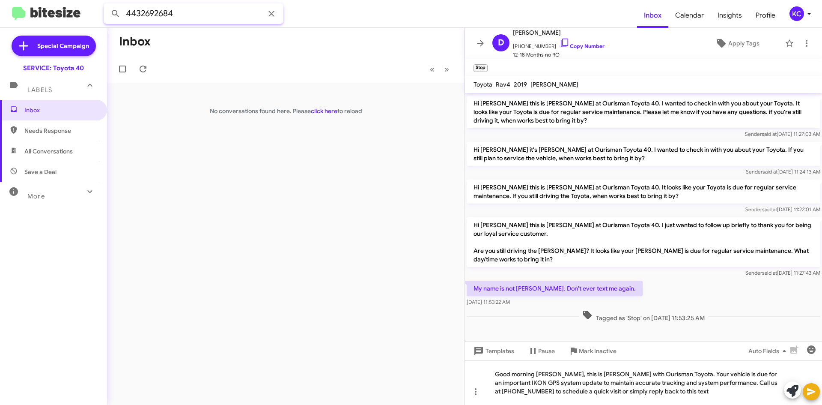
click at [171, 13] on input "4432692684" at bounding box center [194, 13] width 180 height 21
click at [107, 5] on button at bounding box center [115, 13] width 17 height 17
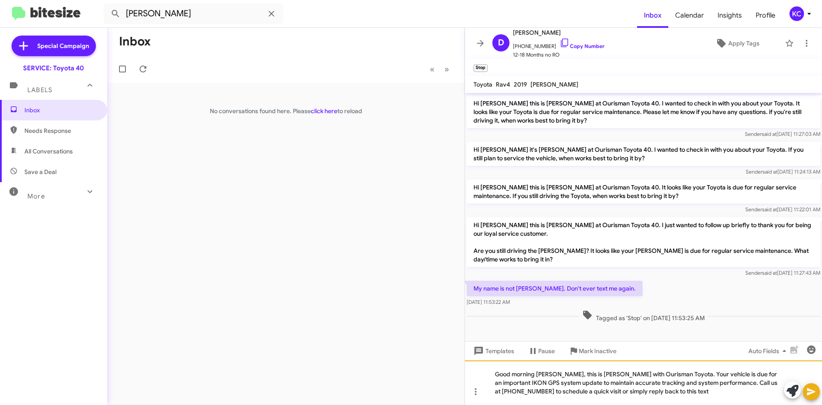
click at [544, 373] on div "Good morning Howard, this is Kim with Ourisman Toyota. Your vehicle is due for …" at bounding box center [643, 382] width 357 height 45
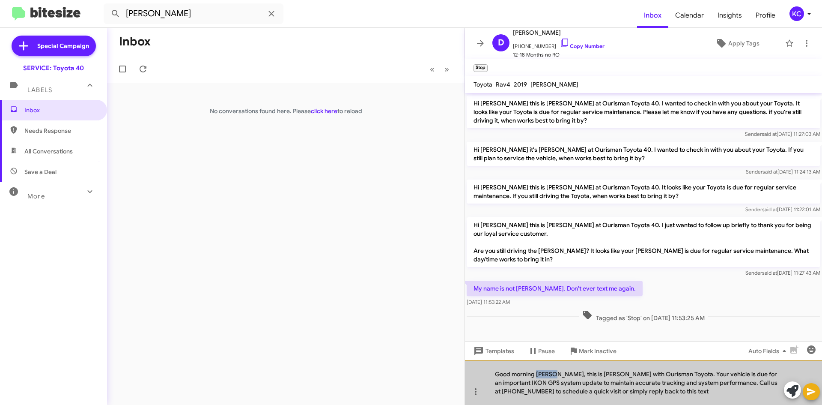
click at [544, 373] on div "Good morning Howard, this is Kim with Ourisman Toyota. Your vehicle is due for …" at bounding box center [643, 382] width 357 height 45
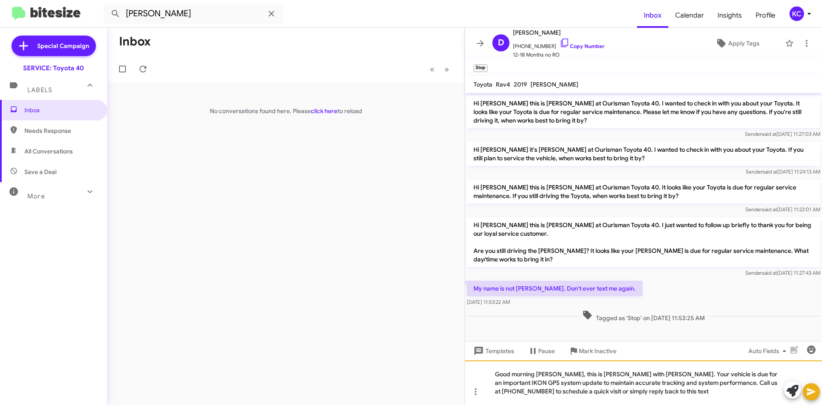
click at [544, 373] on div "Good morning Josselin, this is Kim with Ourisman Toyota. Your vehicle is due fo…" at bounding box center [643, 382] width 357 height 45
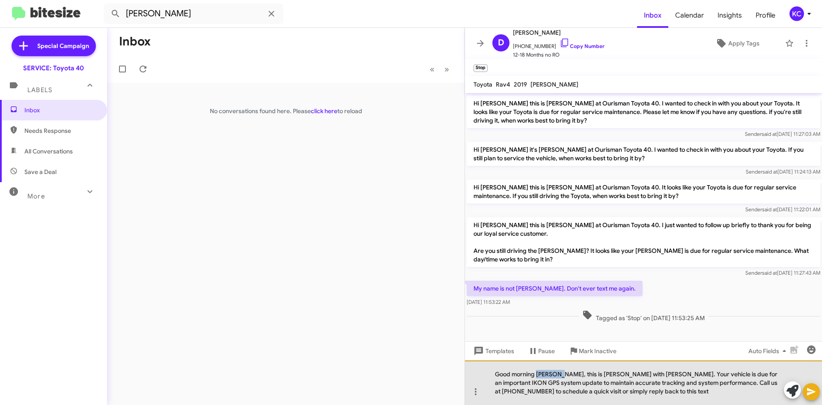
click at [544, 373] on div "Good morning Josselin, this is Kim with Ourisman Toyota. Your vehicle is due fo…" at bounding box center [643, 382] width 357 height 45
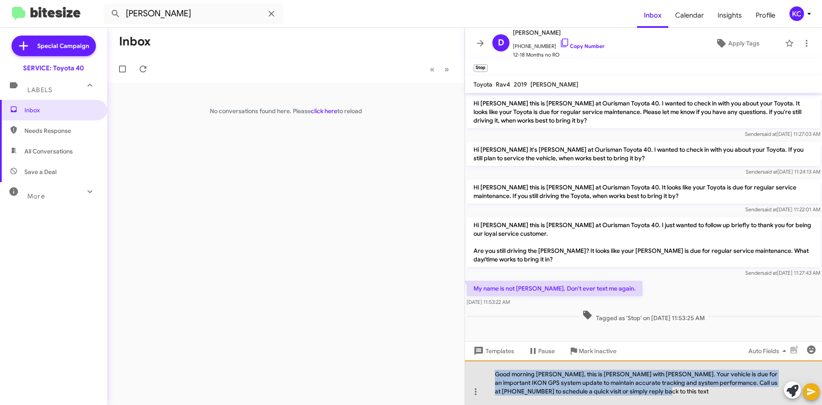
click at [544, 373] on div "Good morning Josselin, this is Kim with Ourisman Toyota. Your vehicle is due fo…" at bounding box center [643, 382] width 357 height 45
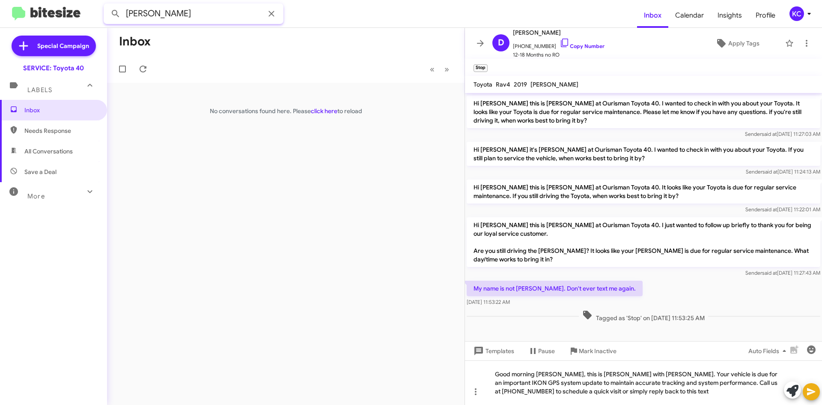
click at [150, 14] on input "sosa" at bounding box center [194, 13] width 180 height 21
type input "diana angelucci"
click at [107, 5] on button at bounding box center [115, 13] width 17 height 17
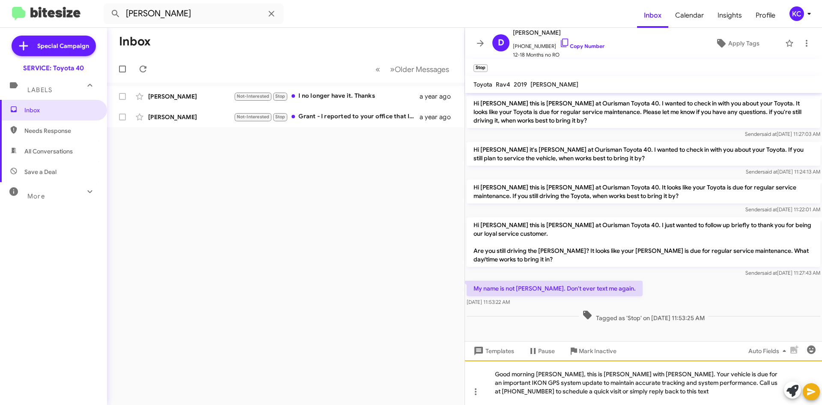
click at [546, 374] on div "Good morning Josselin, this is Kim with Ourisman Toyota. Your vehicle is due fo…" at bounding box center [643, 382] width 357 height 45
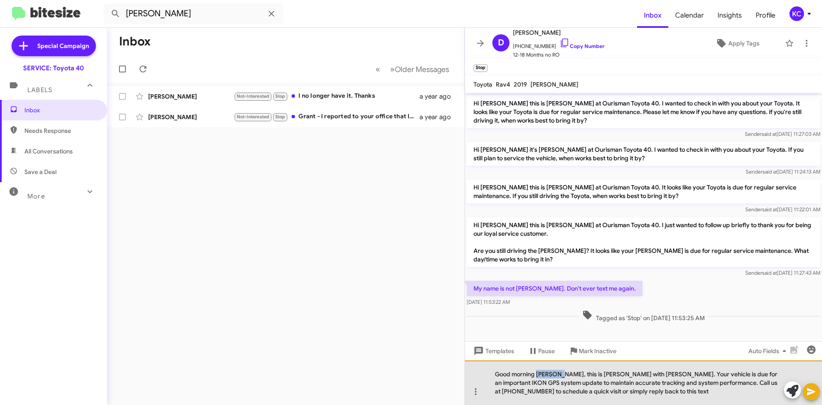
click at [546, 374] on div "Good morning Josselin, this is Kim with Ourisman Toyota. Your vehicle is due fo…" at bounding box center [643, 382] width 357 height 45
click at [546, 374] on div "Good morning Diana, this is Kim with Ourisman Toyota. Your vehicle is due for a…" at bounding box center [643, 382] width 357 height 45
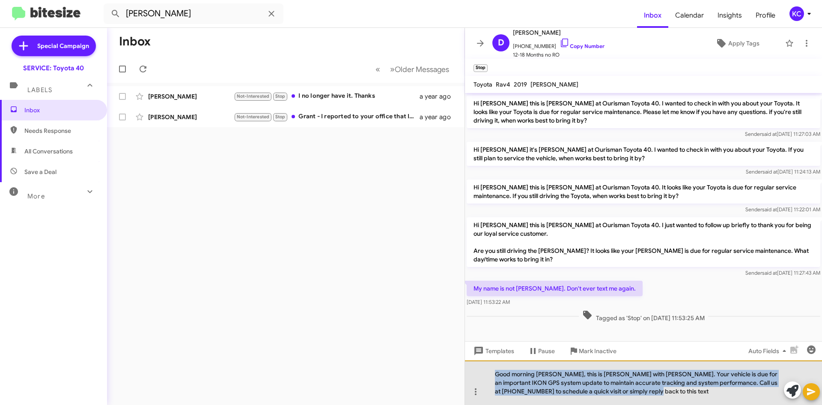
click at [546, 374] on div "Good morning Diana, this is Kim with Ourisman Toyota. Your vehicle is due for a…" at bounding box center [643, 382] width 357 height 45
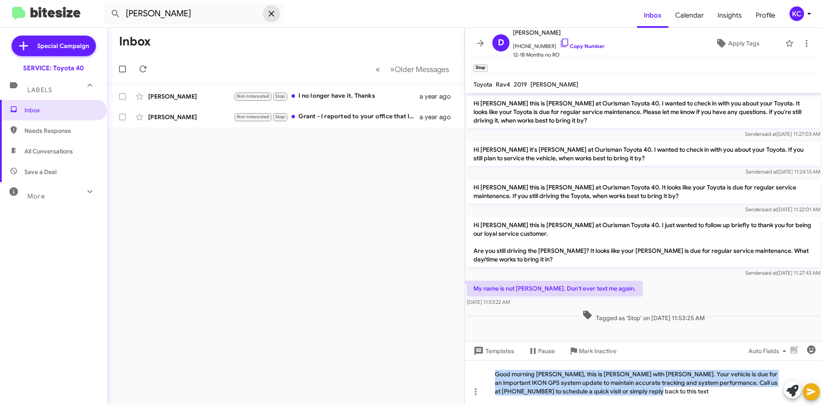
click at [276, 12] on icon at bounding box center [271, 14] width 10 height 10
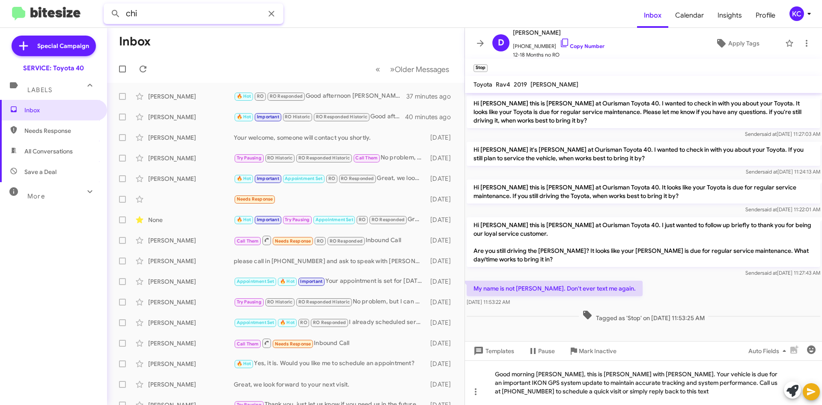
type input "chi"
click at [107, 5] on button at bounding box center [115, 13] width 17 height 17
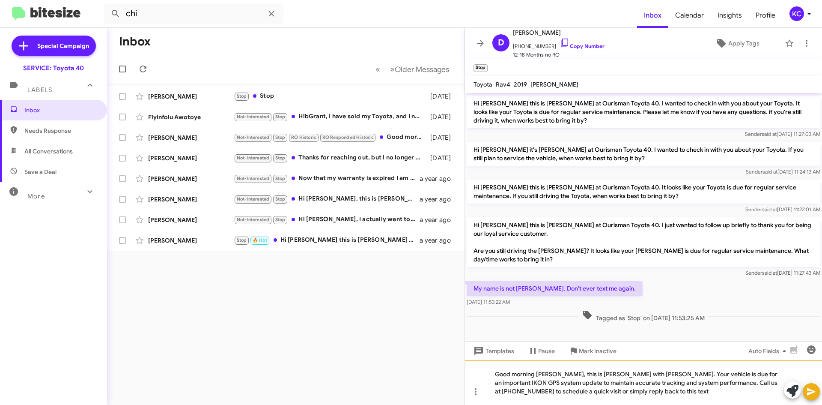
click at [547, 376] on div "Good morning Diana, this is Kim with Ourisman Toyota. Your vehicle is due for a…" at bounding box center [643, 382] width 357 height 45
click at [547, 375] on div "Good morning Diana, this is Kim with Ourisman Toyota. Your vehicle is due for a…" at bounding box center [643, 382] width 357 height 45
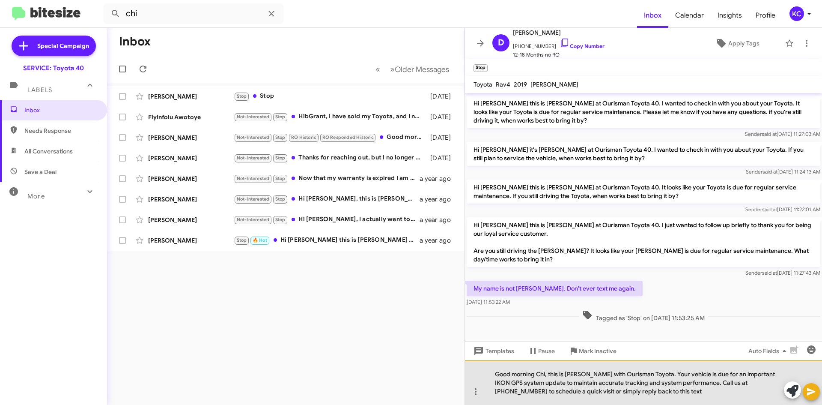
click at [589, 391] on div "Good morning Chi, this is Kim with Ourisman Toyota. Your vehicle is due for an …" at bounding box center [643, 382] width 357 height 45
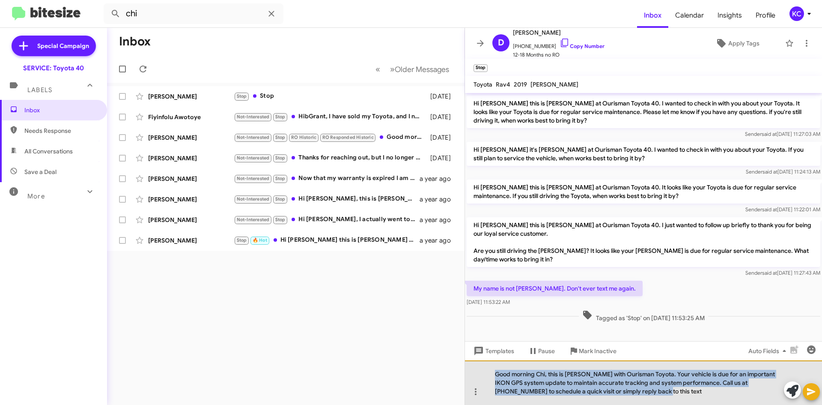
click at [589, 391] on div "Good morning Chi, this is Kim with Ourisman Toyota. Your vehicle is due for an …" at bounding box center [643, 382] width 357 height 45
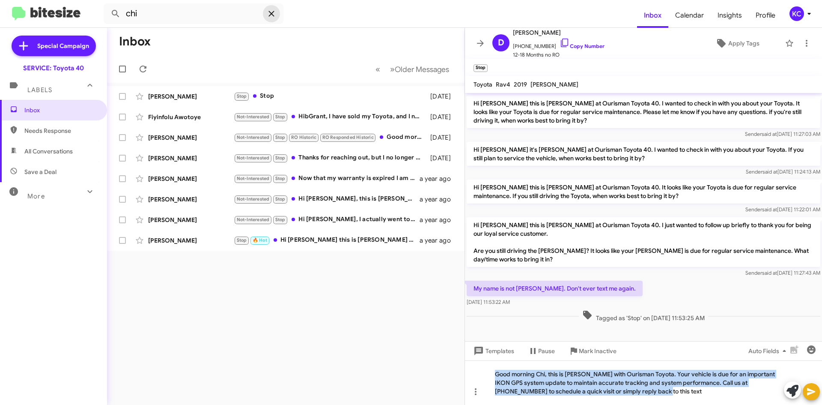
click at [272, 17] on icon at bounding box center [271, 14] width 10 height 10
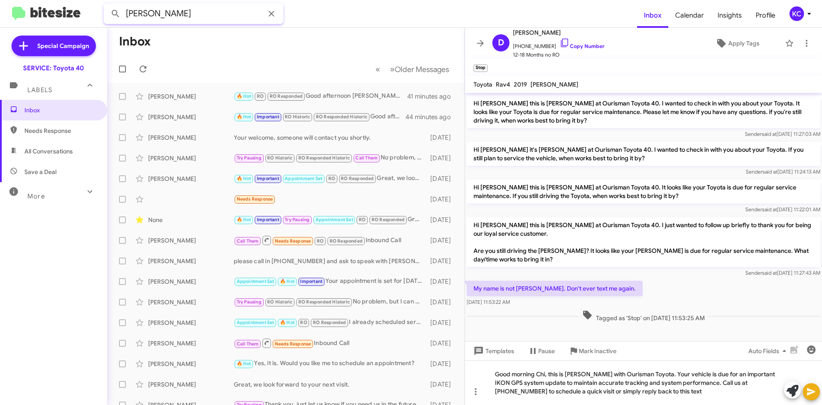
type input "kyle baldwin"
click at [107, 5] on button at bounding box center [115, 13] width 17 height 17
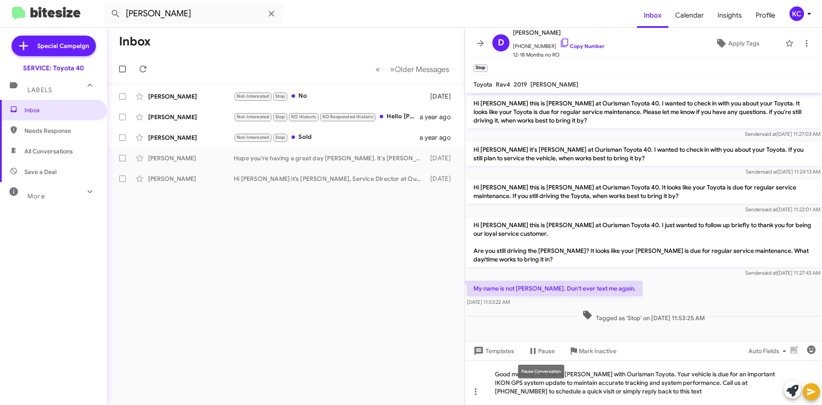
click at [541, 372] on div "Pause Conversation" at bounding box center [541, 371] width 46 height 14
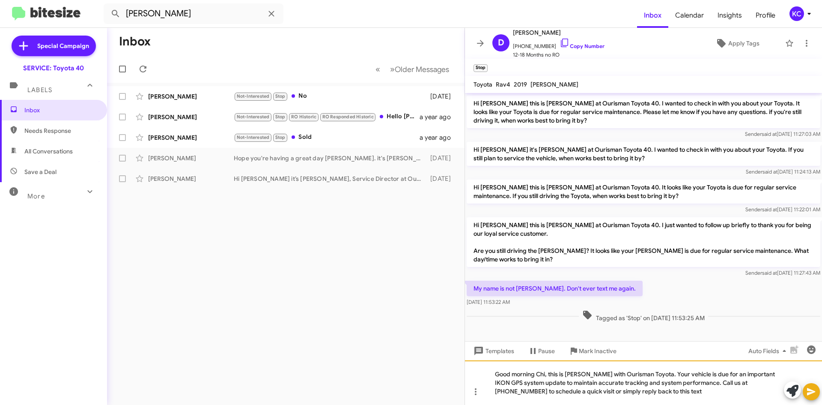
click at [541, 375] on div "Good morning Chi, this is Kim with Ourisman Toyota. Your vehicle is due for an …" at bounding box center [643, 382] width 357 height 45
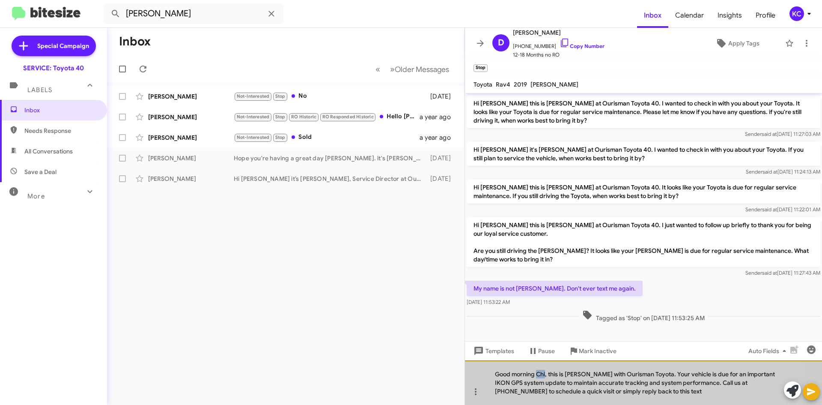
click at [541, 374] on div "Good morning Chi, this is Kim with Ourisman Toyota. Your vehicle is due for an …" at bounding box center [643, 382] width 357 height 45
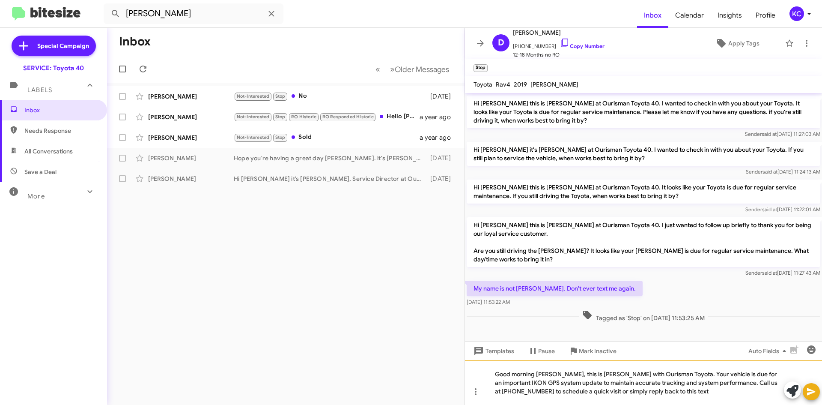
click at [488, 373] on div "Good morning Kyle, this is Kim with Ourisman Toyota. Your vehicle is due for an…" at bounding box center [643, 382] width 357 height 45
click at [504, 375] on div "Good morning Kyle, this is Kim with Ourisman Toyota. Your vehicle is due for an…" at bounding box center [643, 382] width 357 height 45
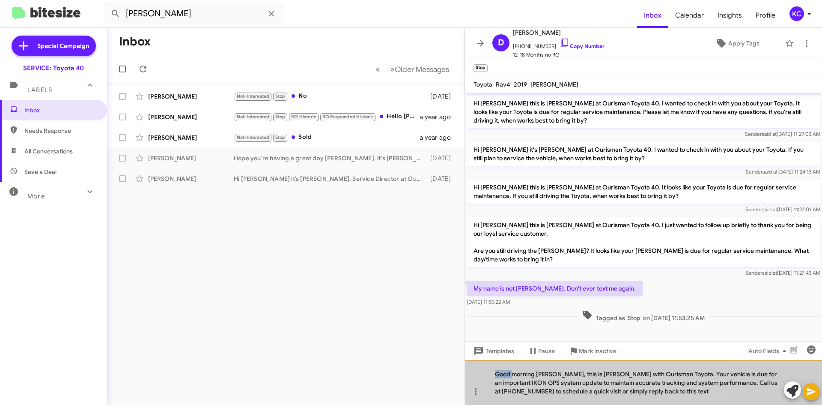
click at [504, 375] on div "Good morning Kyle, this is Kim with Ourisman Toyota. Your vehicle is due for an…" at bounding box center [643, 382] width 357 height 45
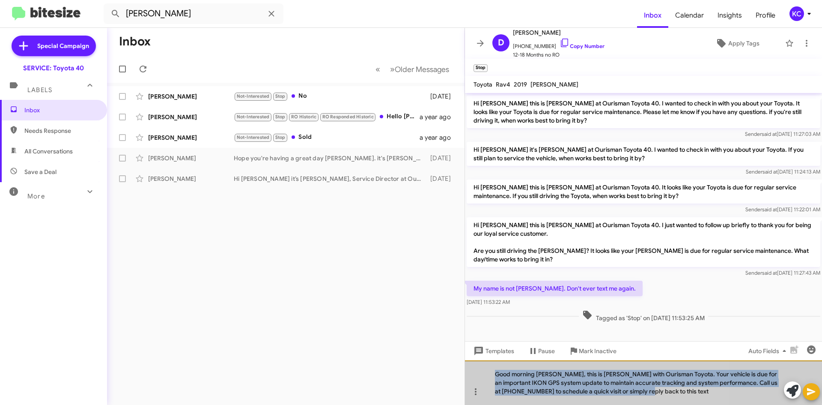
click at [504, 375] on div "Good morning Kyle, this is Kim with Ourisman Toyota. Your vehicle is due for an…" at bounding box center [643, 382] width 357 height 45
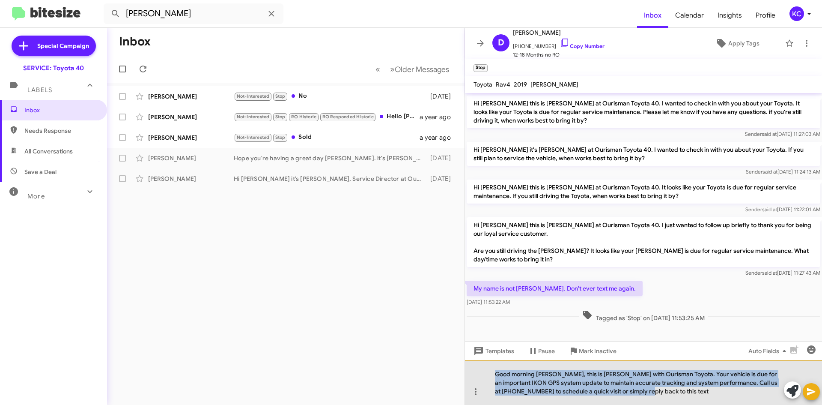
click at [505, 375] on div "Good morning Kyle, this is Kim with Ourisman Toyota. Your vehicle is due for an…" at bounding box center [643, 382] width 357 height 45
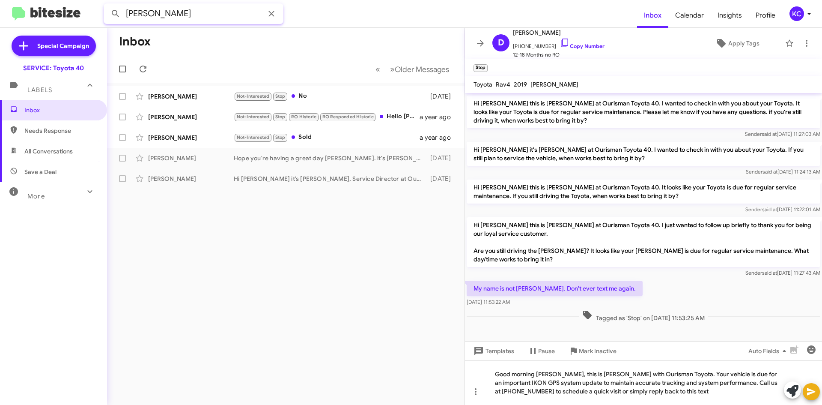
click at [203, 18] on input "kyle baldwin" at bounding box center [194, 13] width 180 height 21
click at [271, 11] on icon at bounding box center [271, 14] width 10 height 10
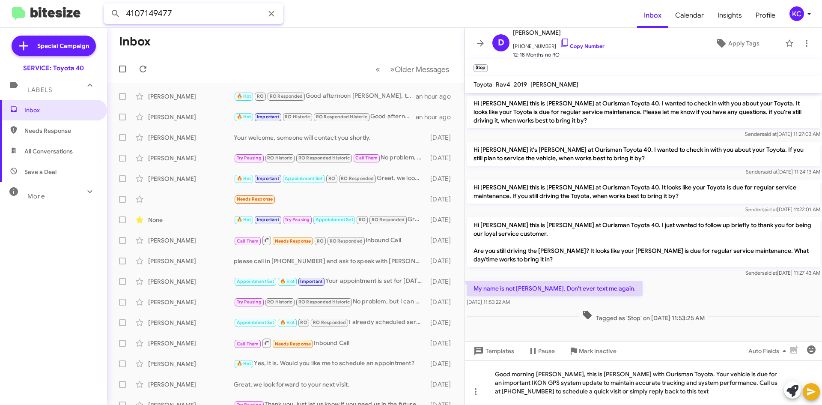
type input "4107149477"
click at [107, 5] on button at bounding box center [115, 13] width 17 height 17
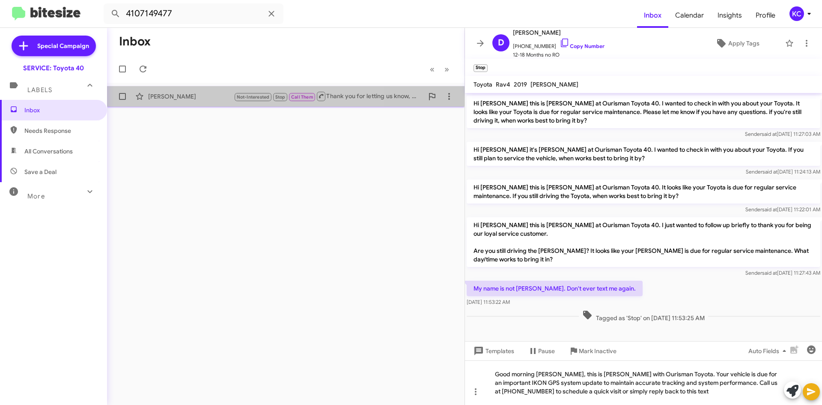
click at [207, 91] on div "Robinson Leon Not-Interested Stop Call Them Thank you for letting us know, plea…" at bounding box center [286, 96] width 344 height 17
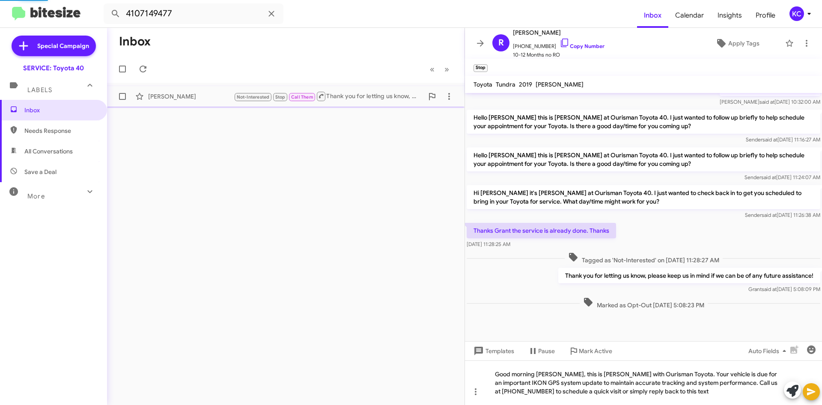
scroll to position [210, 0]
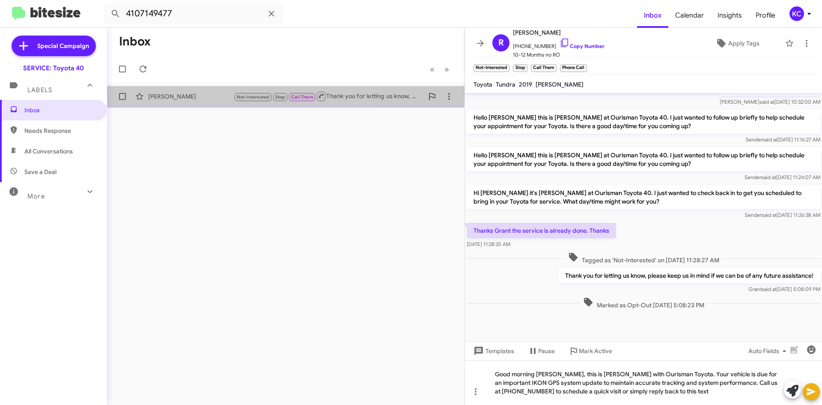
click at [200, 96] on div "Robinson Leon" at bounding box center [191, 96] width 86 height 9
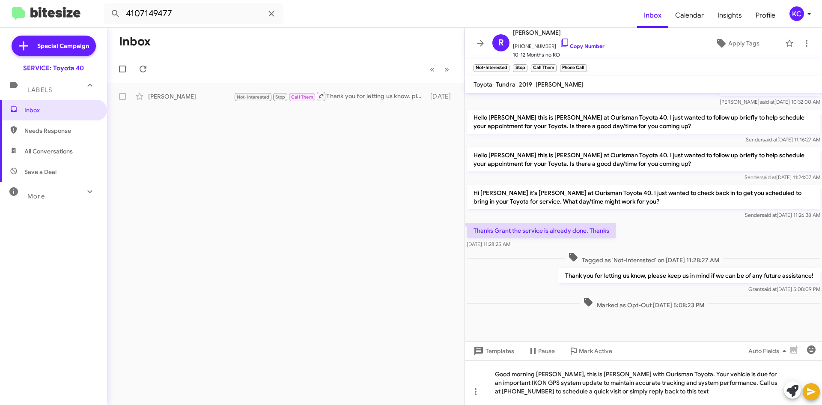
click at [541, 375] on mat-tooltip-component "Pause Conversation" at bounding box center [541, 371] width 58 height 26
click at [541, 375] on div "Pause Conversation" at bounding box center [541, 371] width 46 height 14
click at [542, 384] on mat-tooltip-component "Pause Conversation" at bounding box center [541, 371] width 58 height 26
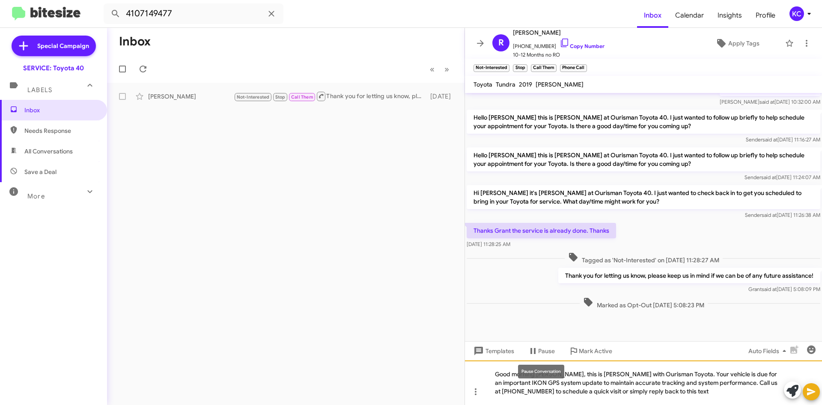
click at [541, 390] on div "Good morning Kyle, this is Kim with Ourisman Toyota. Your vehicle is due for an…" at bounding box center [643, 382] width 357 height 45
click at [543, 371] on div "Good morning Kyle, this is Kim with Ourisman Toyota. Your vehicle is due for an…" at bounding box center [643, 382] width 357 height 45
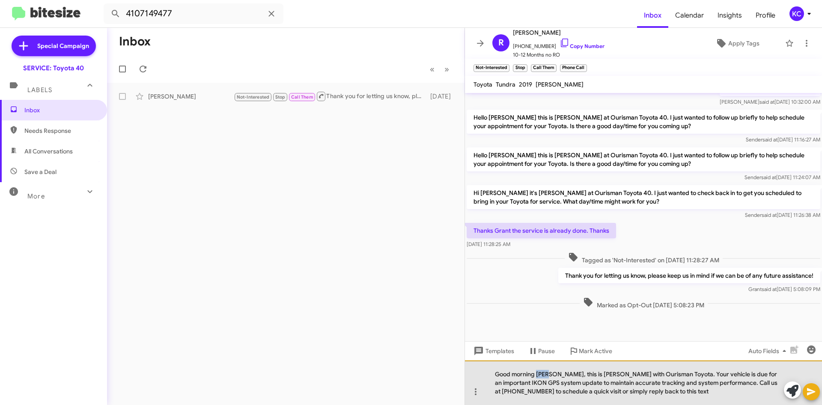
click at [543, 371] on div "Good morning Kyle, this is Kim with Ourisman Toyota. Your vehicle is due for an…" at bounding box center [643, 382] width 357 height 45
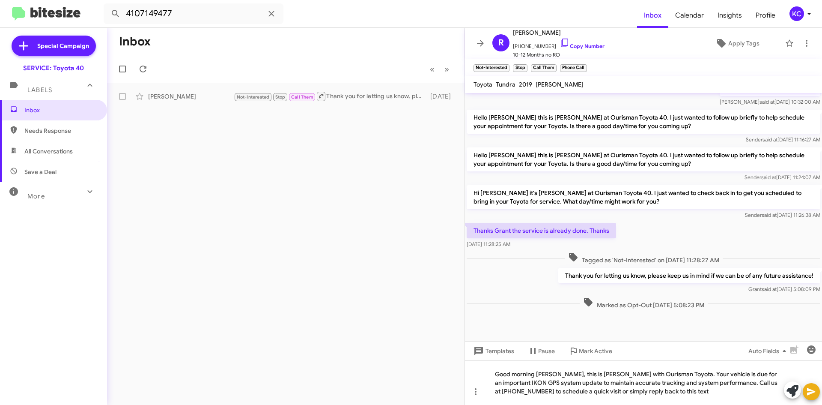
click at [818, 392] on button at bounding box center [811, 391] width 17 height 17
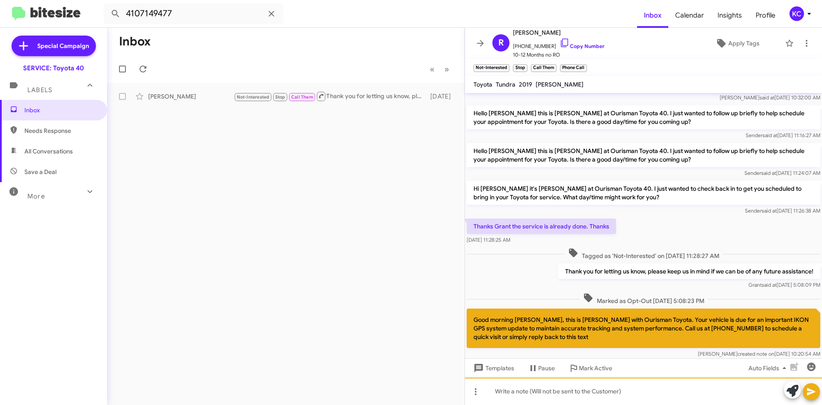
scroll to position [248, 0]
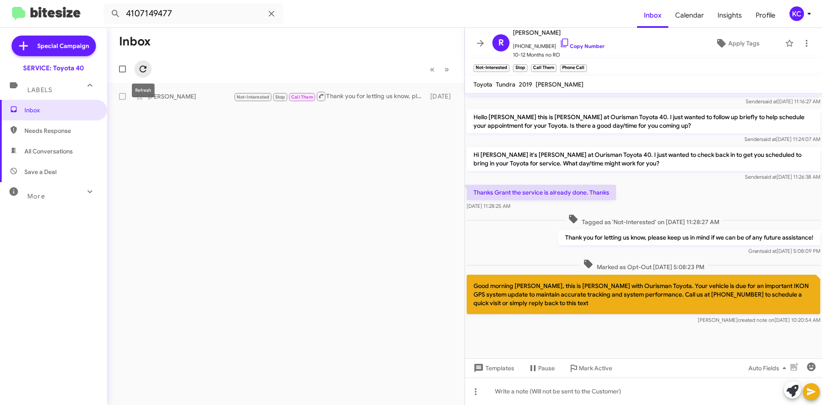
click at [144, 65] on icon at bounding box center [143, 69] width 10 height 10
click at [63, 111] on span "Inbox" at bounding box center [60, 110] width 73 height 9
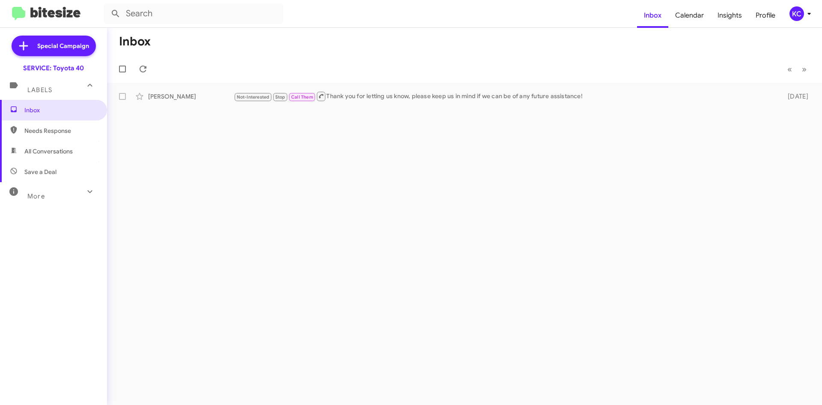
click at [40, 138] on span "Needs Response" at bounding box center [53, 130] width 107 height 21
type input "in:needs-response"
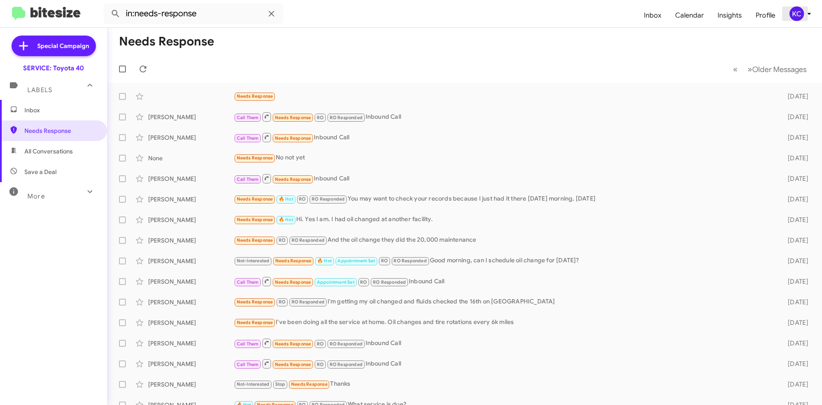
click at [802, 13] on div "KC" at bounding box center [796, 13] width 15 height 15
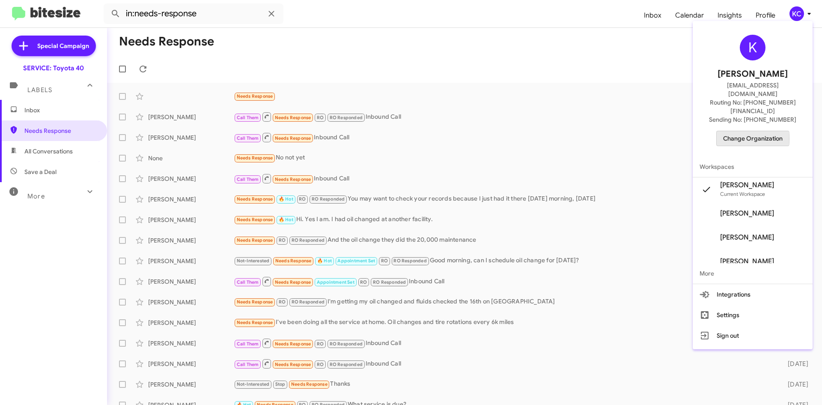
click at [751, 131] on span "Change Organization" at bounding box center [752, 138] width 59 height 15
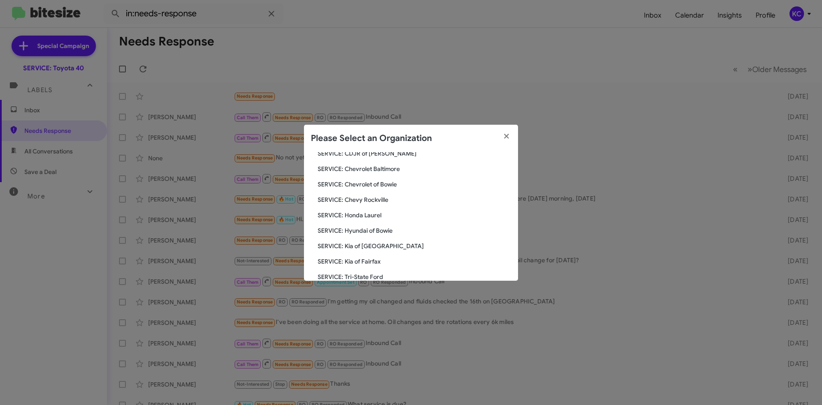
scroll to position [86, 0]
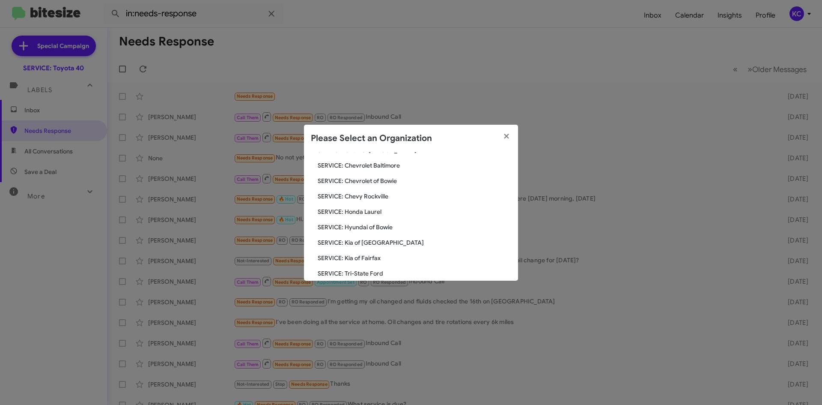
click at [371, 227] on span "SERVICE: Hyundai of Bowie" at bounding box center [414, 227] width 193 height 9
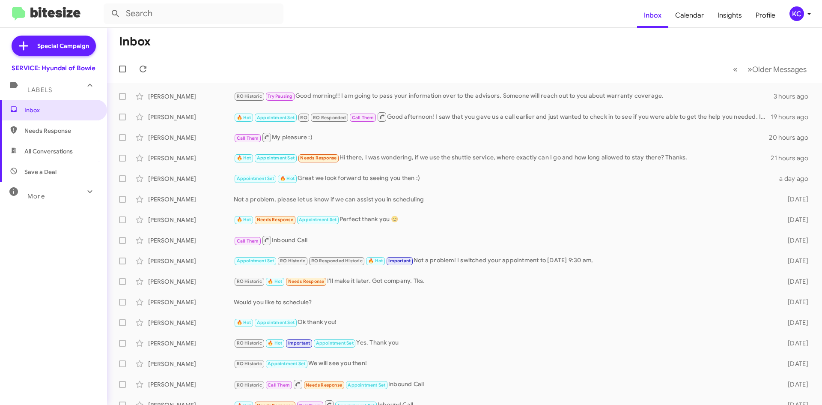
click at [795, 17] on div "KC" at bounding box center [796, 13] width 15 height 15
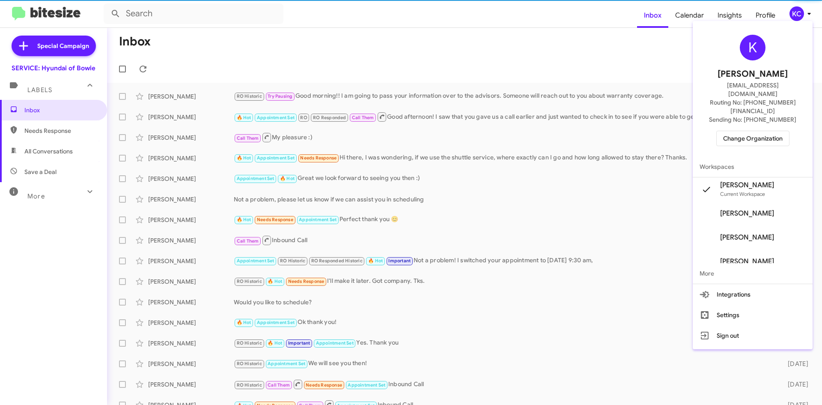
click at [795, 17] on div at bounding box center [411, 202] width 822 height 405
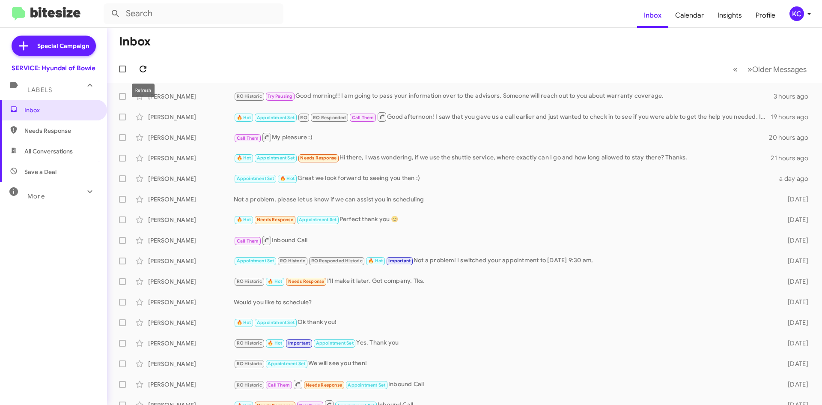
click at [143, 69] on icon at bounding box center [143, 69] width 10 height 10
click at [800, 9] on div "KC" at bounding box center [796, 13] width 15 height 15
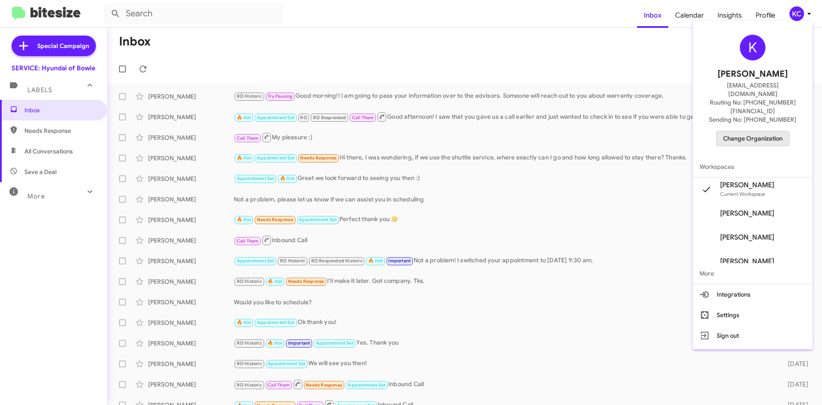
click at [754, 131] on span "Change Organization" at bounding box center [752, 138] width 59 height 15
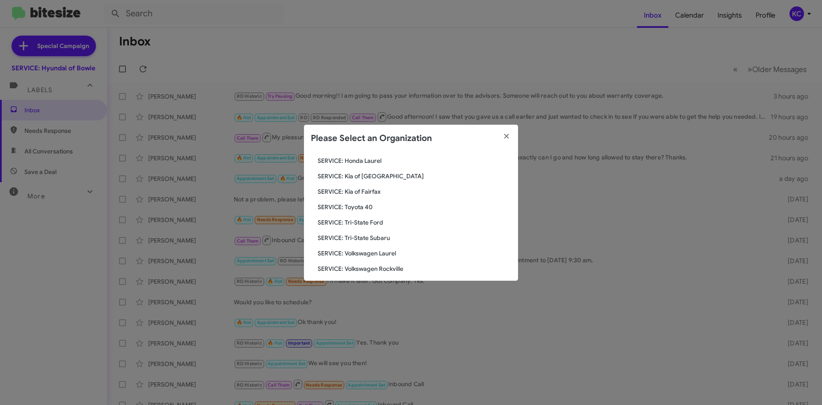
scroll to position [143, 0]
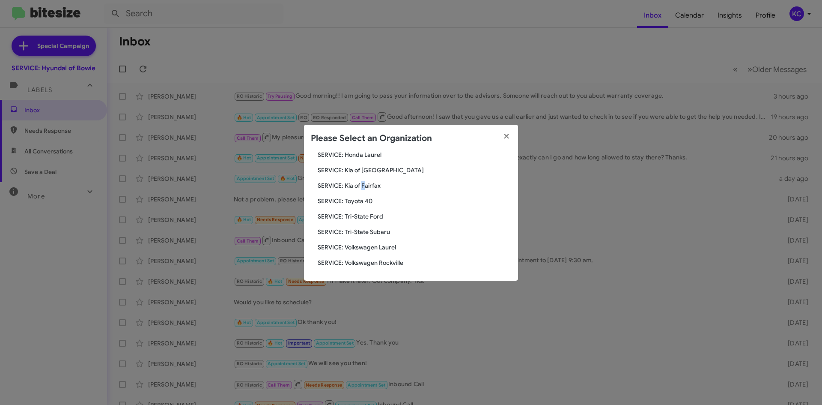
click at [363, 185] on span "SERVICE: Kia of Fairfax" at bounding box center [414, 185] width 193 height 9
click at [364, 186] on span "SERVICE: Kia of Fairfax" at bounding box center [414, 185] width 193 height 9
click at [382, 236] on div "Search SERVICE: Hyundai of Bowie Current Org SERVICE: CDJR Baltimore SERVICE: C…" at bounding box center [411, 216] width 214 height 128
click at [382, 232] on span "SERVICE: Tri-State Subaru" at bounding box center [414, 231] width 193 height 9
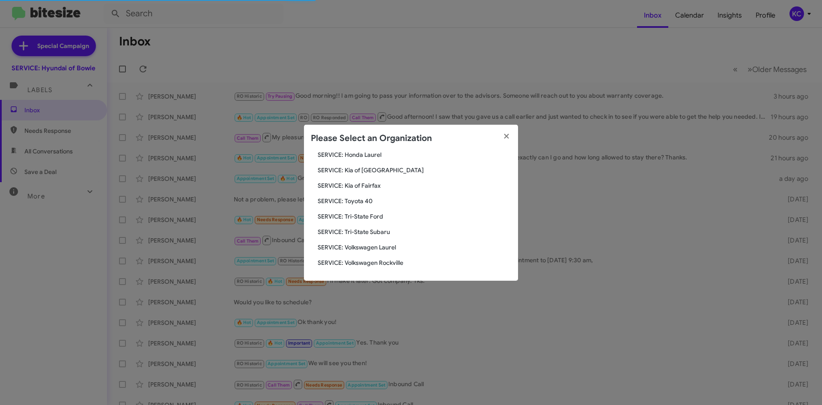
click at [382, 232] on span "SERVICE: Tri-State Subaru" at bounding box center [414, 231] width 193 height 9
click at [381, 231] on span "SERVICE: Tri-State Subaru" at bounding box center [414, 231] width 193 height 9
click at [380, 231] on span "SERVICE: Tri-State Subaru" at bounding box center [414, 231] width 193 height 9
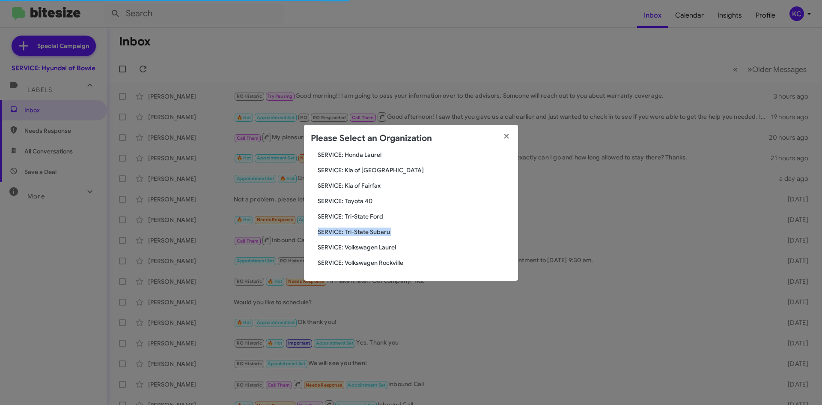
click at [380, 231] on span "SERVICE: Tri-State Subaru" at bounding box center [414, 231] width 193 height 9
click at [380, 230] on div "Search SERVICE: Hyundai of Bowie Current Org SERVICE: CDJR Baltimore SERVICE: C…" at bounding box center [411, 216] width 214 height 128
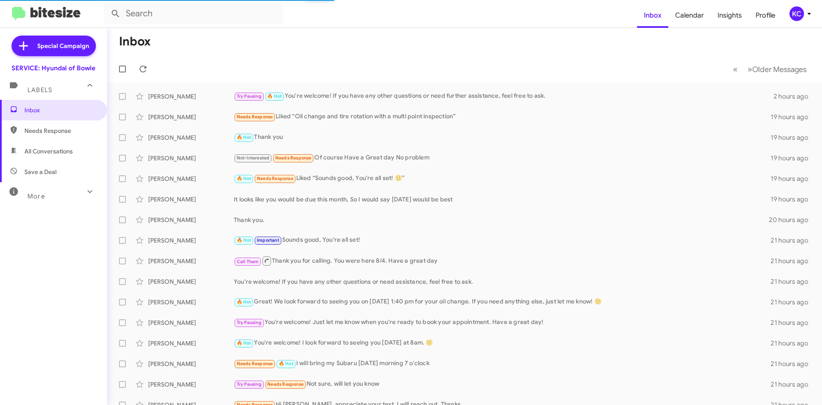
click at [801, 18] on div "KC" at bounding box center [796, 13] width 15 height 15
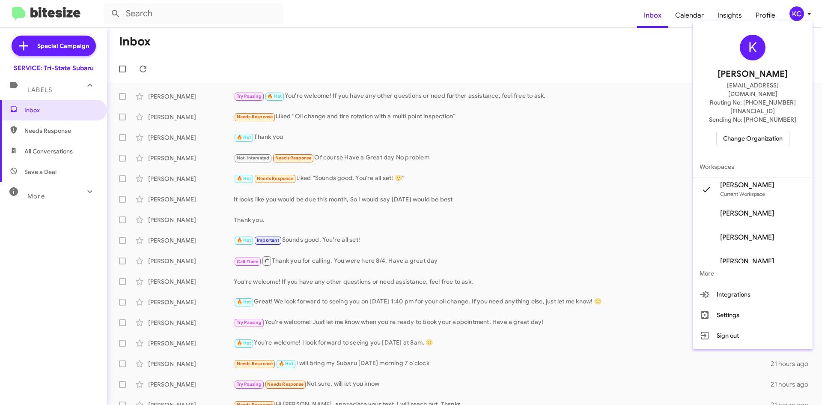
click at [767, 131] on span "Change Organization" at bounding box center [752, 138] width 59 height 15
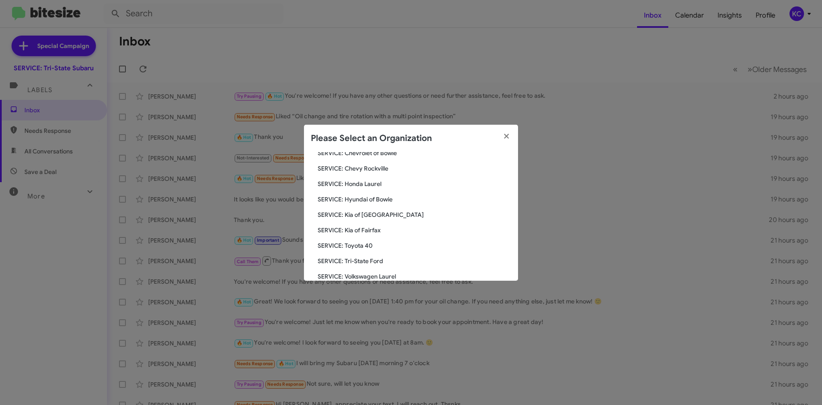
scroll to position [128, 0]
click at [375, 247] on span "SERVICE: Tri-State Ford" at bounding box center [414, 245] width 193 height 9
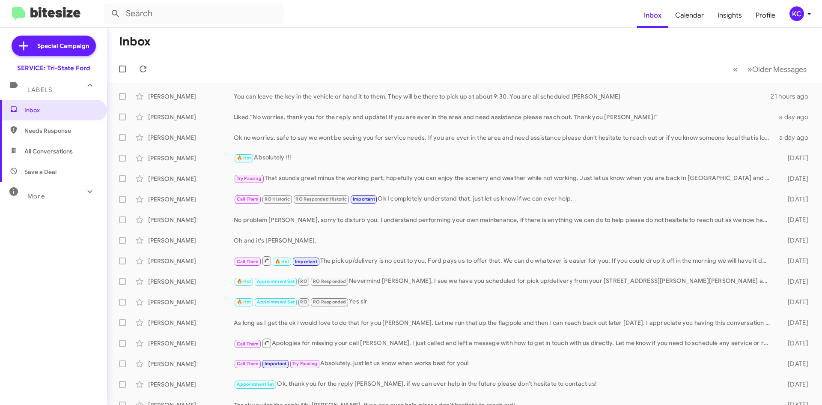
click at [798, 16] on div "KC" at bounding box center [796, 13] width 15 height 15
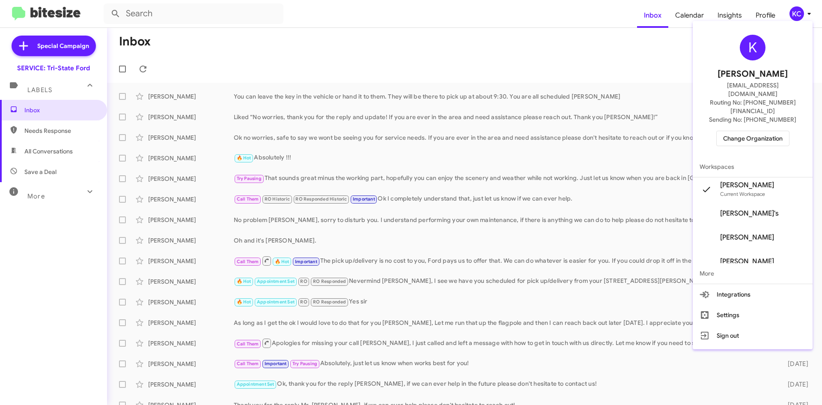
click at [741, 131] on span "Change Organization" at bounding box center [752, 138] width 59 height 15
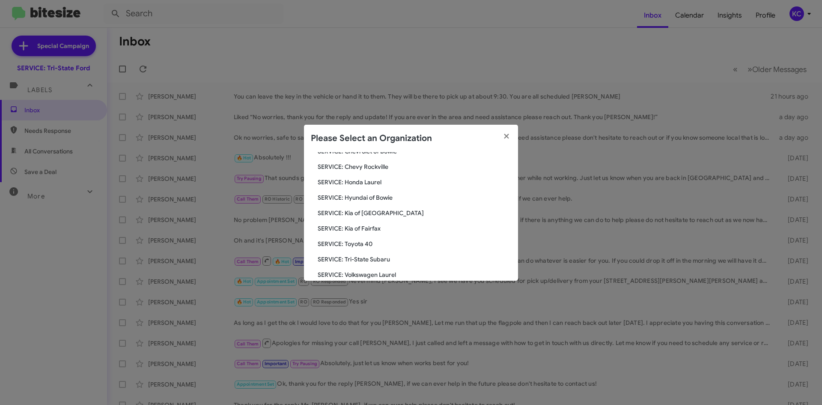
scroll to position [128, 0]
click at [354, 220] on div "Search SERVICE: Tri-State Ford Current Org SERVICE: CDJR Baltimore SERVICE: CDJ…" at bounding box center [411, 216] width 214 height 128
click at [359, 213] on span "SERVICE: Kia of Fairfax" at bounding box center [414, 215] width 193 height 9
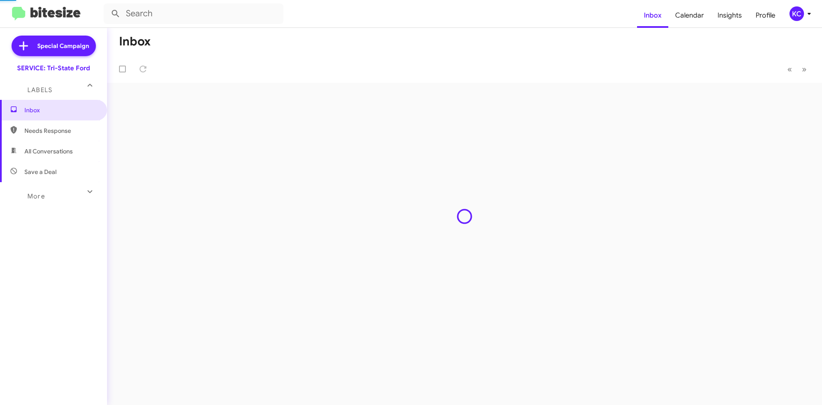
click at [359, 213] on div "Inbox « Previous » Next" at bounding box center [464, 216] width 715 height 377
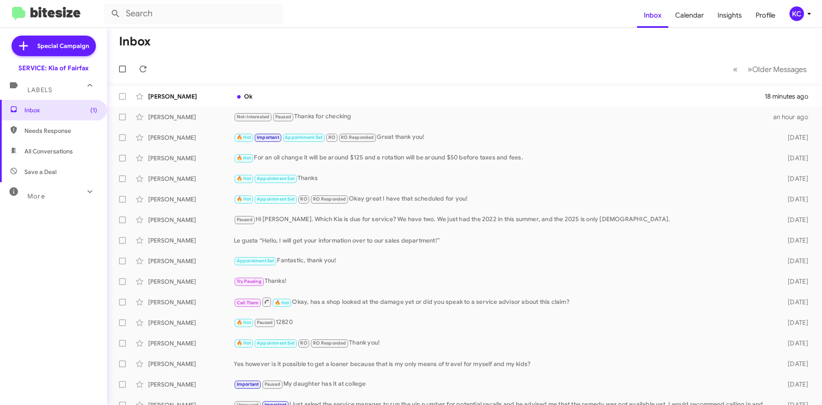
click at [794, 15] on div "KC" at bounding box center [796, 13] width 15 height 15
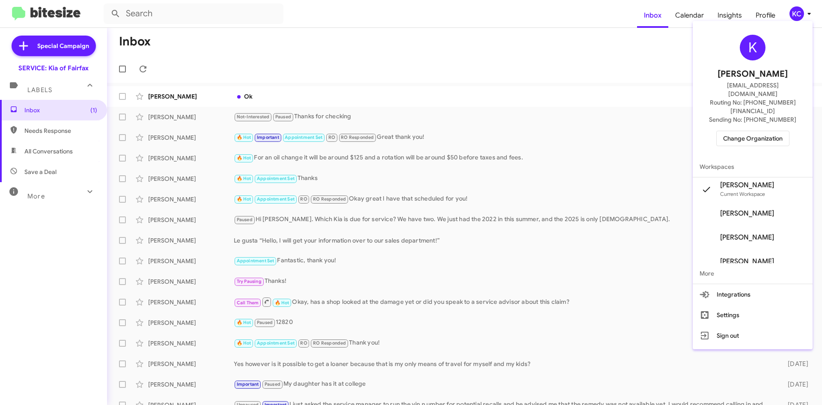
click at [375, 157] on div at bounding box center [411, 202] width 822 height 405
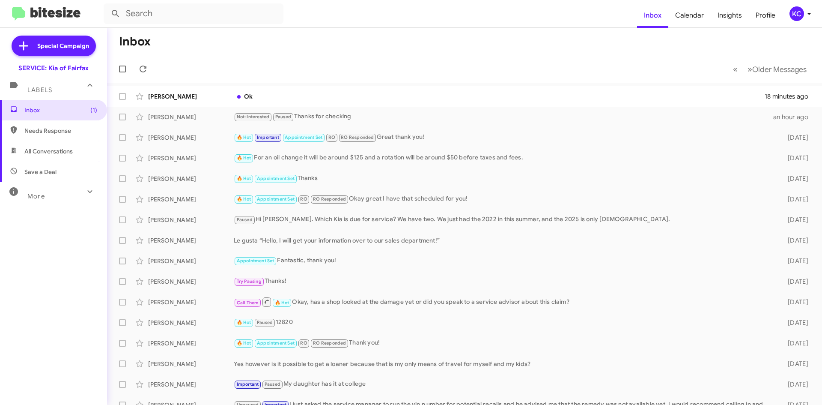
click at [375, 157] on div "🔥 Hot For an oil change it will be around $125 and a rotation will be around $5…" at bounding box center [504, 158] width 540 height 10
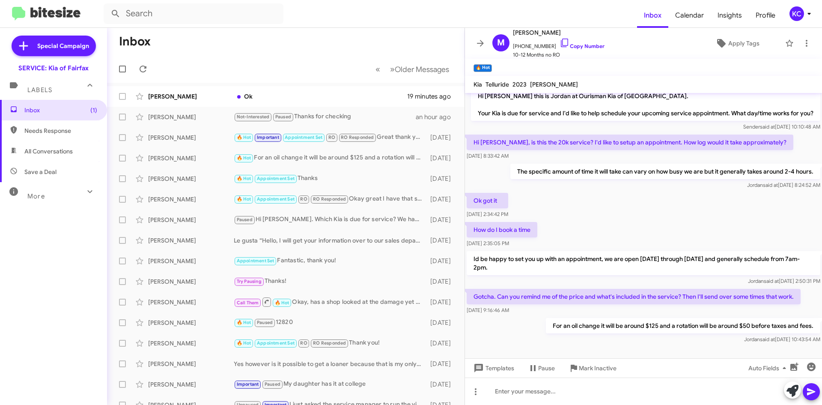
click at [800, 16] on div "KC" at bounding box center [796, 13] width 15 height 15
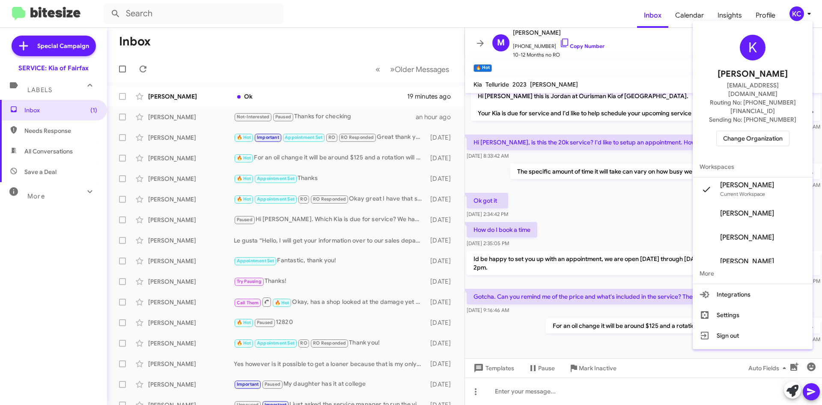
click at [780, 131] on span "Change Organization" at bounding box center [752, 138] width 59 height 15
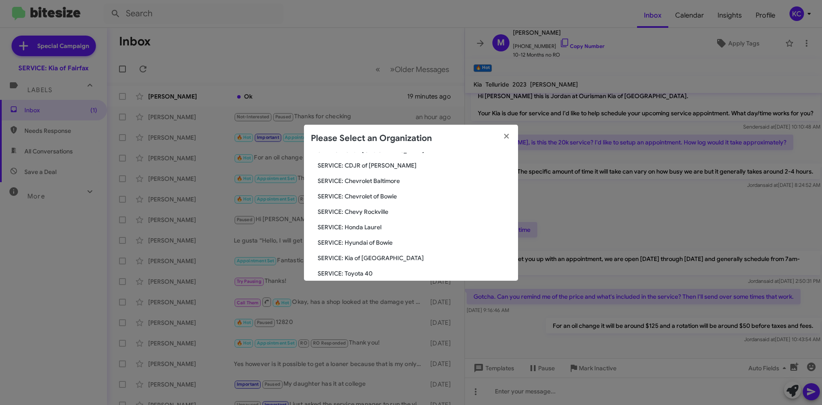
scroll to position [86, 0]
click at [369, 224] on span "SERVICE: Hyundai of Bowie" at bounding box center [414, 227] width 193 height 9
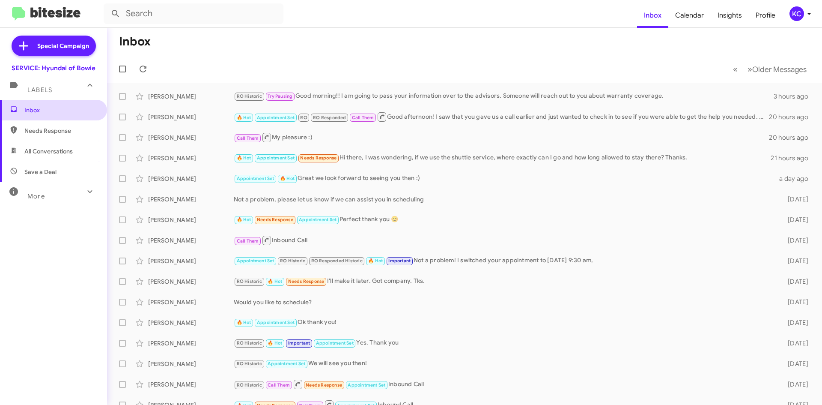
click at [43, 113] on span "Inbox" at bounding box center [60, 110] width 73 height 9
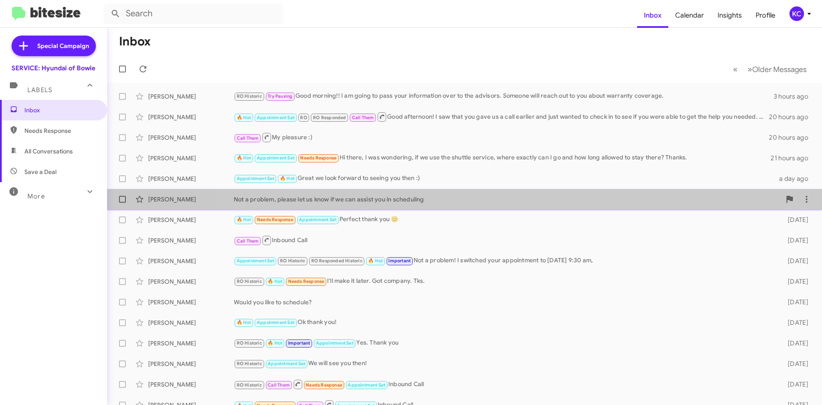
click at [547, 190] on span "[PERSON_NAME] Not a problem, please let us know if we can assist you in schedul…" at bounding box center [464, 199] width 715 height 21
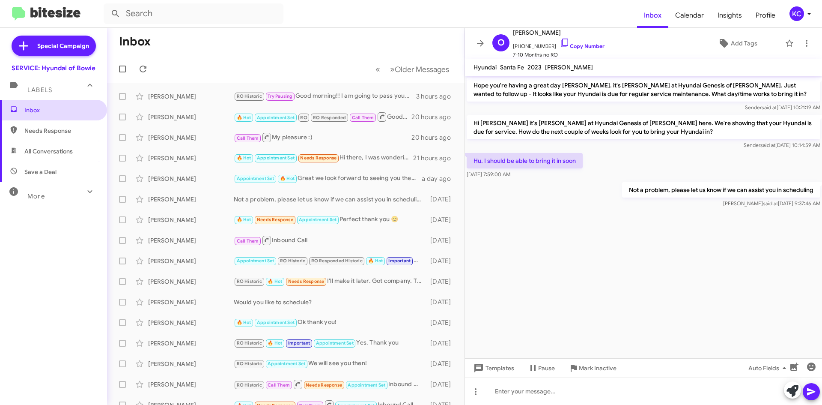
click at [26, 113] on span "Inbox" at bounding box center [60, 110] width 73 height 9
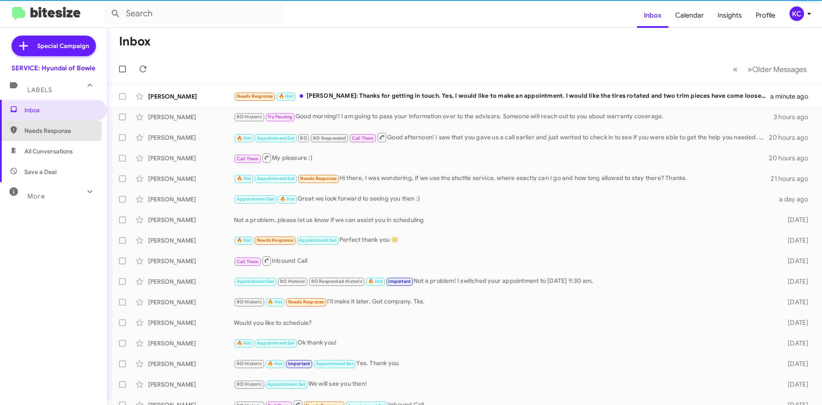
click at [39, 129] on span "Needs Response" at bounding box center [60, 130] width 73 height 9
type input "in:needs-response"
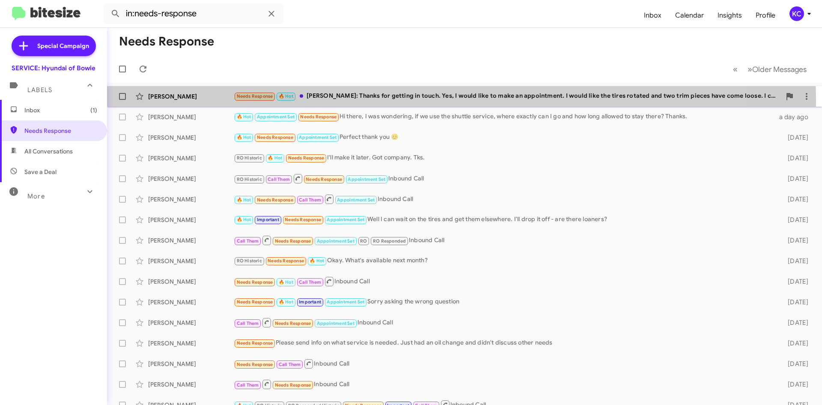
click at [400, 101] on div "Needs Response 🔥 Hot Mia: Thanks for getting in touch. Yes, I would like to mak…" at bounding box center [507, 96] width 547 height 10
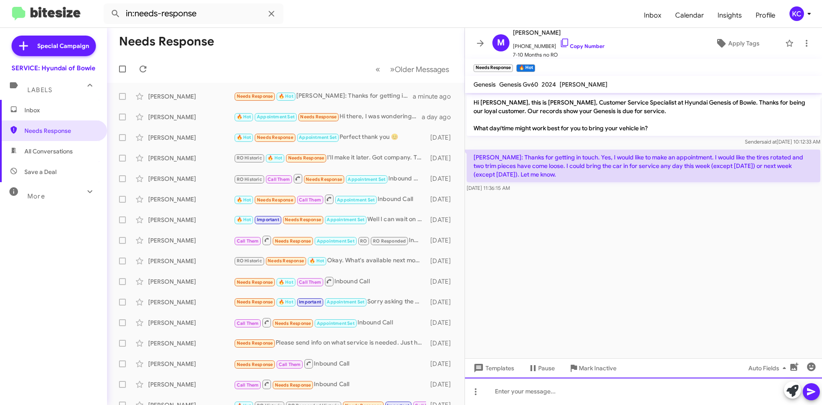
click at [544, 397] on div at bounding box center [643, 390] width 357 height 27
click at [507, 390] on div "Of couse, we can get you scheduled in. Would you be dropping off the vehicle or…" at bounding box center [643, 390] width 357 height 27
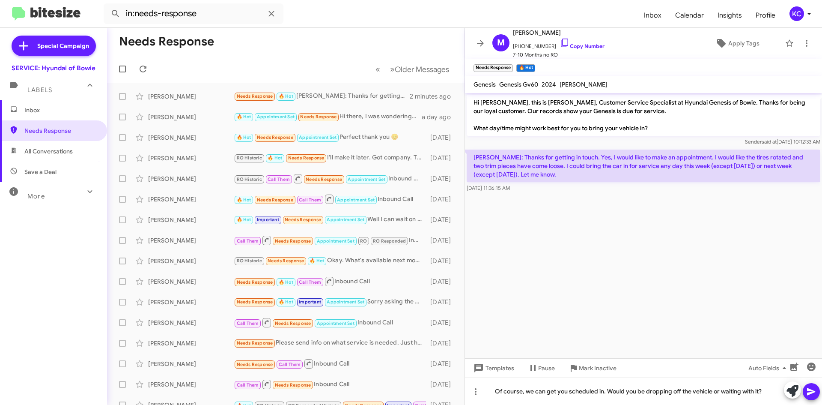
click at [807, 391] on icon at bounding box center [811, 391] width 10 height 10
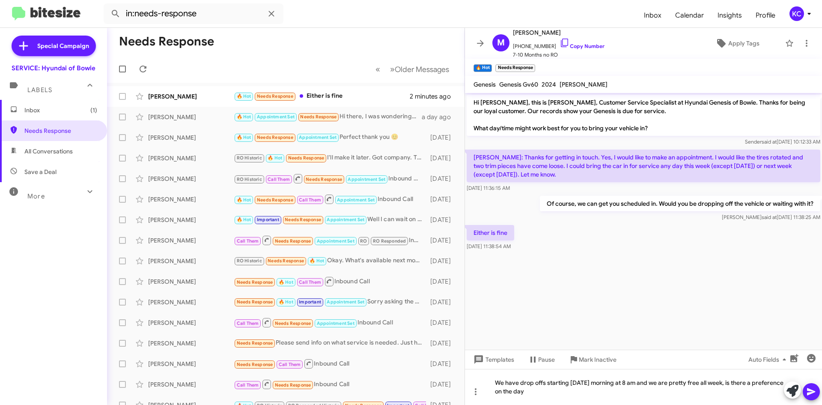
click at [810, 387] on mat-tooltip-component "Insert emoji (Ctrl+Shift+2)" at bounding box center [780, 379] width 69 height 26
click at [815, 390] on icon at bounding box center [811, 391] width 10 height 10
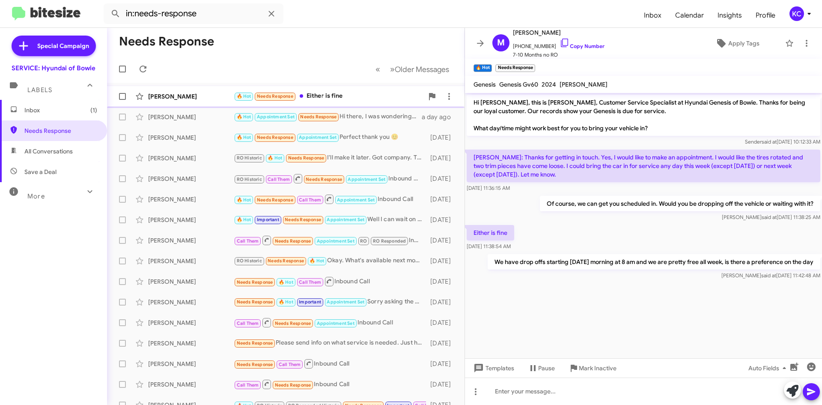
click at [366, 101] on div "🔥 Hot Needs Response Either is fine" at bounding box center [329, 96] width 190 height 10
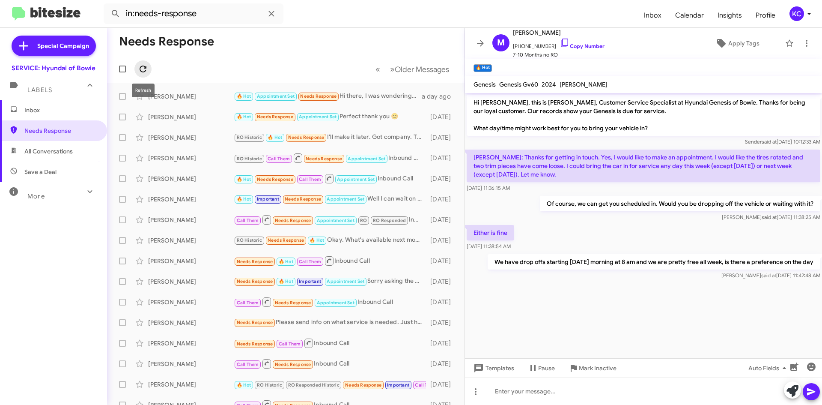
click at [144, 74] on icon at bounding box center [143, 69] width 10 height 10
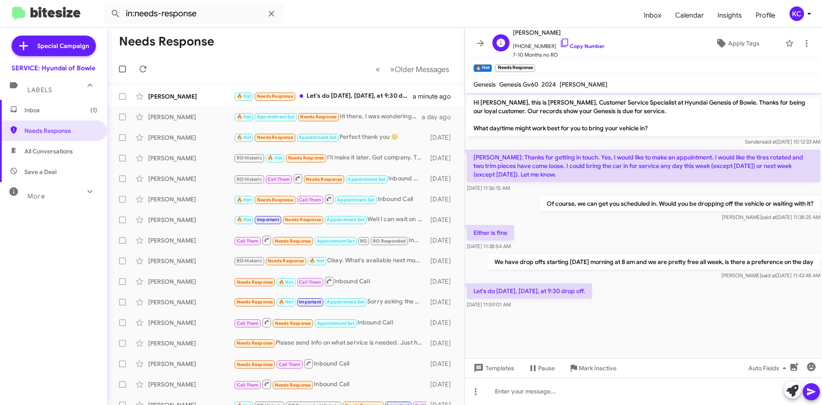
click at [551, 36] on span "[PERSON_NAME]" at bounding box center [559, 32] width 92 height 10
click at [559, 42] on icon at bounding box center [564, 43] width 10 height 10
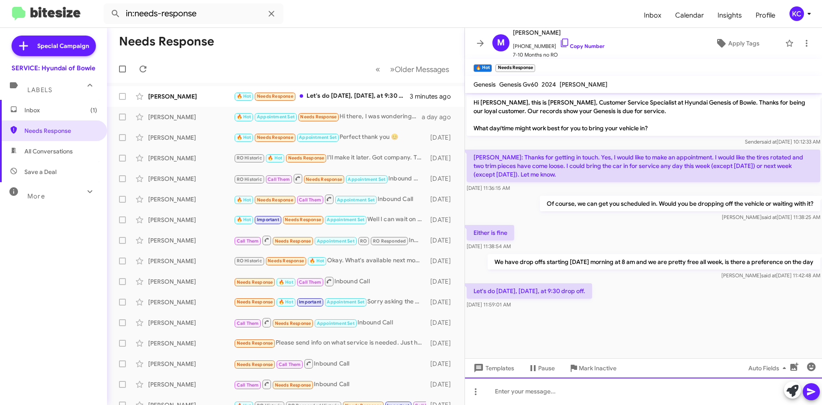
click at [537, 385] on div at bounding box center [643, 390] width 357 height 27
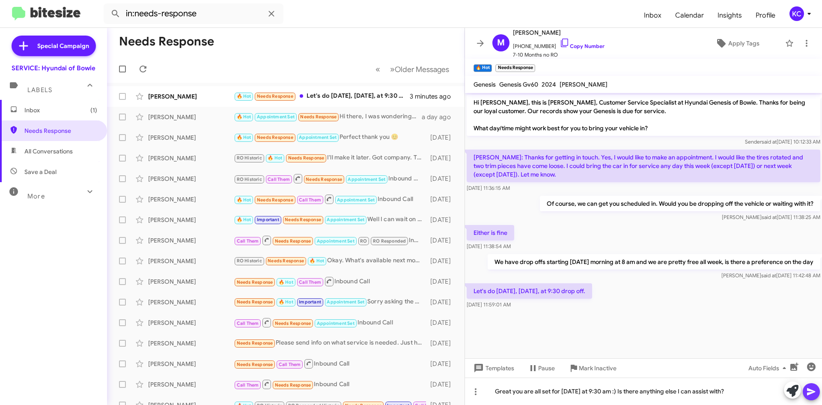
drag, startPoint x: 809, startPoint y: 384, endPoint x: 814, endPoint y: 383, distance: 4.8
click at [810, 384] on span at bounding box center [811, 391] width 10 height 17
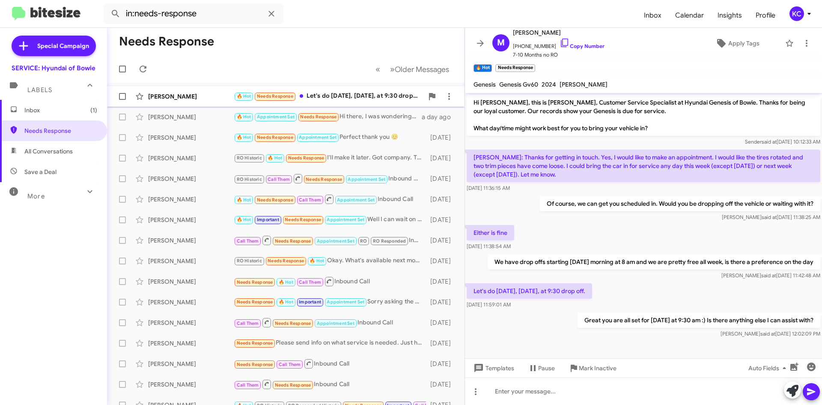
click at [196, 97] on div "[PERSON_NAME]" at bounding box center [191, 96] width 86 height 9
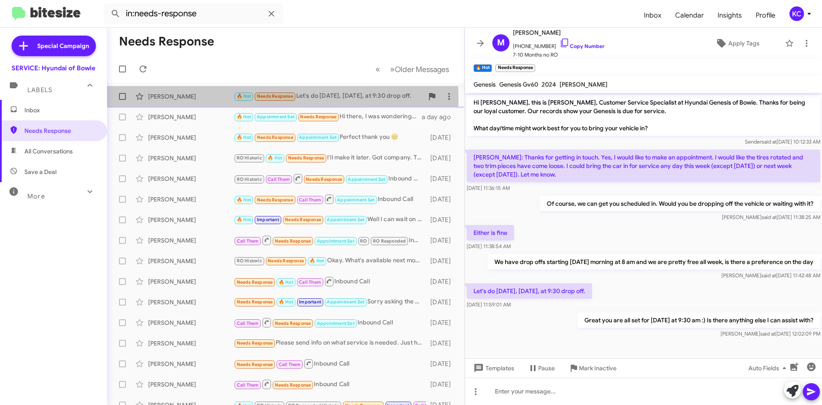
click at [193, 98] on div "[PERSON_NAME]" at bounding box center [191, 96] width 86 height 9
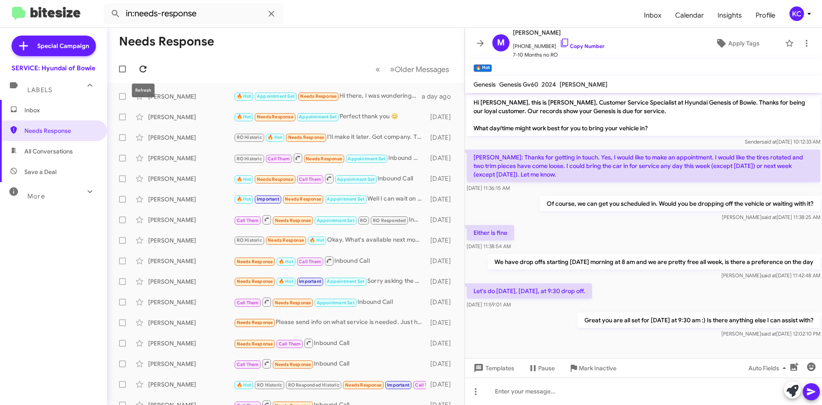
click at [139, 68] on icon at bounding box center [143, 69] width 10 height 10
